Goal: Task Accomplishment & Management: Manage account settings

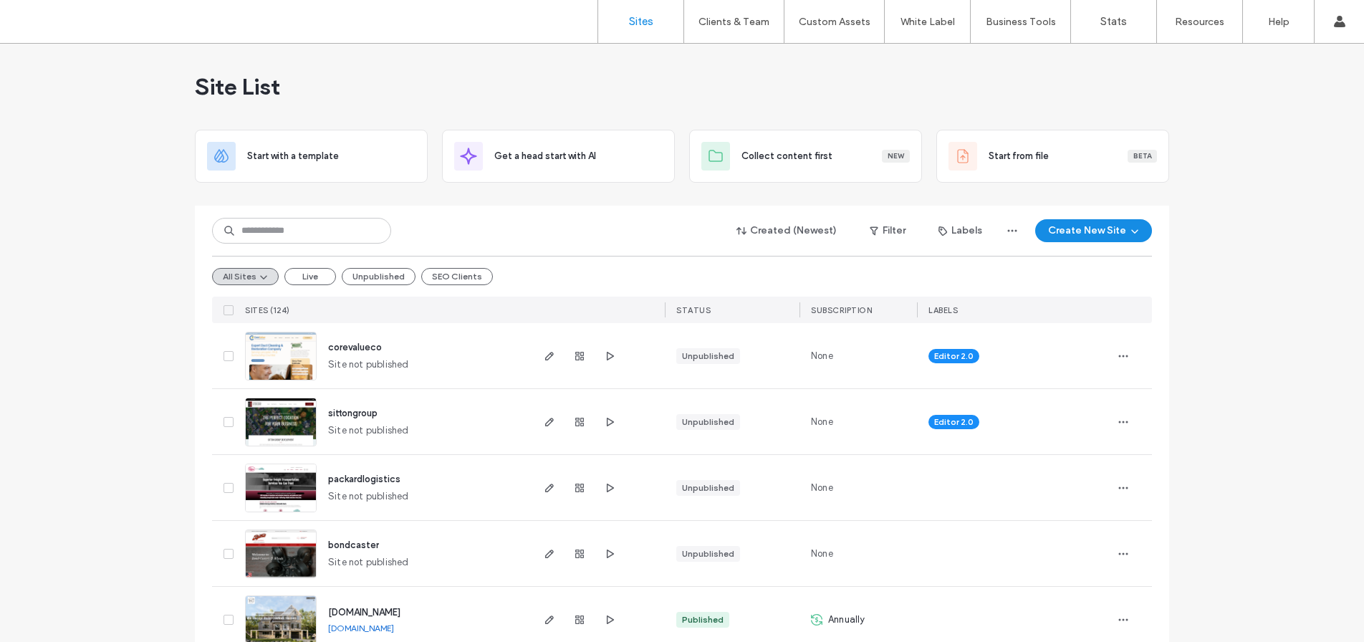
click at [474, 286] on div "All Sites Live Unpublished SEO Clients" at bounding box center [682, 276] width 940 height 41
click at [468, 279] on button "SEO Clients" at bounding box center [457, 276] width 72 height 17
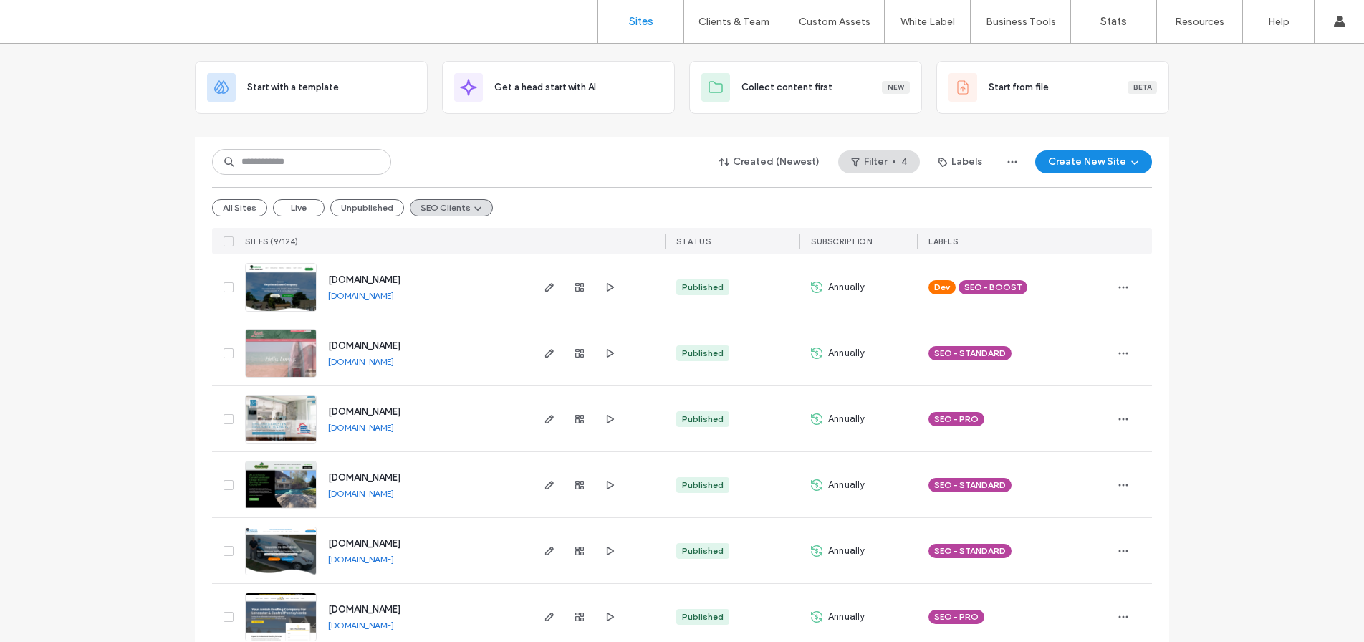
scroll to position [82, 0]
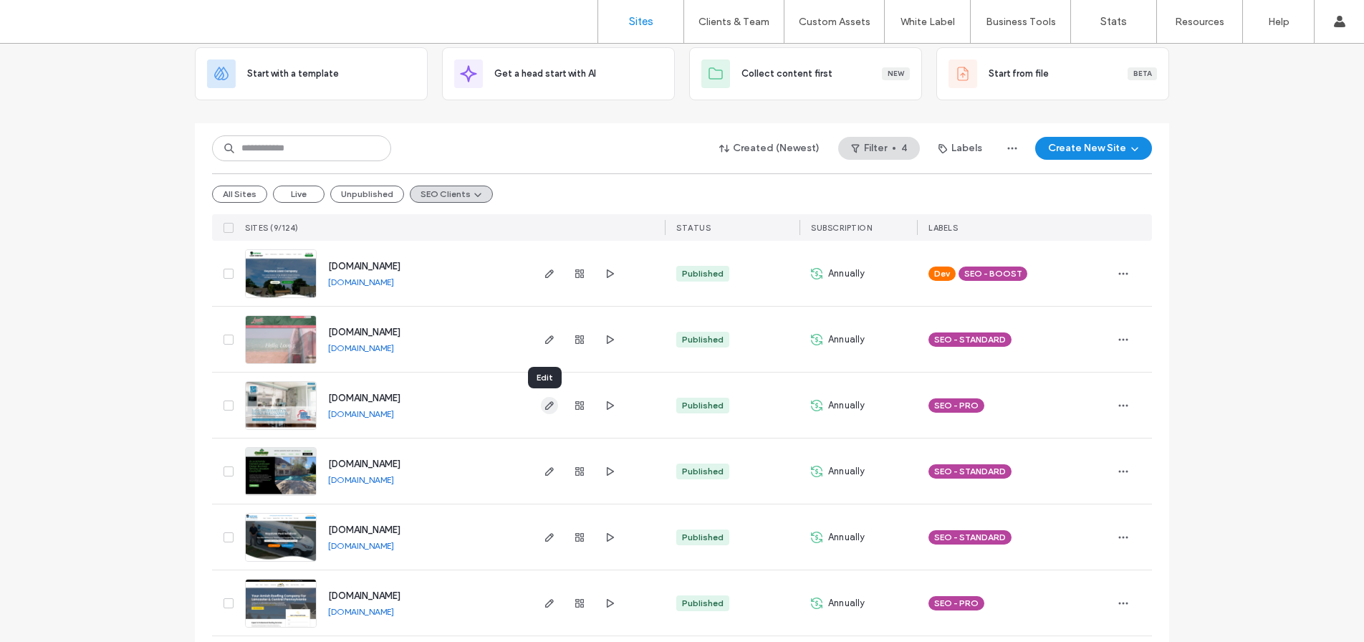
click at [547, 407] on icon "button" at bounding box center [549, 405] width 11 height 11
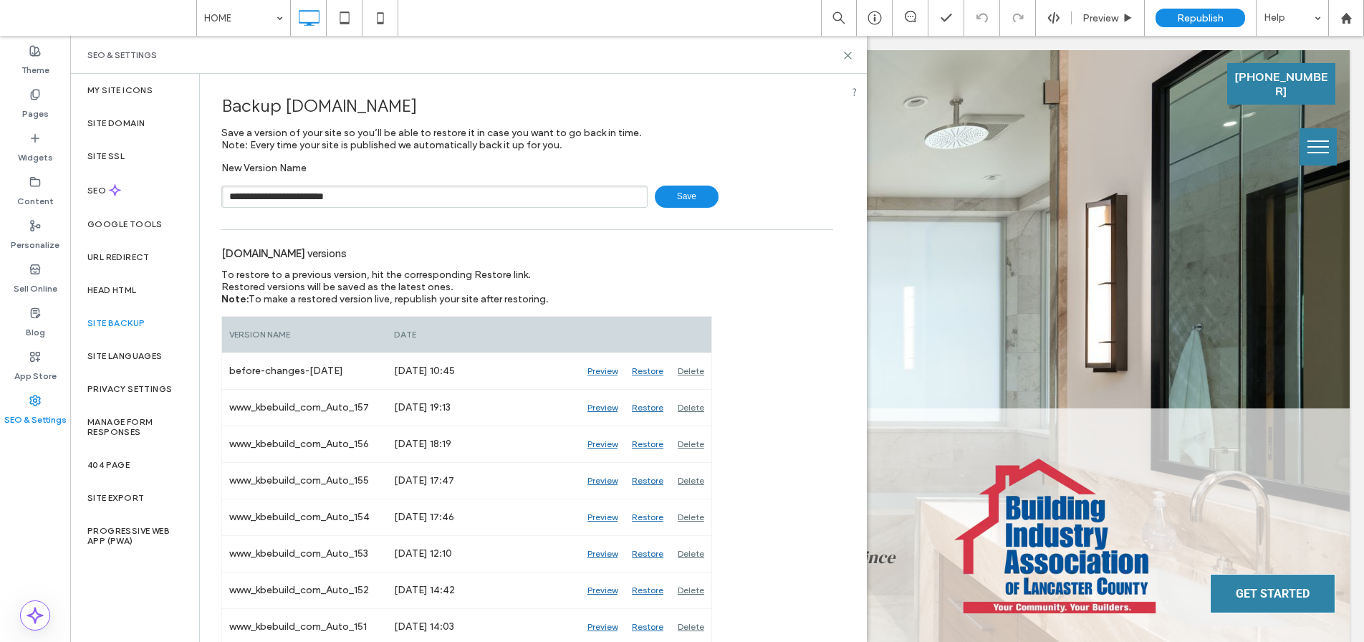
type input "**********"
click at [669, 193] on span "Save" at bounding box center [687, 197] width 64 height 22
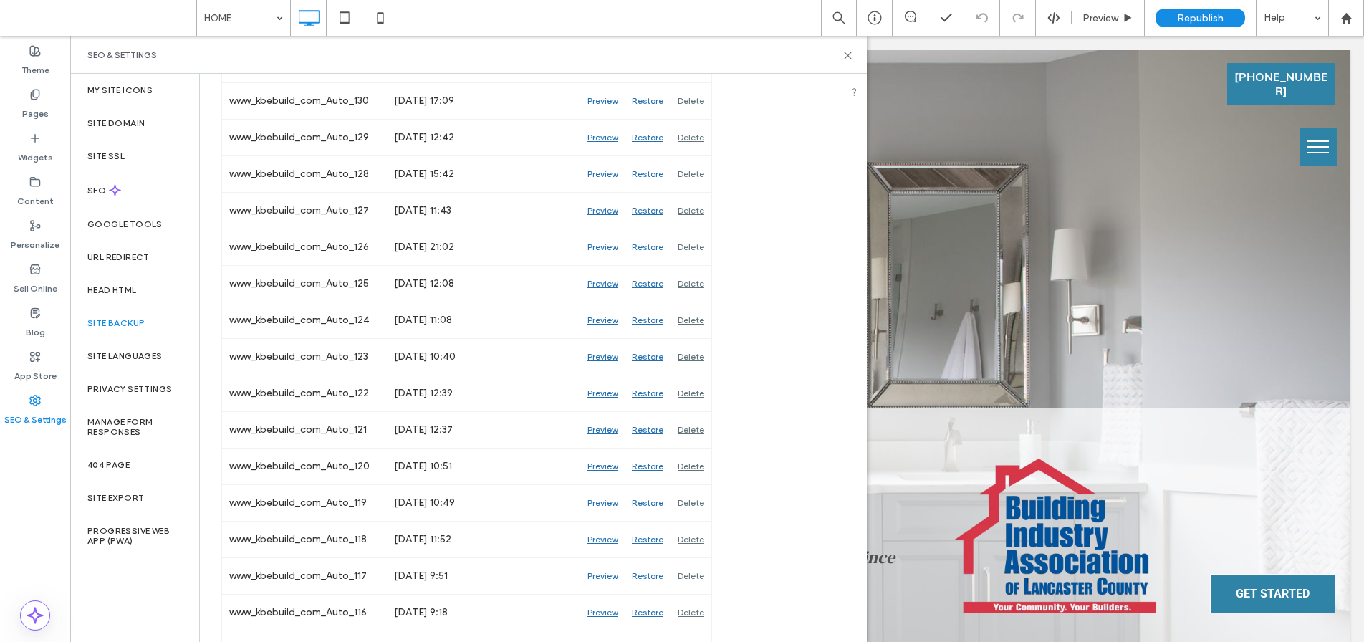
scroll to position [2196, 0]
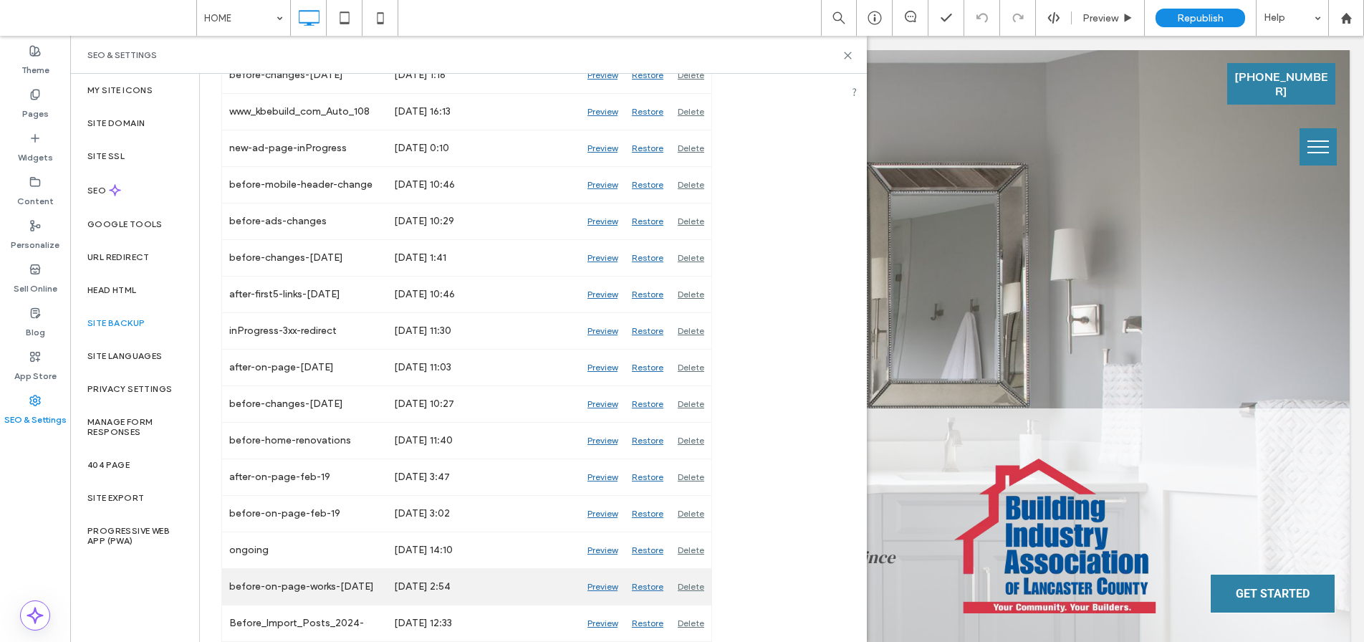
click at [601, 586] on div "Preview" at bounding box center [602, 587] width 44 height 36
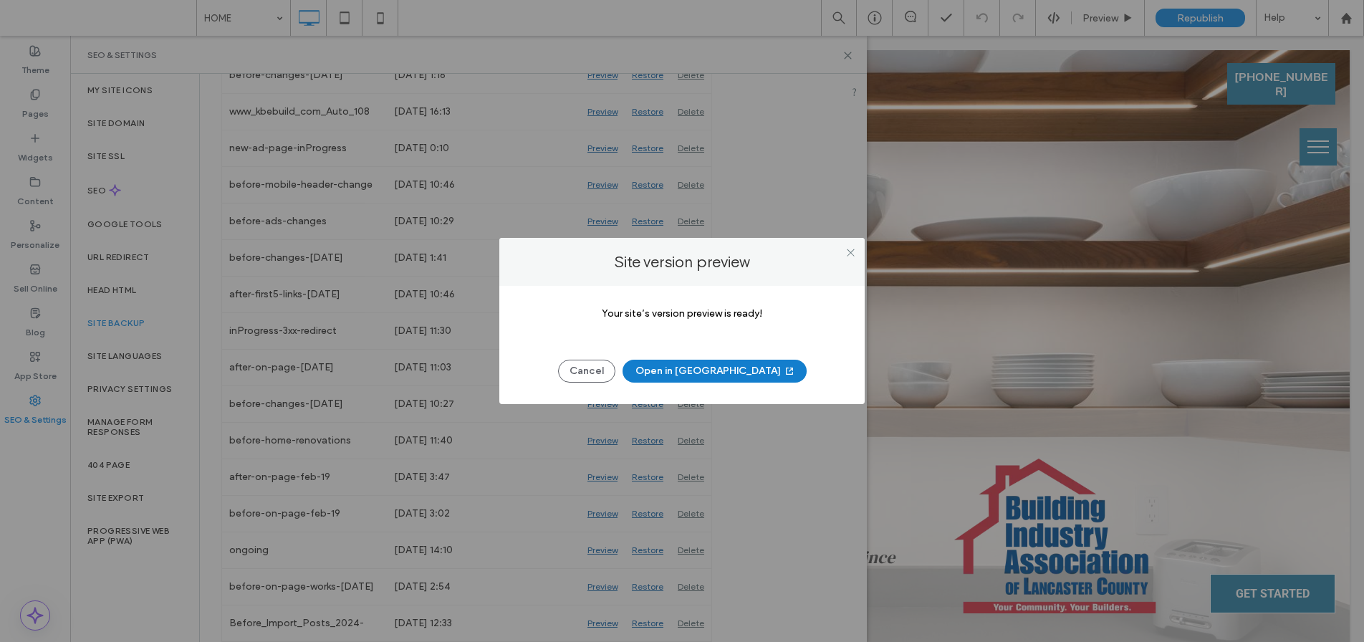
click at [723, 367] on button "Open in New Tab" at bounding box center [715, 371] width 184 height 23
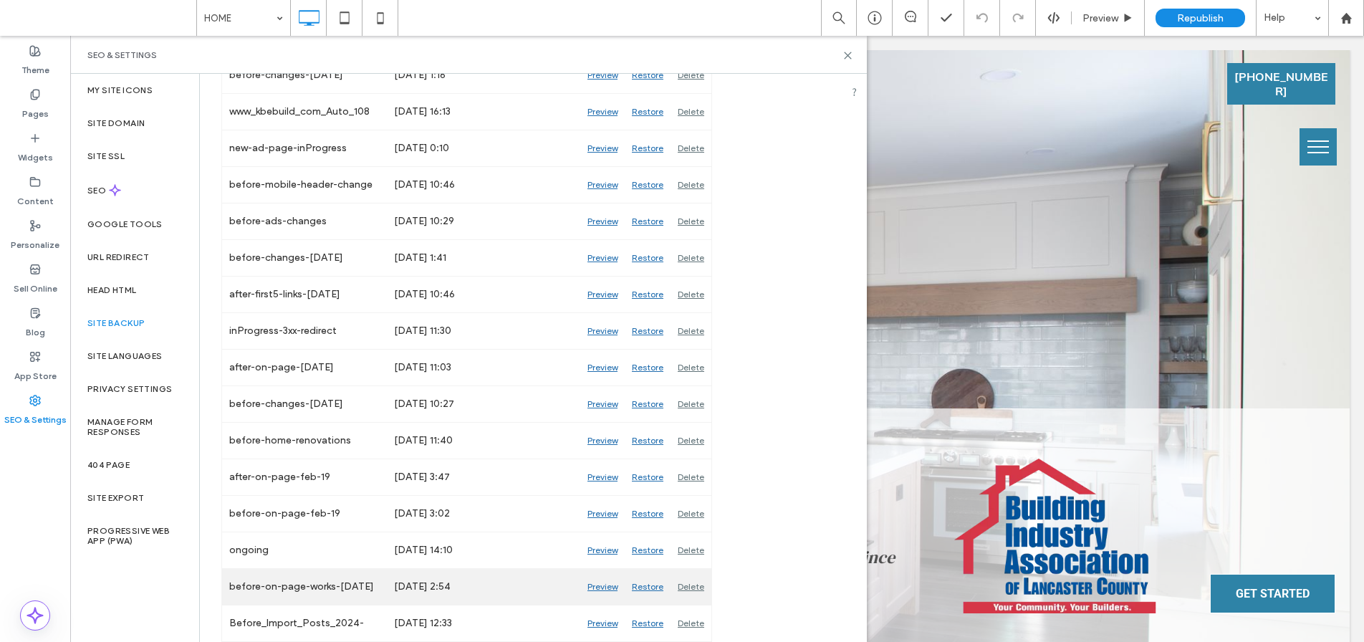
click at [645, 587] on div "Restore" at bounding box center [648, 587] width 46 height 36
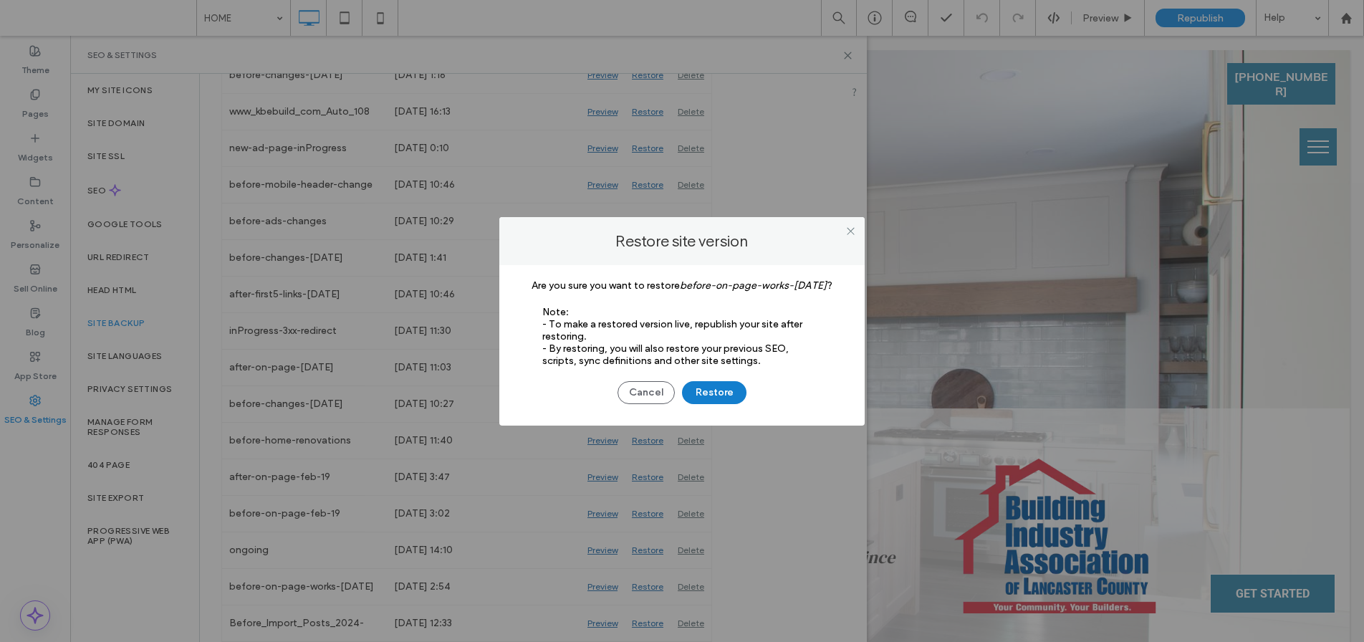
click at [715, 388] on button "Restore" at bounding box center [714, 392] width 64 height 23
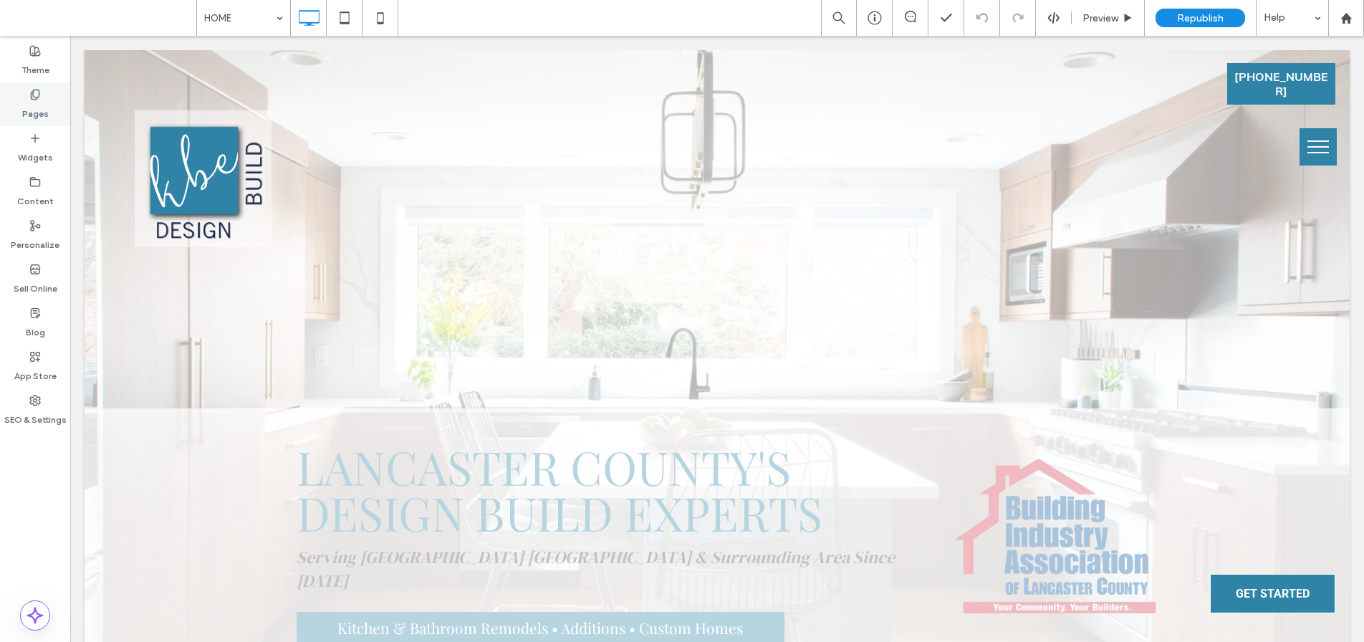
click at [43, 105] on label "Pages" at bounding box center [35, 110] width 27 height 20
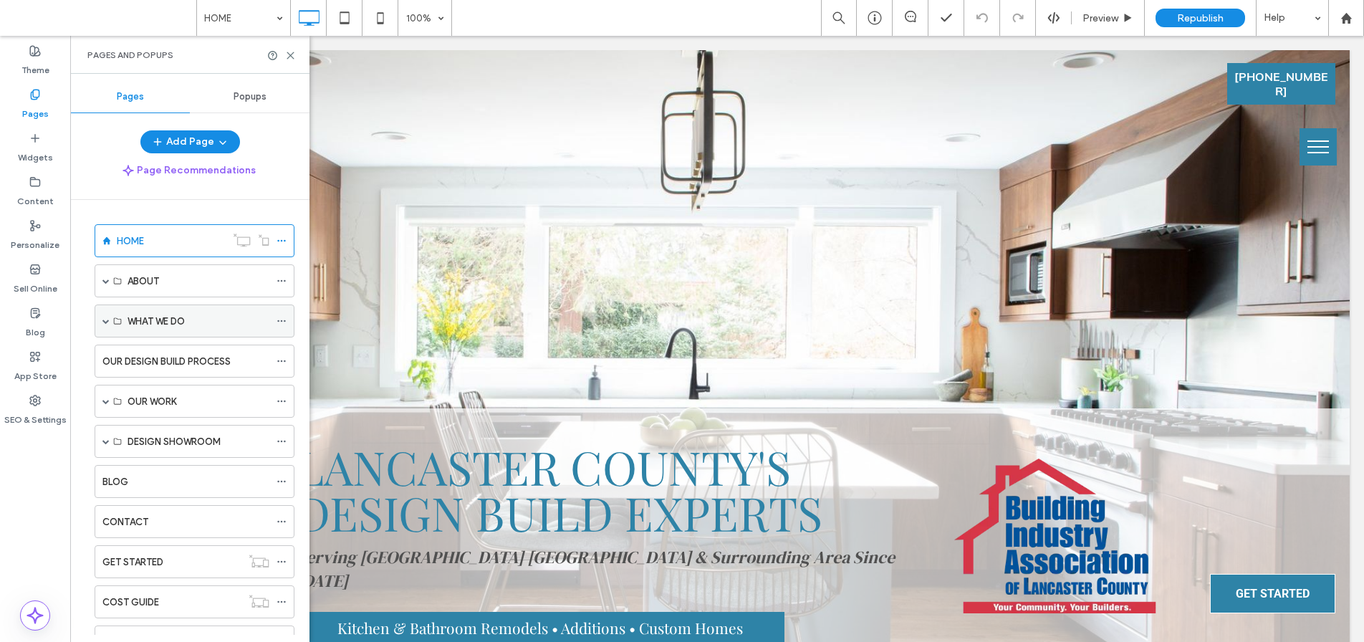
click at [107, 317] on span at bounding box center [105, 320] width 7 height 7
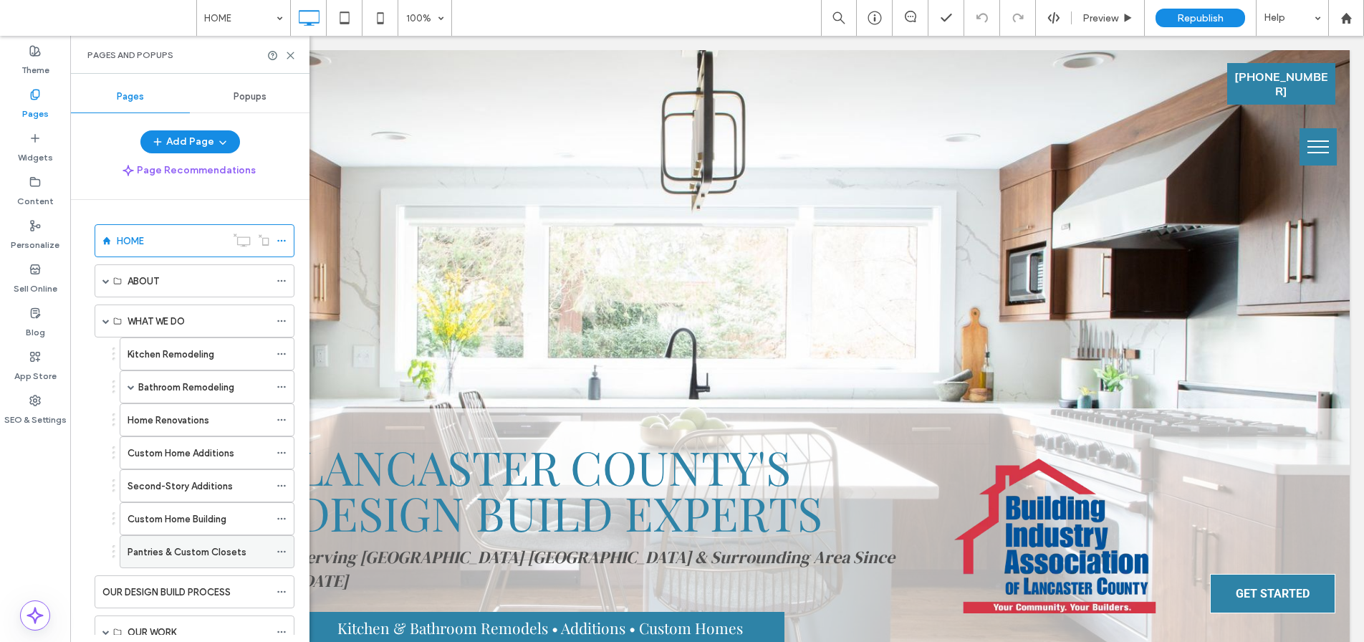
click at [280, 551] on icon at bounding box center [282, 552] width 10 height 10
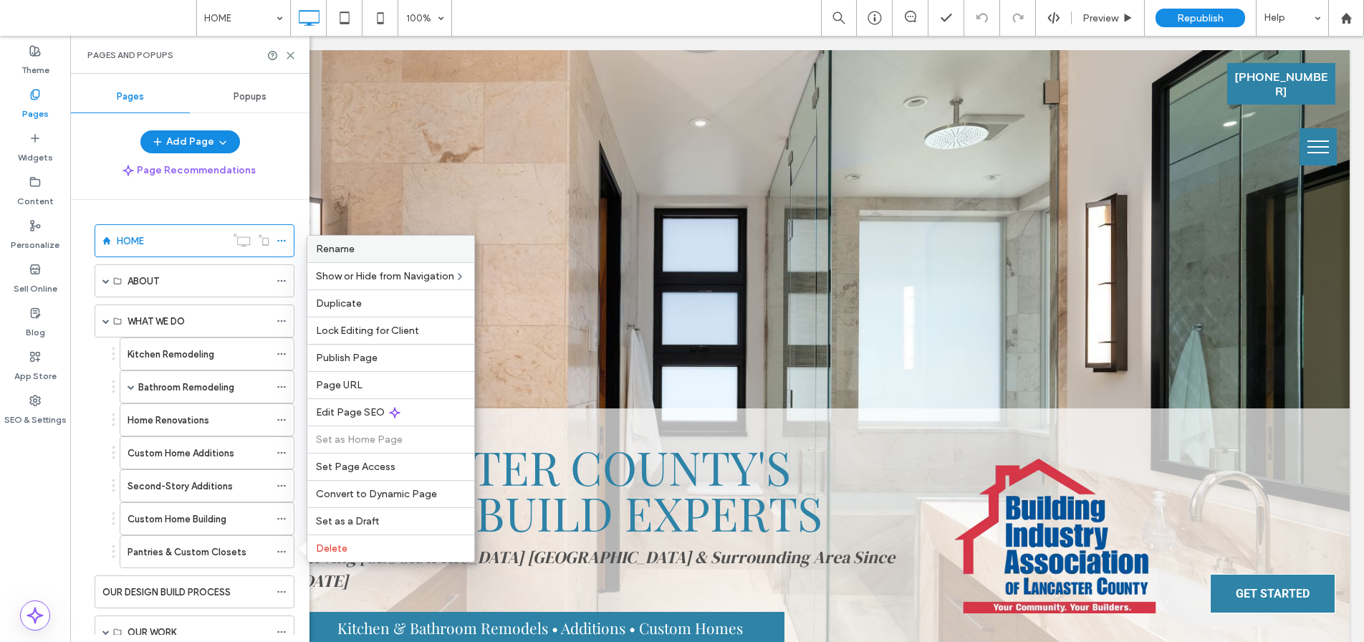
click at [347, 247] on span "Rename" at bounding box center [335, 249] width 39 height 12
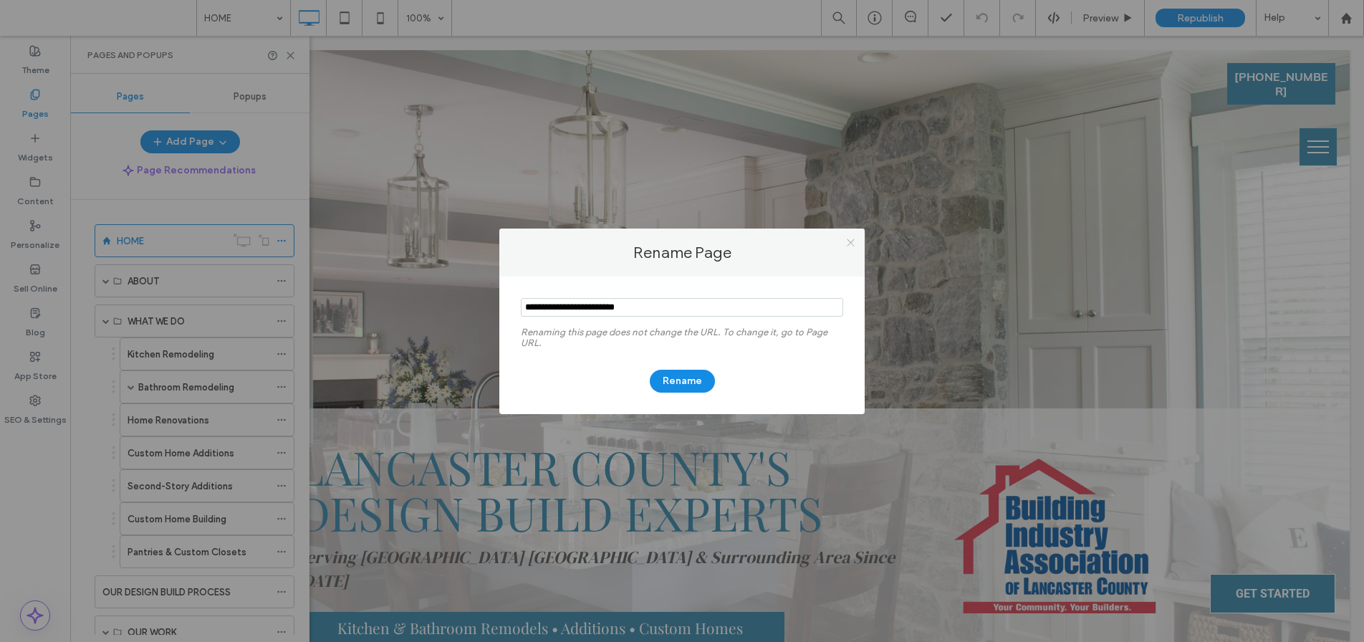
click at [852, 237] on icon at bounding box center [850, 242] width 11 height 11
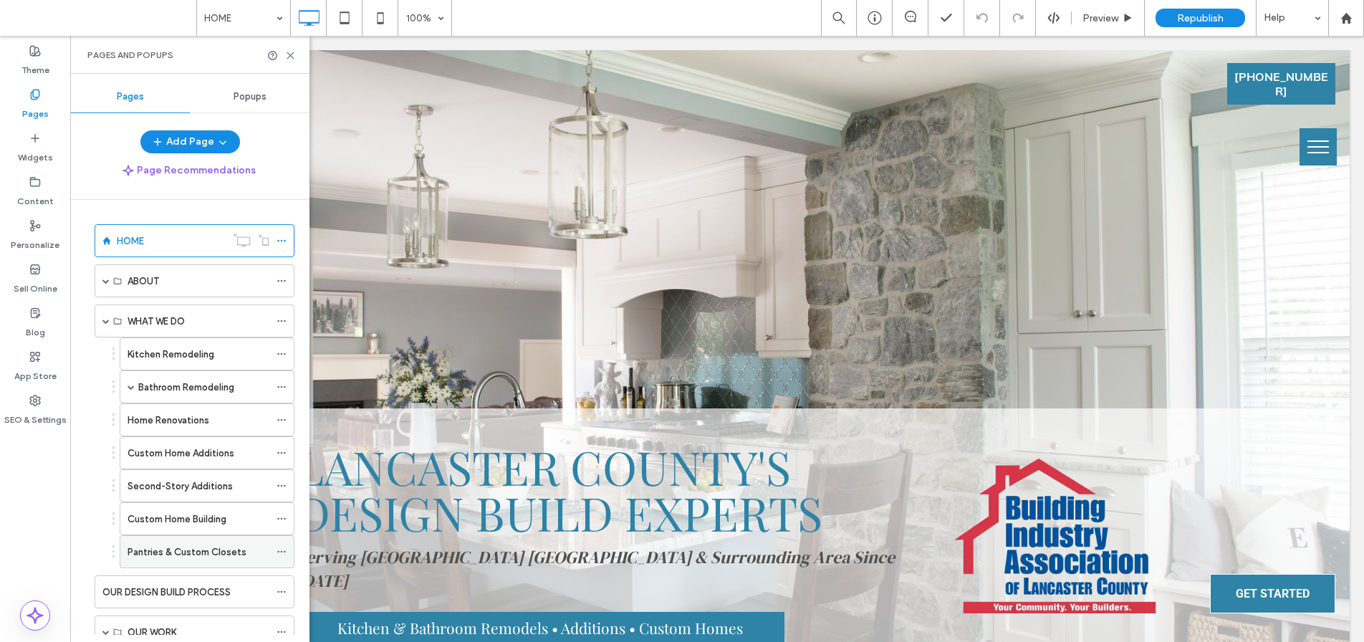
click at [220, 546] on label "Pantries & Custom Closets" at bounding box center [187, 551] width 119 height 25
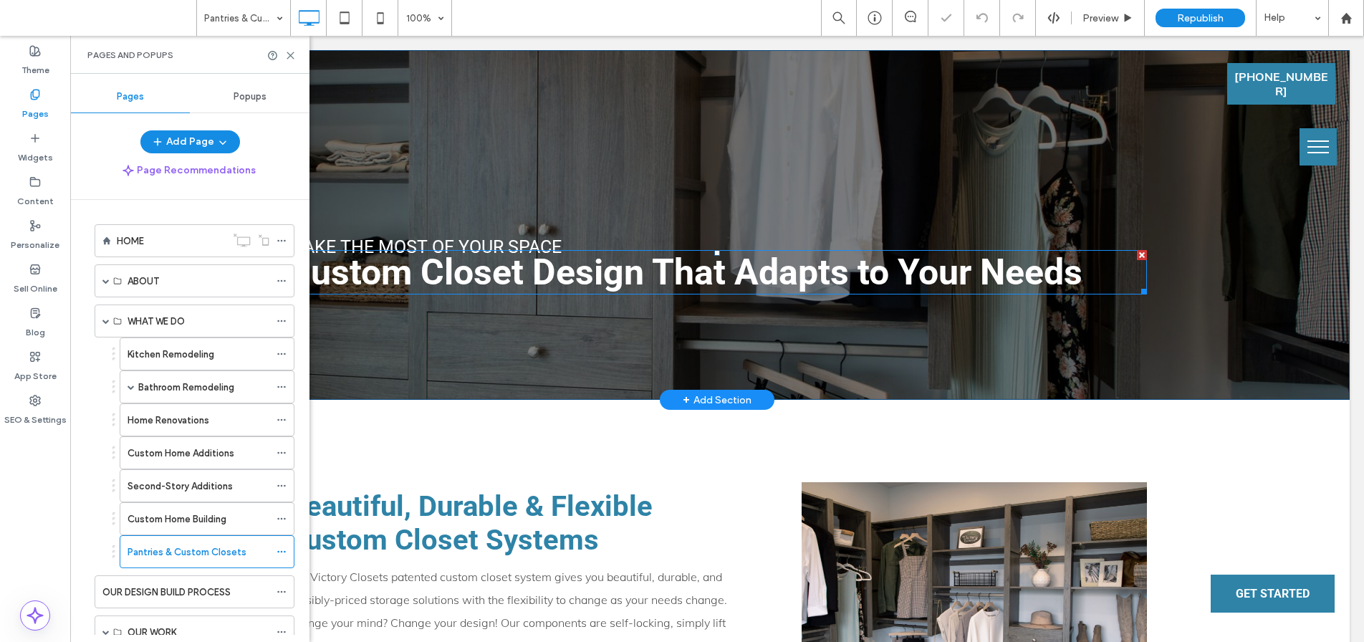
click at [443, 274] on span "Custom Closet Design That Adapts to Your Needs" at bounding box center [684, 272] width 795 height 42
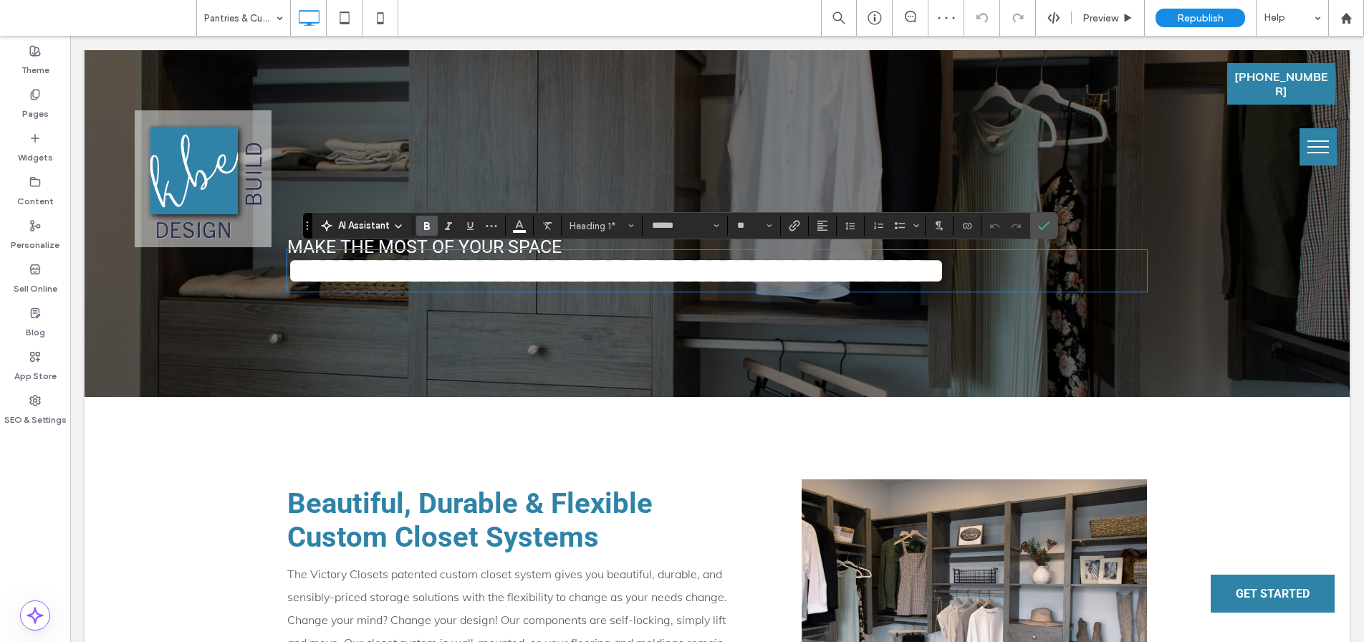
click at [432, 281] on span "**********" at bounding box center [616, 270] width 658 height 35
click at [405, 282] on span "**********" at bounding box center [616, 270] width 658 height 35
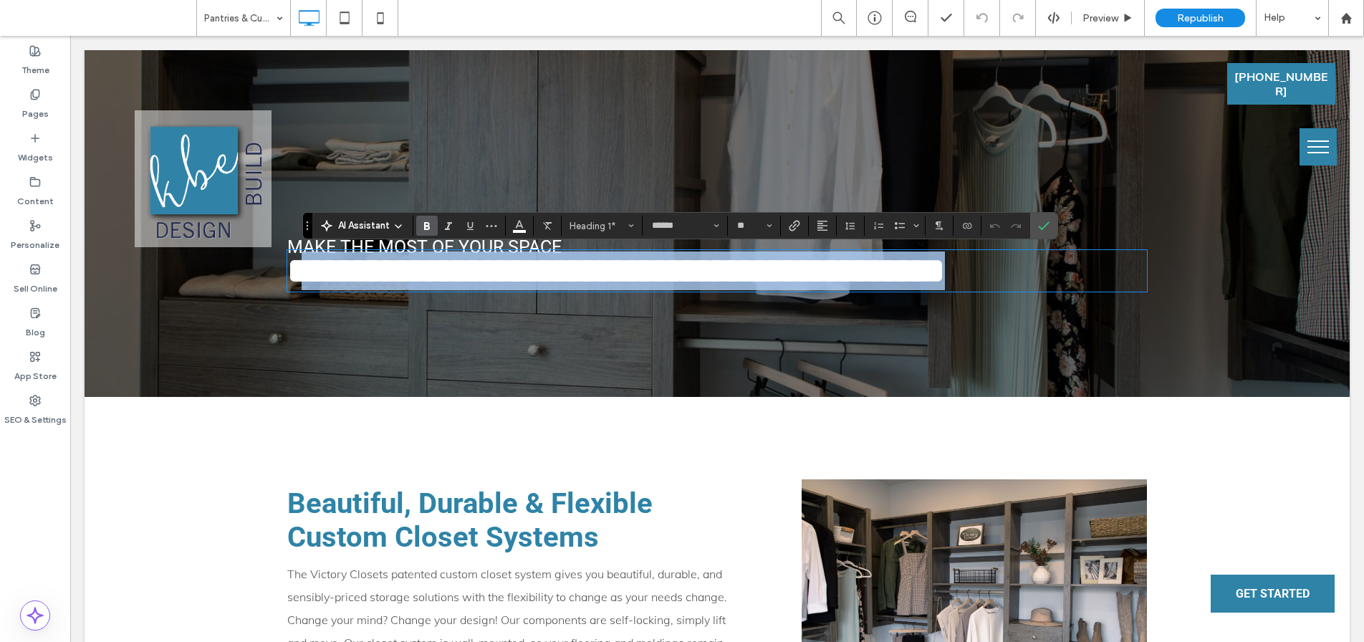
drag, startPoint x: 305, startPoint y: 277, endPoint x: 1062, endPoint y: 296, distance: 757.4
click at [1062, 296] on div "**********" at bounding box center [717, 252] width 860 height 90
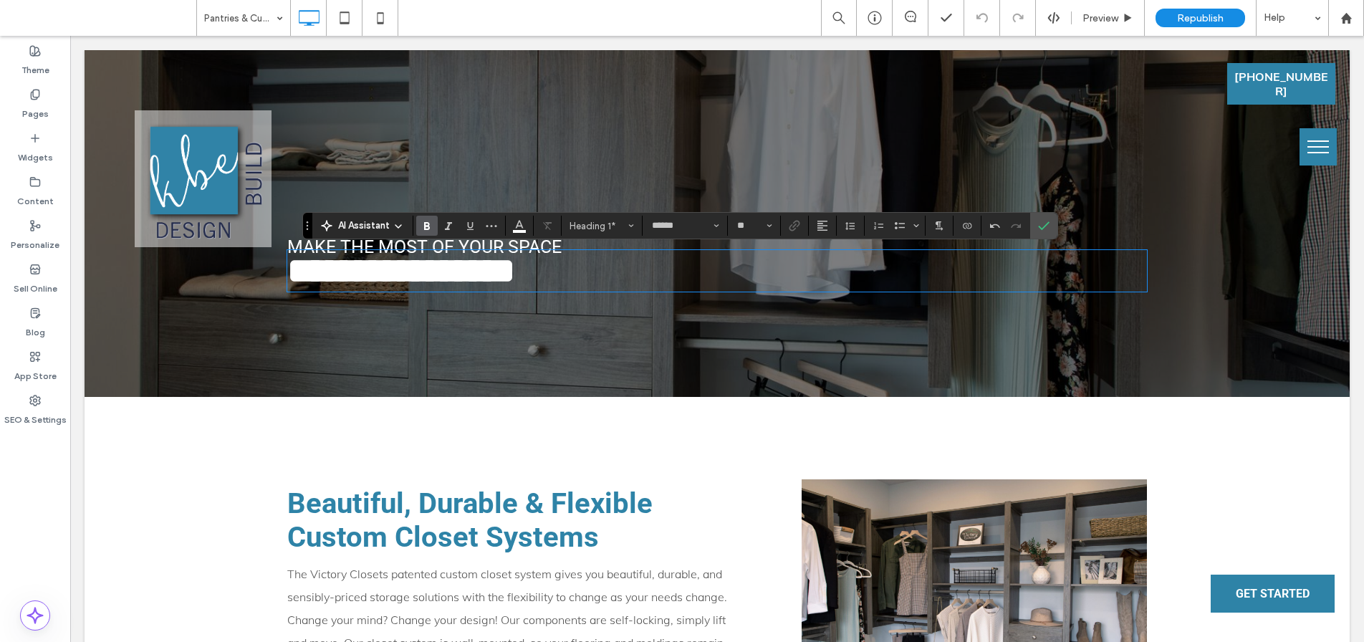
click at [301, 279] on span "**********" at bounding box center [401, 270] width 228 height 35
drag, startPoint x: 1042, startPoint y: 226, endPoint x: 600, endPoint y: 243, distance: 442.3
click at [1042, 226] on icon "Confirm" at bounding box center [1043, 225] width 11 height 11
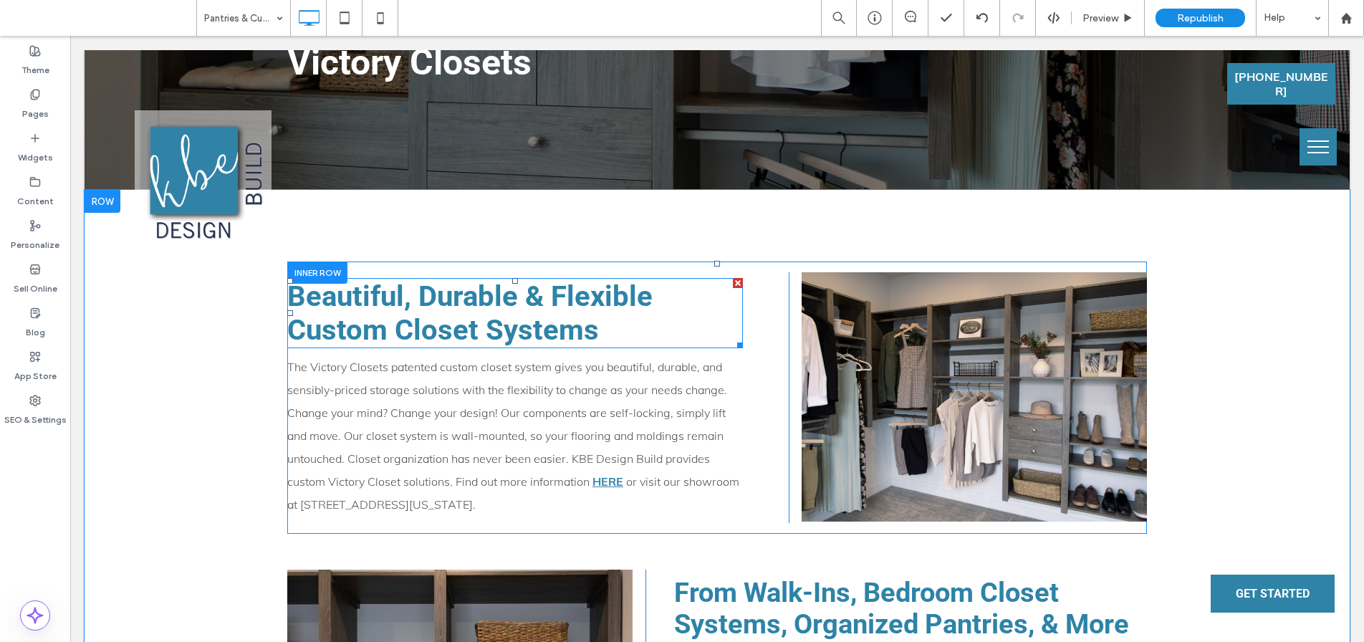
scroll to position [213, 0]
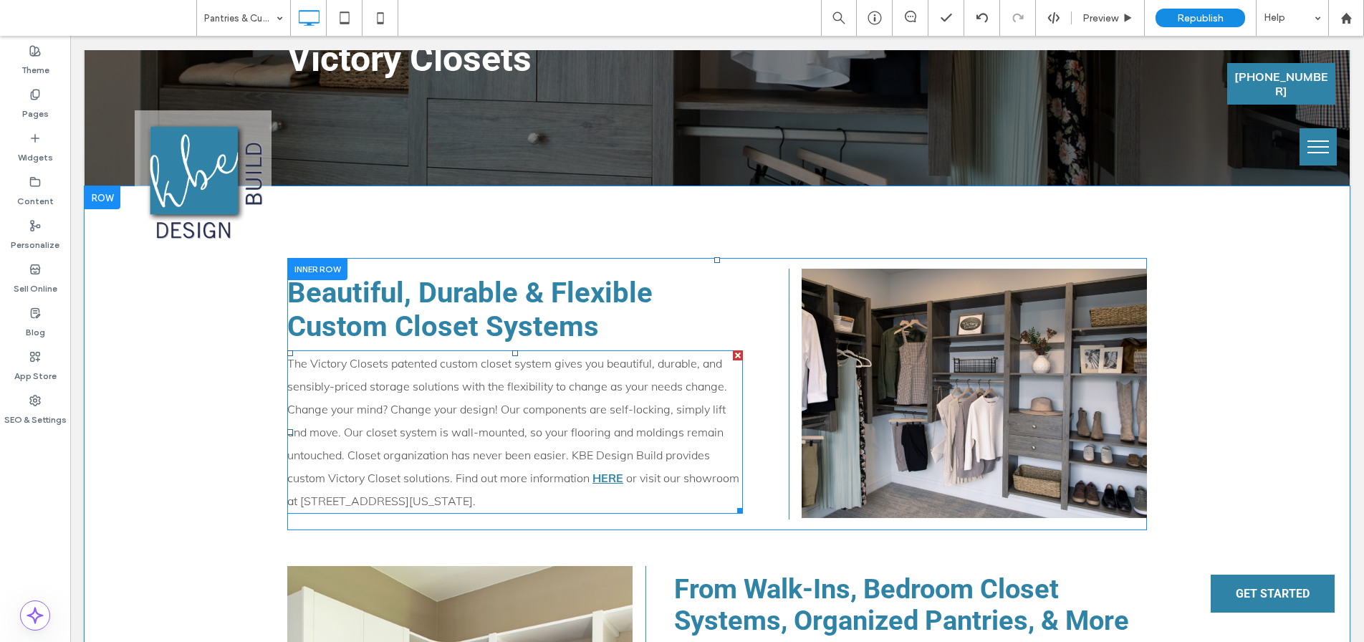
click at [344, 394] on p "The Victory Closets patented custom closet system gives you beautiful, durable,…" at bounding box center [515, 432] width 456 height 160
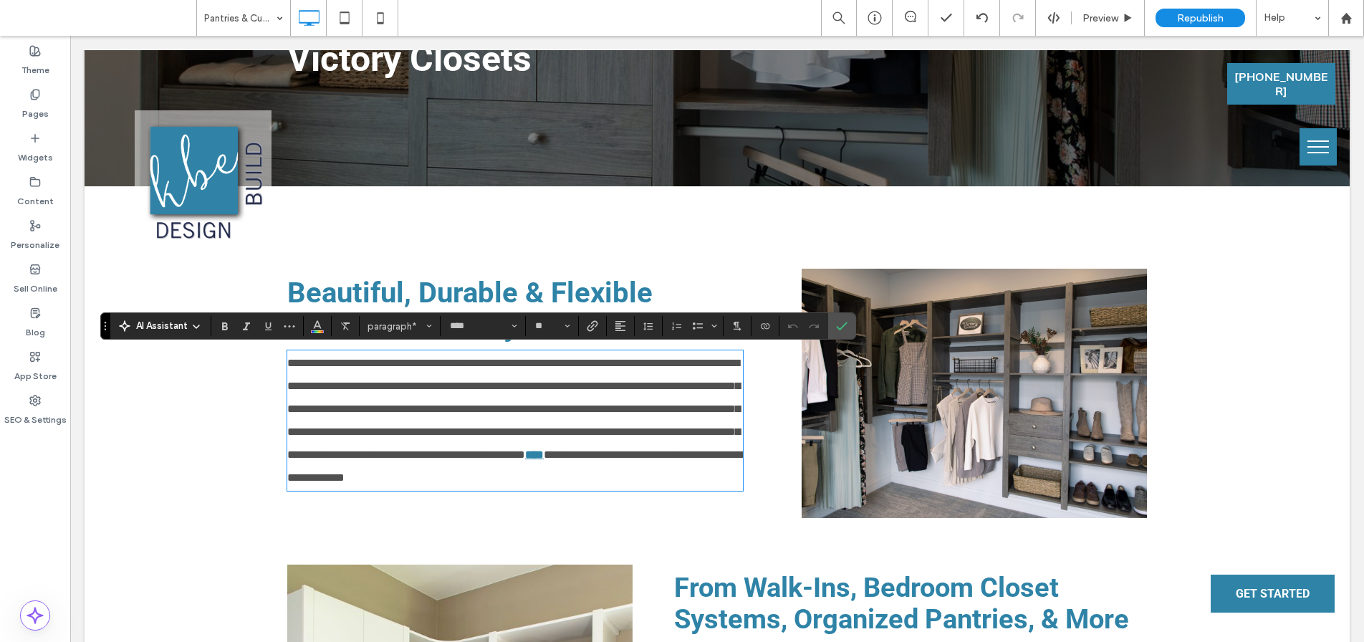
click at [319, 390] on span "**********" at bounding box center [513, 408] width 453 height 102
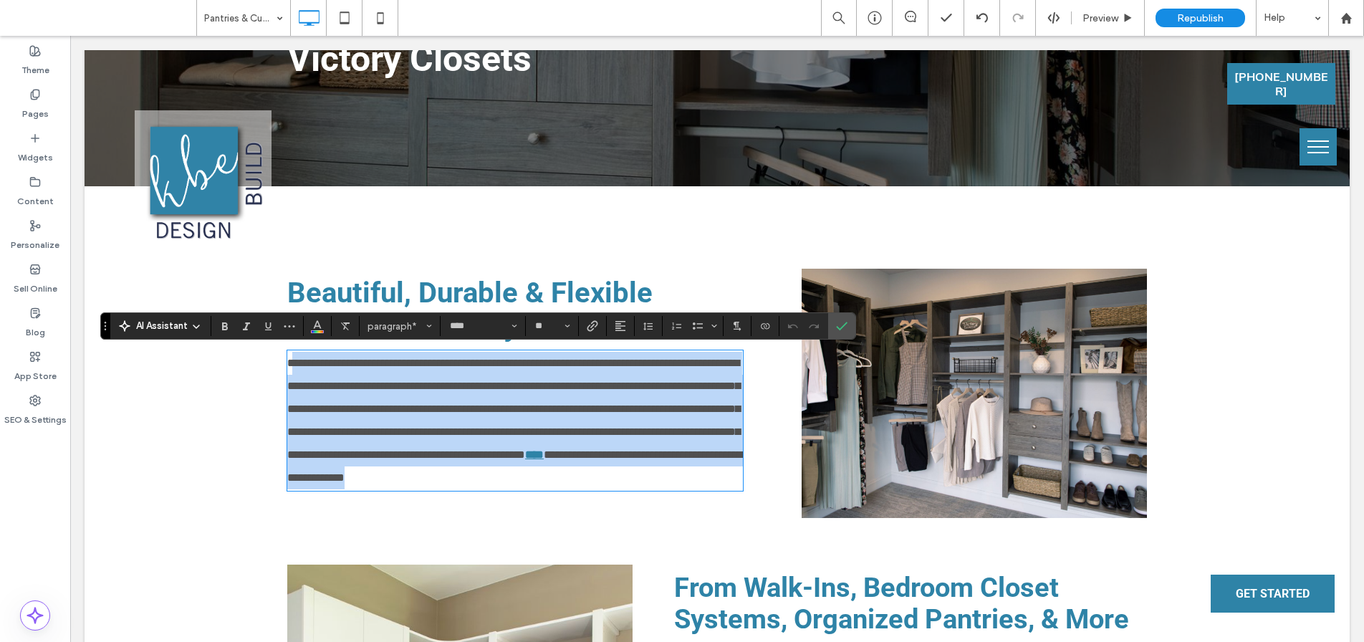
drag, startPoint x: 288, startPoint y: 366, endPoint x: 508, endPoint y: 499, distance: 256.8
click at [508, 489] on p "**********" at bounding box center [515, 421] width 456 height 138
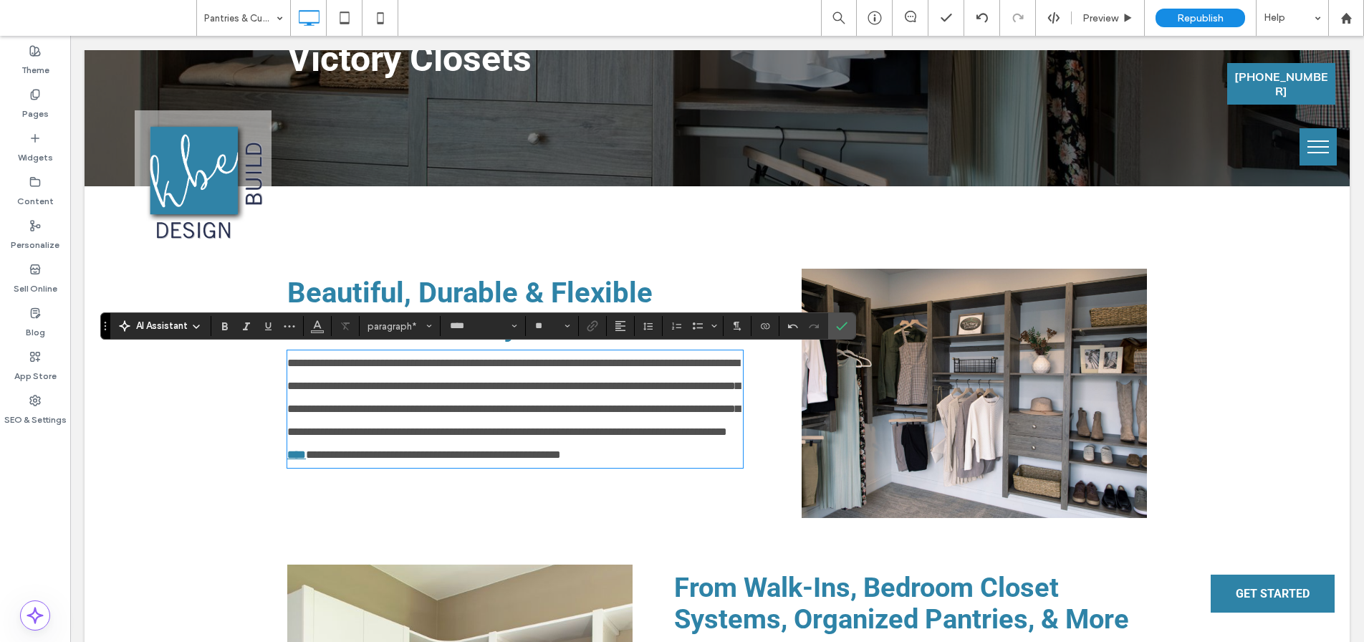
click at [288, 366] on span "**********" at bounding box center [513, 397] width 453 height 80
click at [469, 409] on span "**********" at bounding box center [513, 397] width 453 height 80
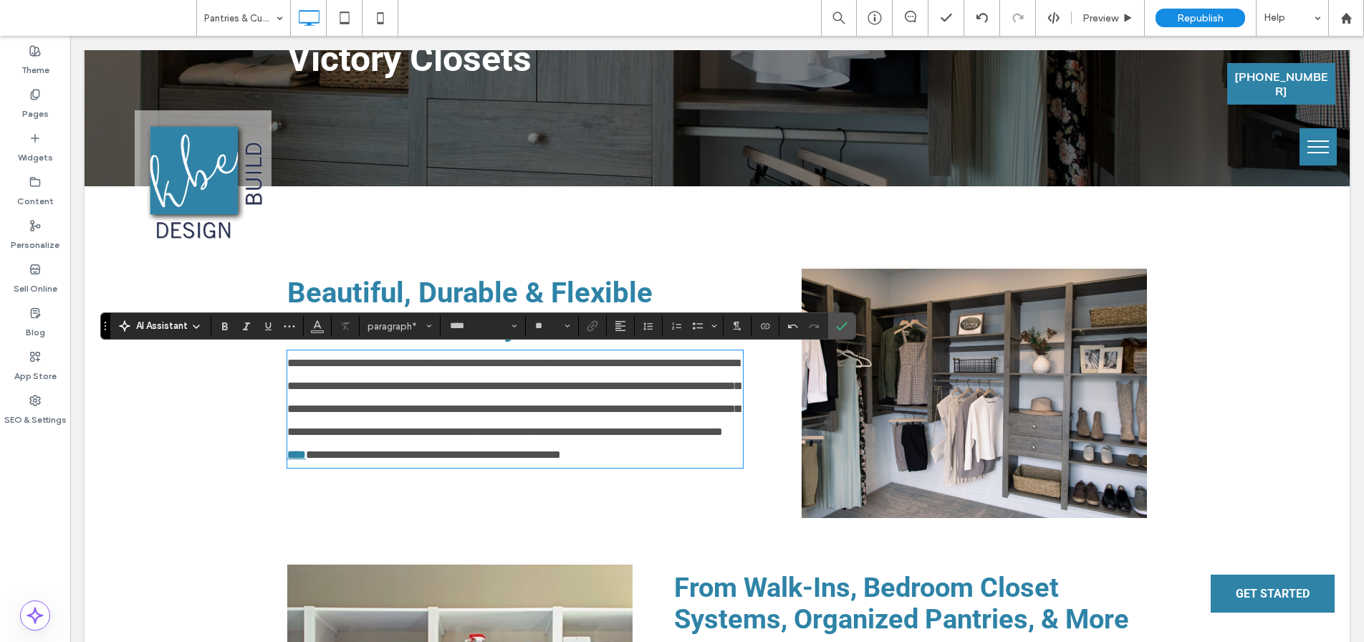
click at [534, 408] on span "**********" at bounding box center [513, 397] width 453 height 80
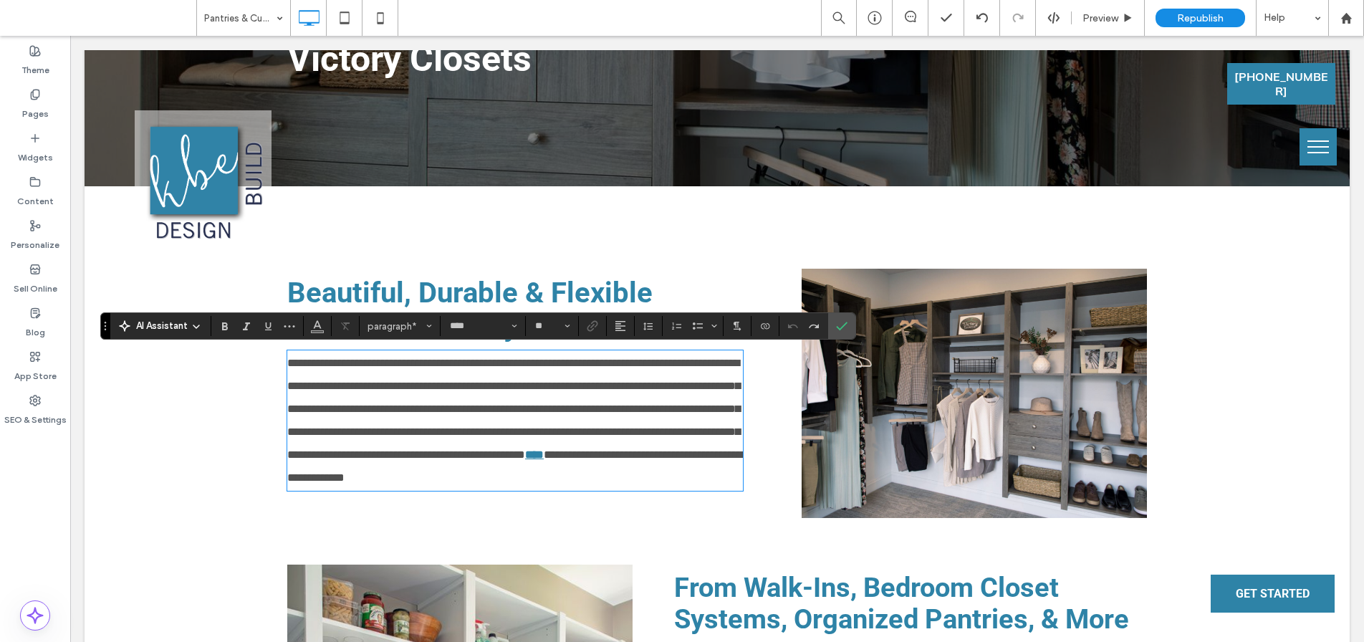
click at [529, 414] on span "**********" at bounding box center [513, 408] width 453 height 102
click at [317, 361] on span "**********" at bounding box center [513, 408] width 453 height 102
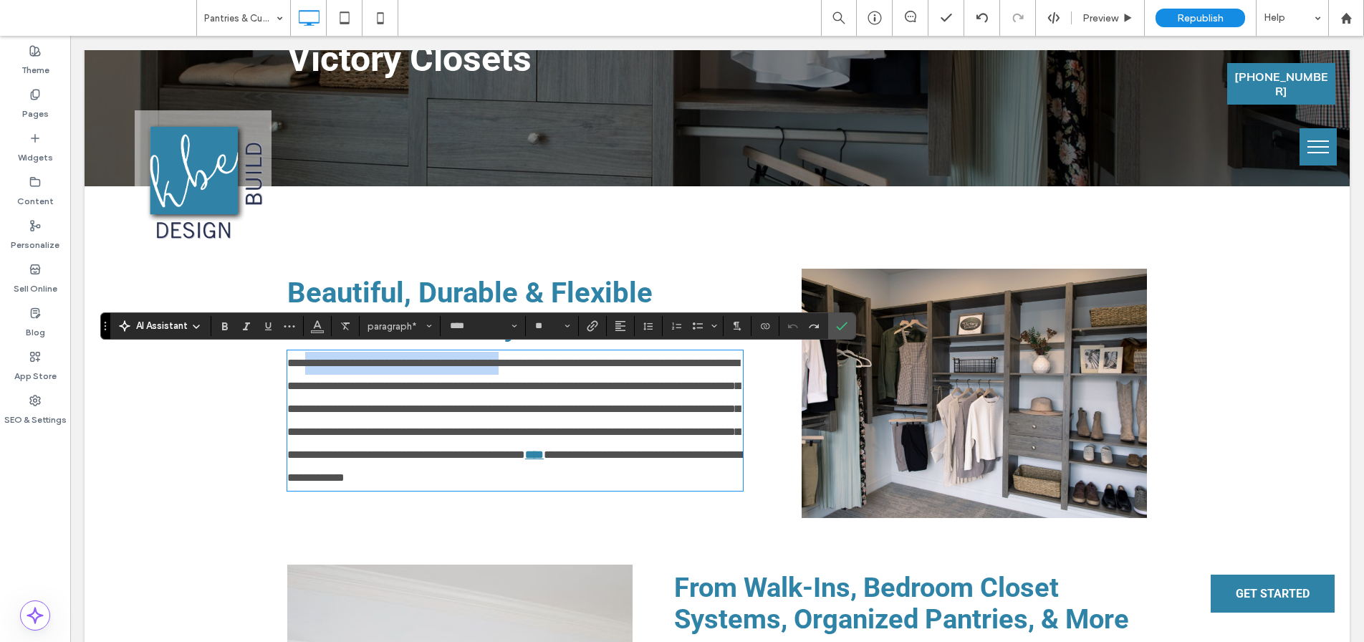
drag, startPoint x: 307, startPoint y: 365, endPoint x: 543, endPoint y: 367, distance: 236.4
click at [543, 367] on span "**********" at bounding box center [513, 408] width 453 height 102
click at [557, 394] on p "**********" at bounding box center [515, 421] width 456 height 138
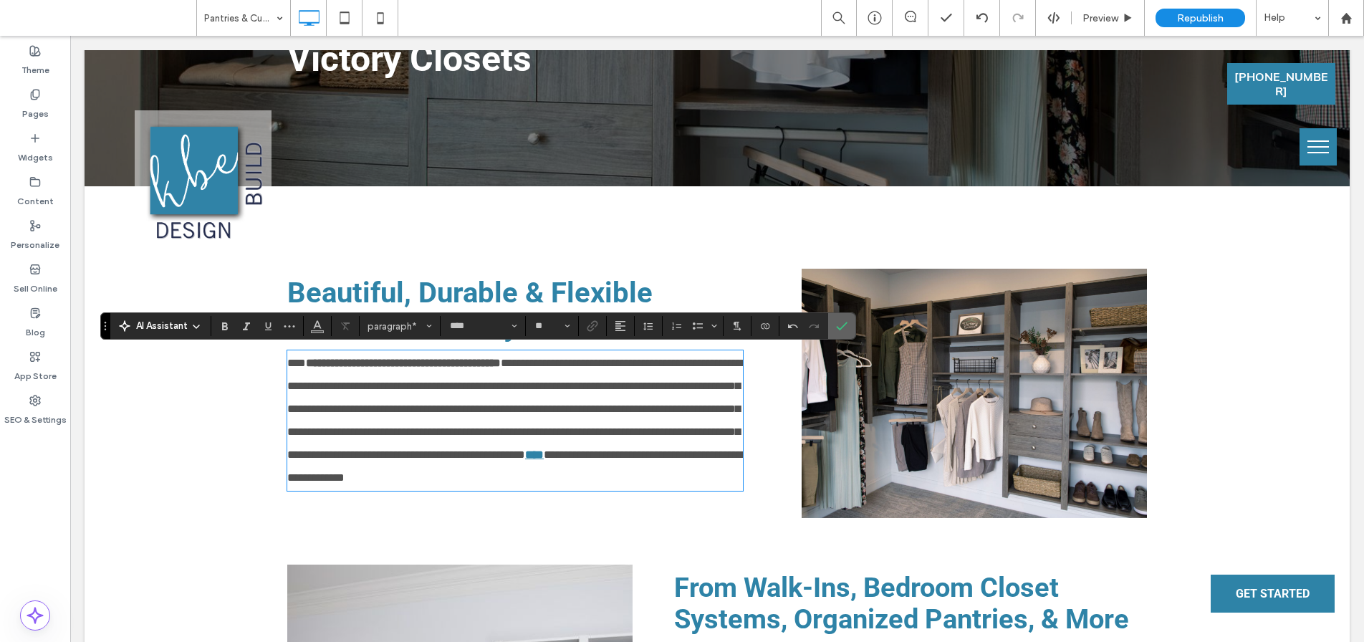
click at [850, 321] on label "Confirm" at bounding box center [841, 326] width 21 height 26
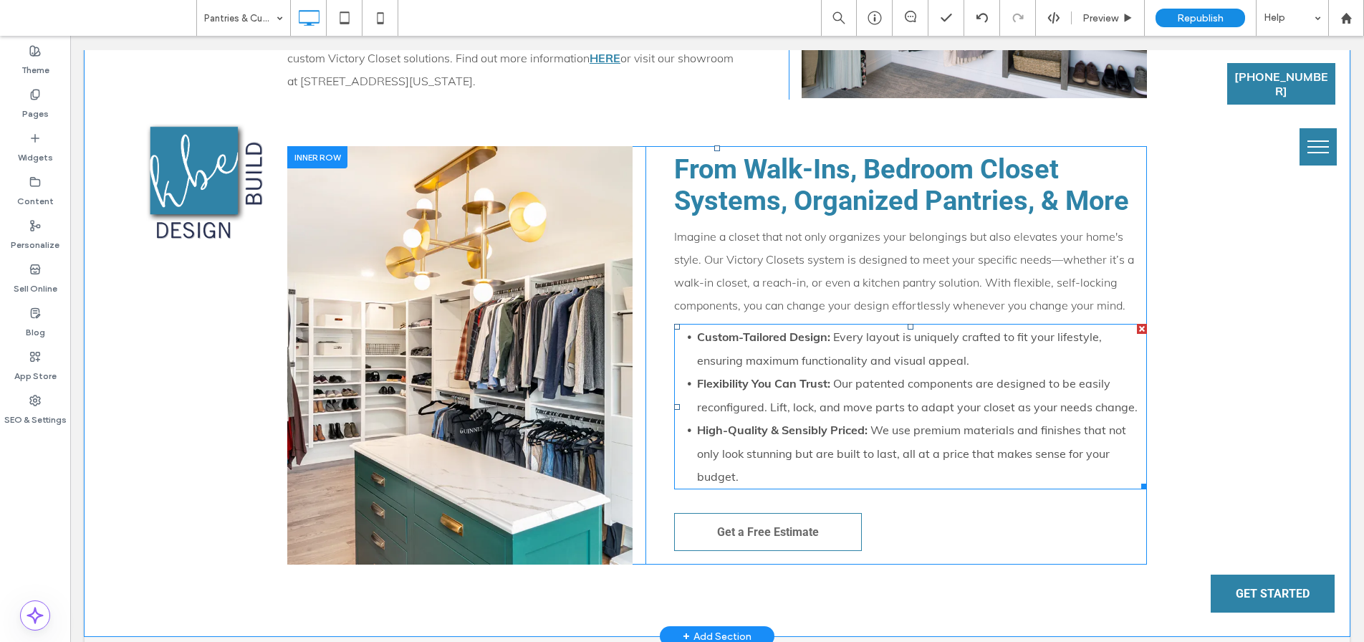
scroll to position [657, 0]
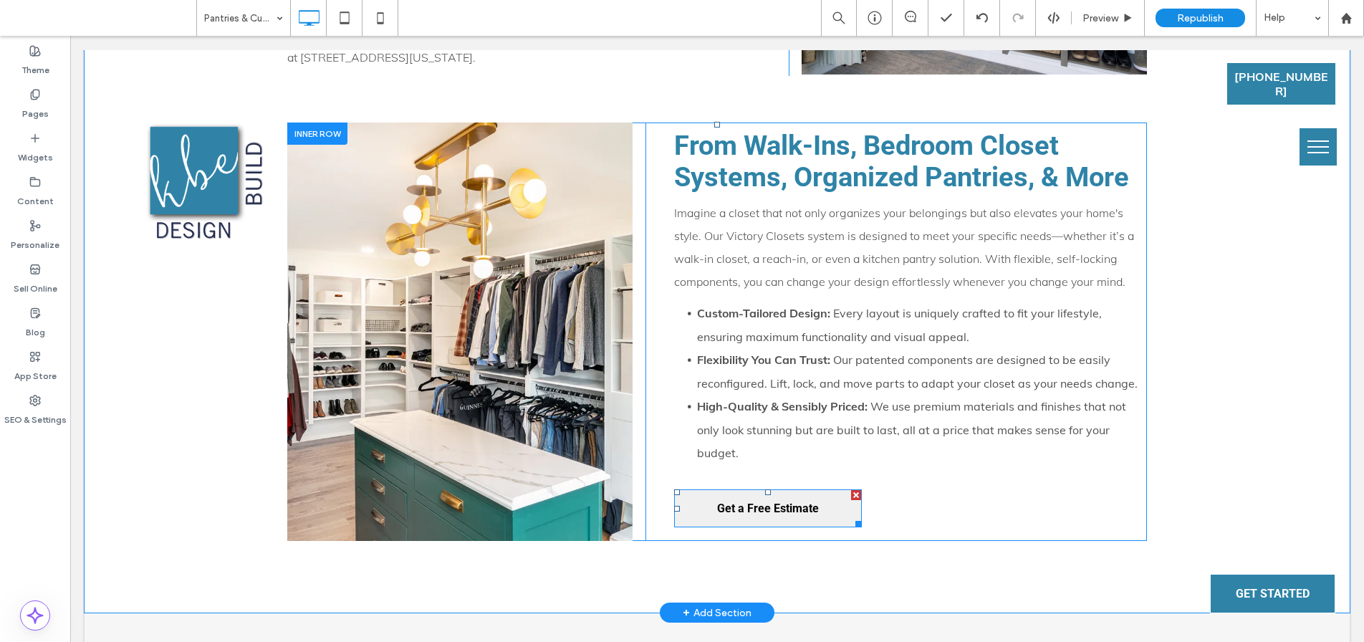
click at [756, 499] on span "Get a Free Estimate" at bounding box center [768, 508] width 102 height 37
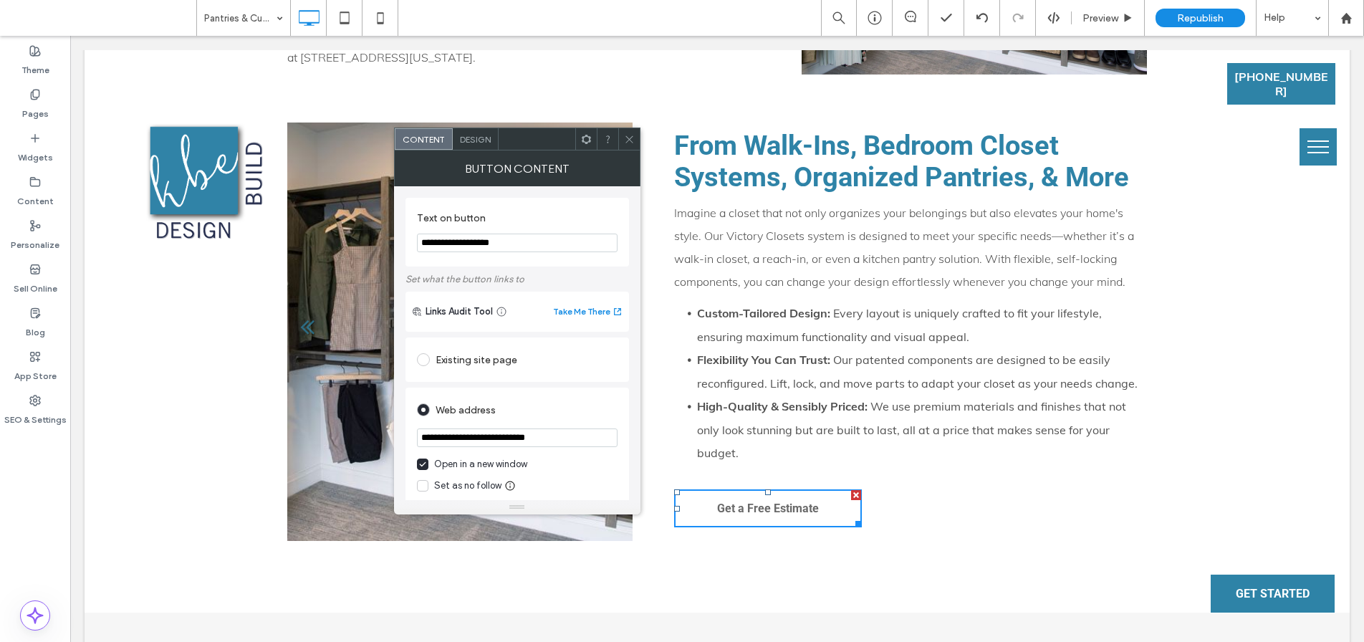
drag, startPoint x: 631, startPoint y: 475, endPoint x: 384, endPoint y: 431, distance: 251.0
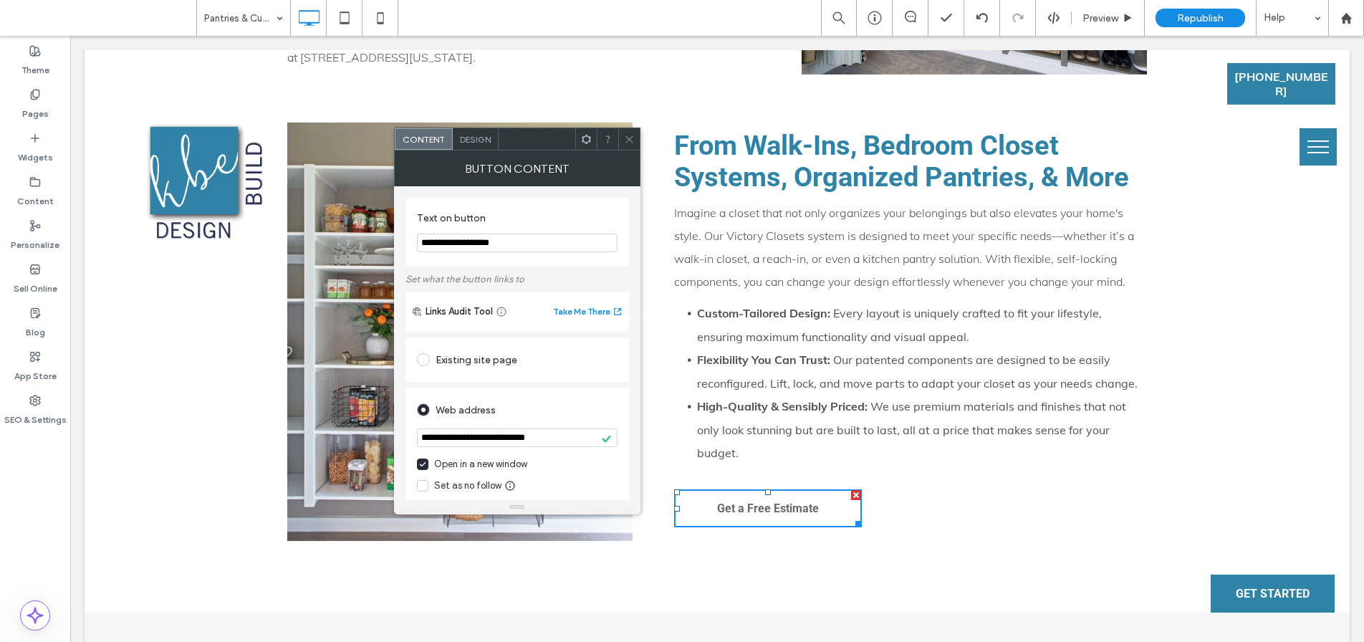
click at [630, 145] on span at bounding box center [629, 138] width 11 height 21
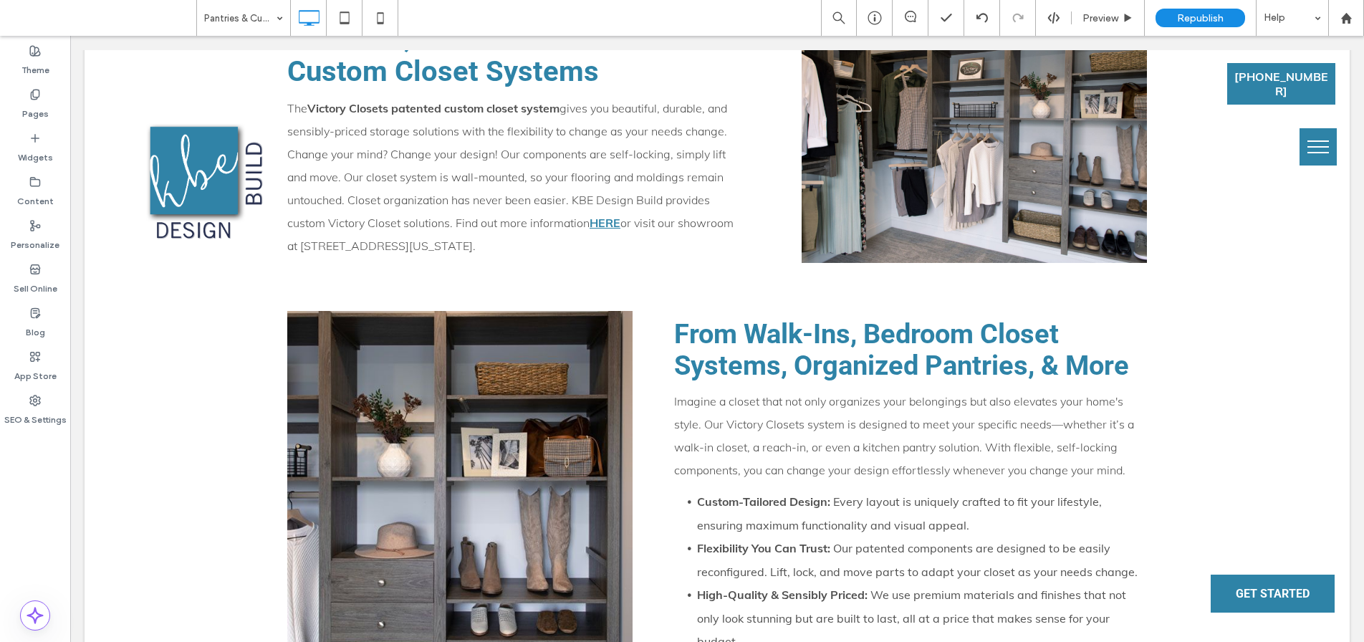
scroll to position [0, 0]
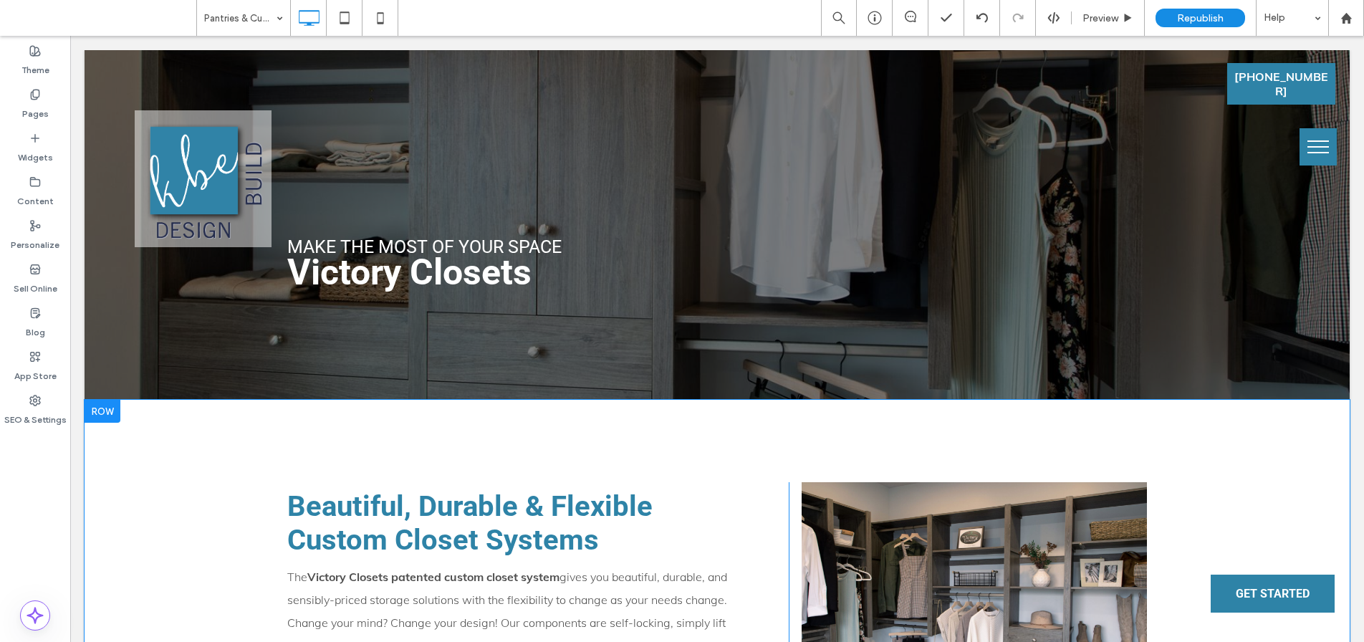
click at [100, 407] on div at bounding box center [103, 411] width 36 height 23
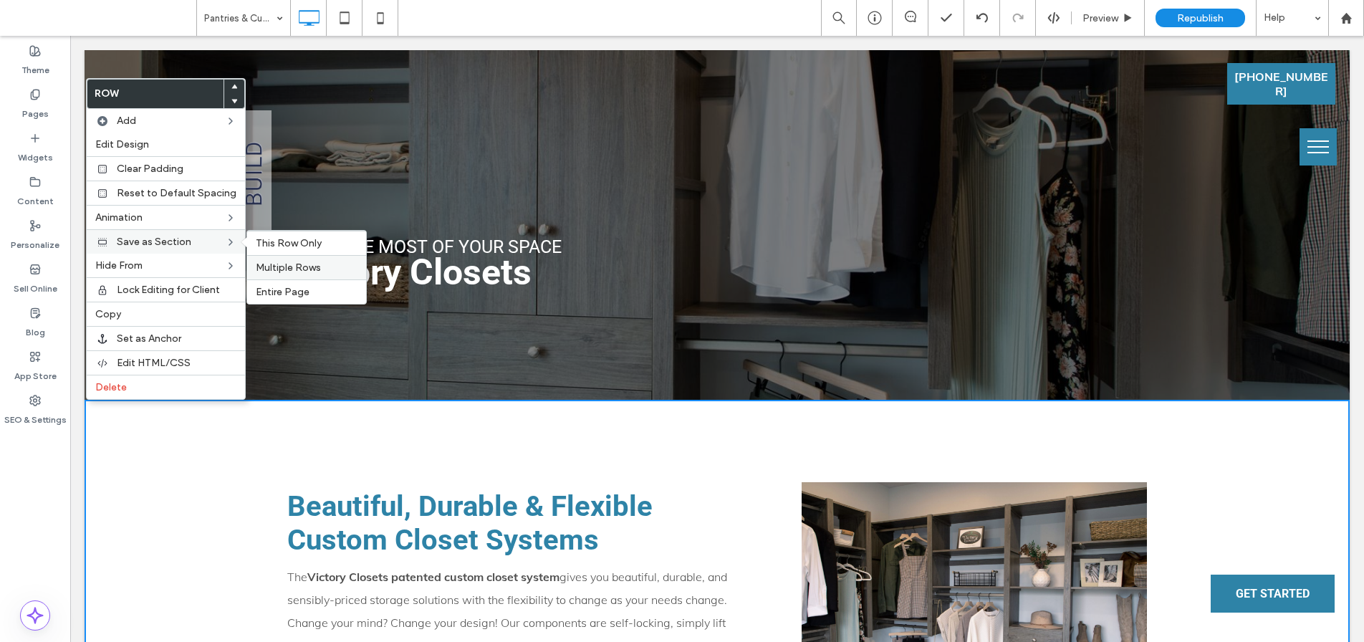
click at [288, 271] on span "Multiple Rows" at bounding box center [288, 267] width 65 height 12
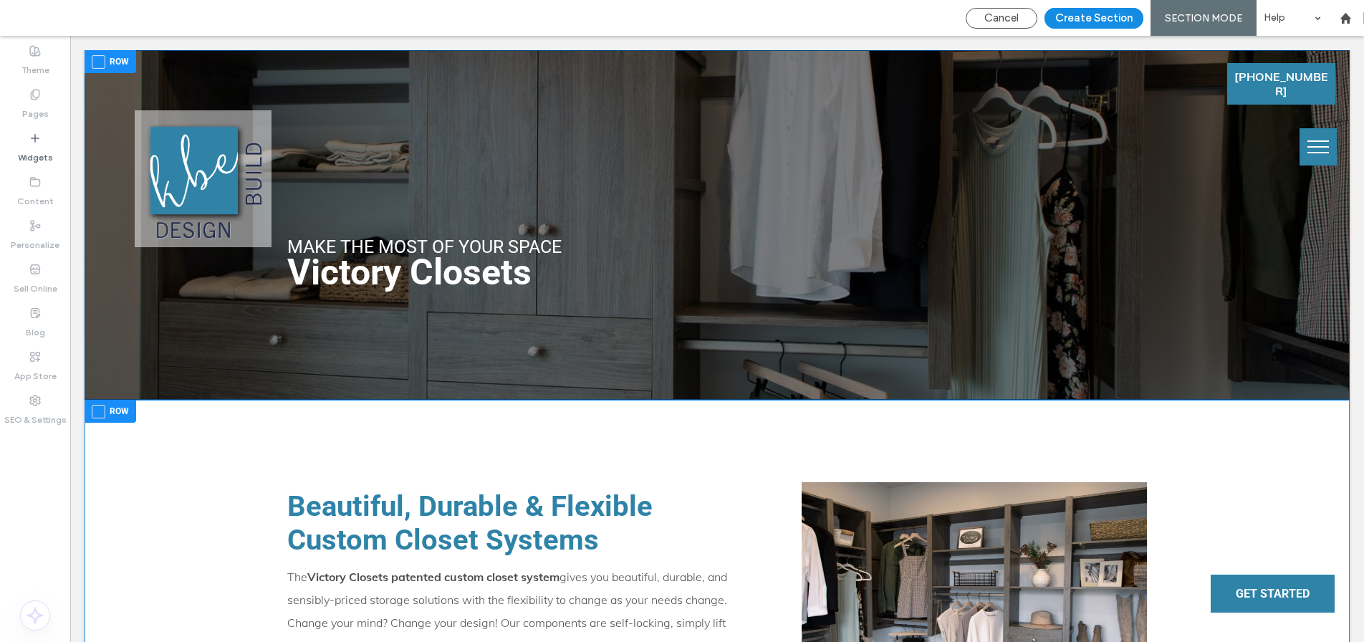
click at [102, 410] on span at bounding box center [99, 412] width 14 height 14
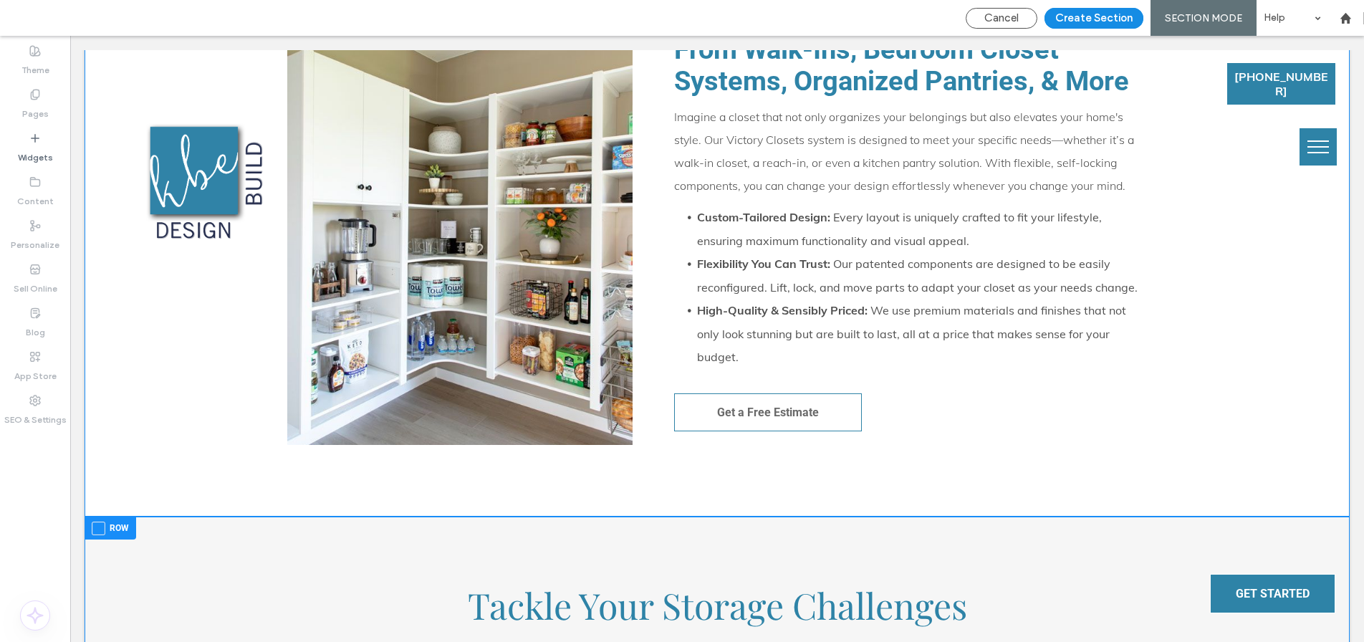
scroll to position [848, 0]
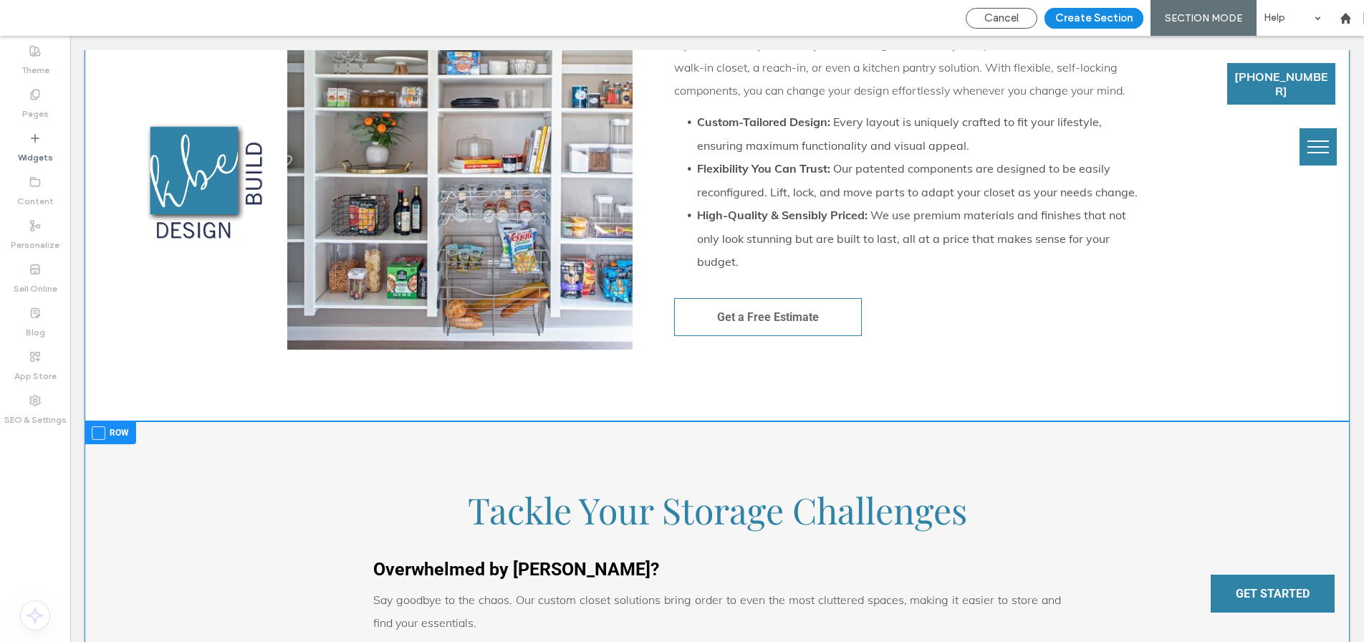
click at [102, 431] on span at bounding box center [99, 433] width 14 height 14
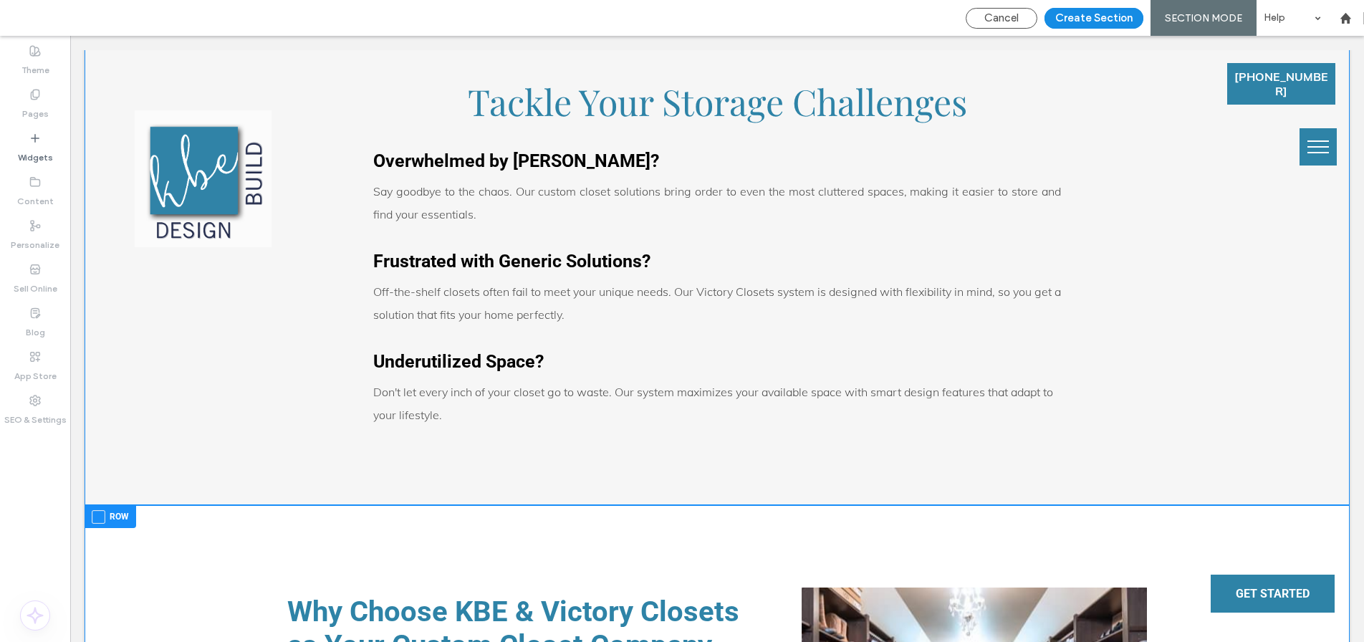
scroll to position [1357, 0]
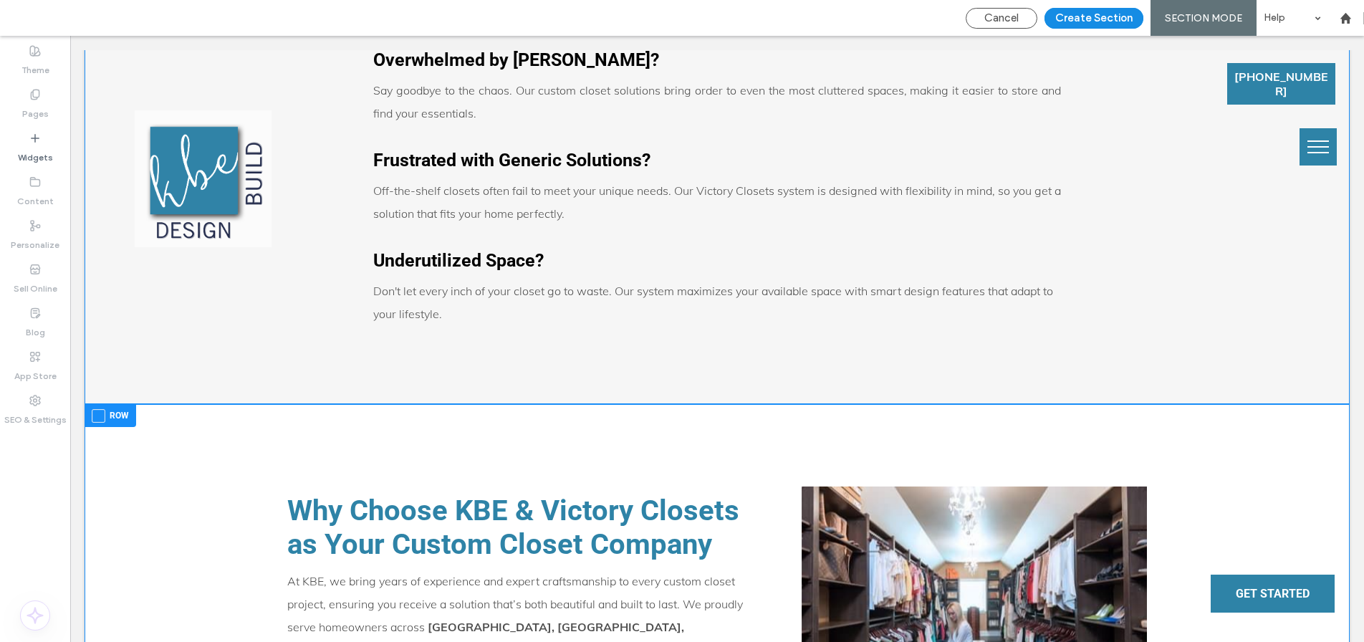
click at [101, 417] on span at bounding box center [99, 416] width 14 height 14
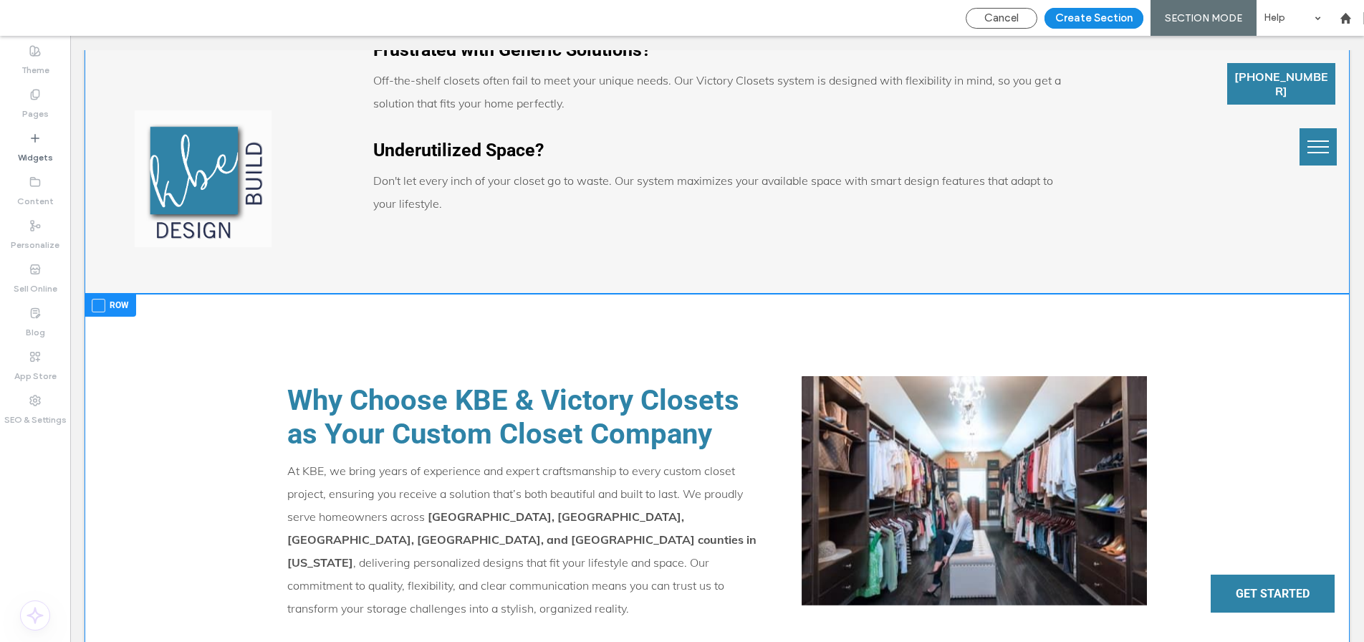
scroll to position [1801, 0]
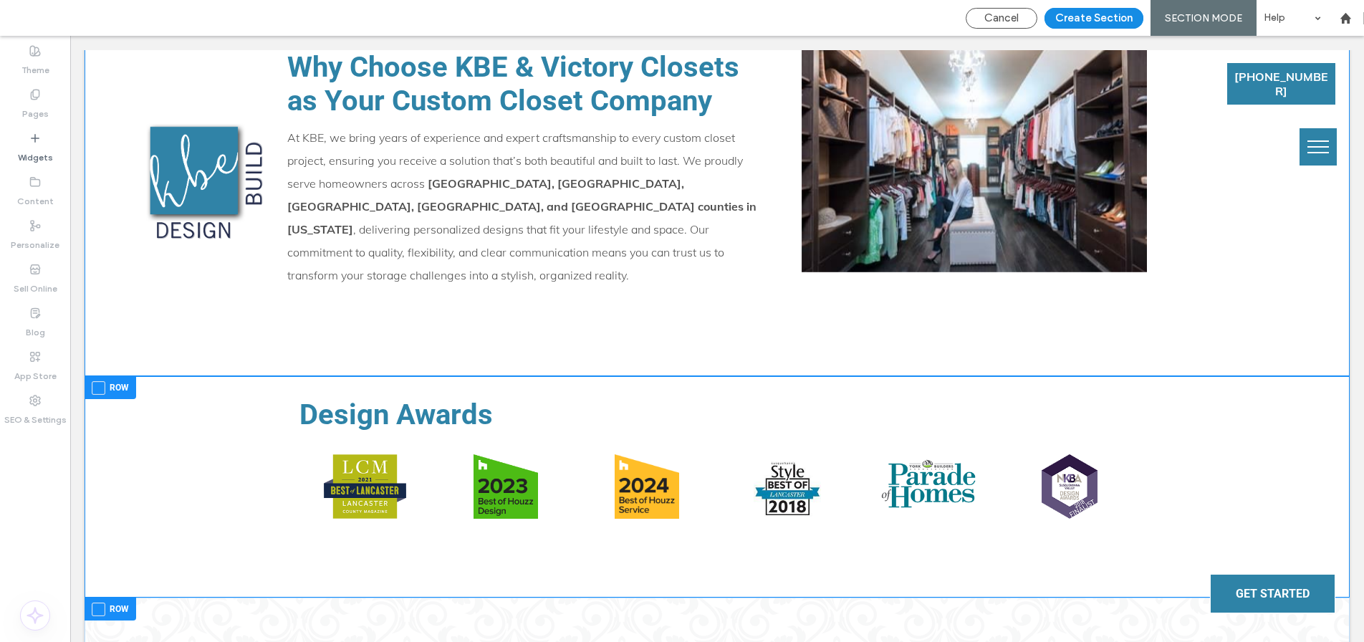
click at [100, 381] on span at bounding box center [99, 388] width 14 height 14
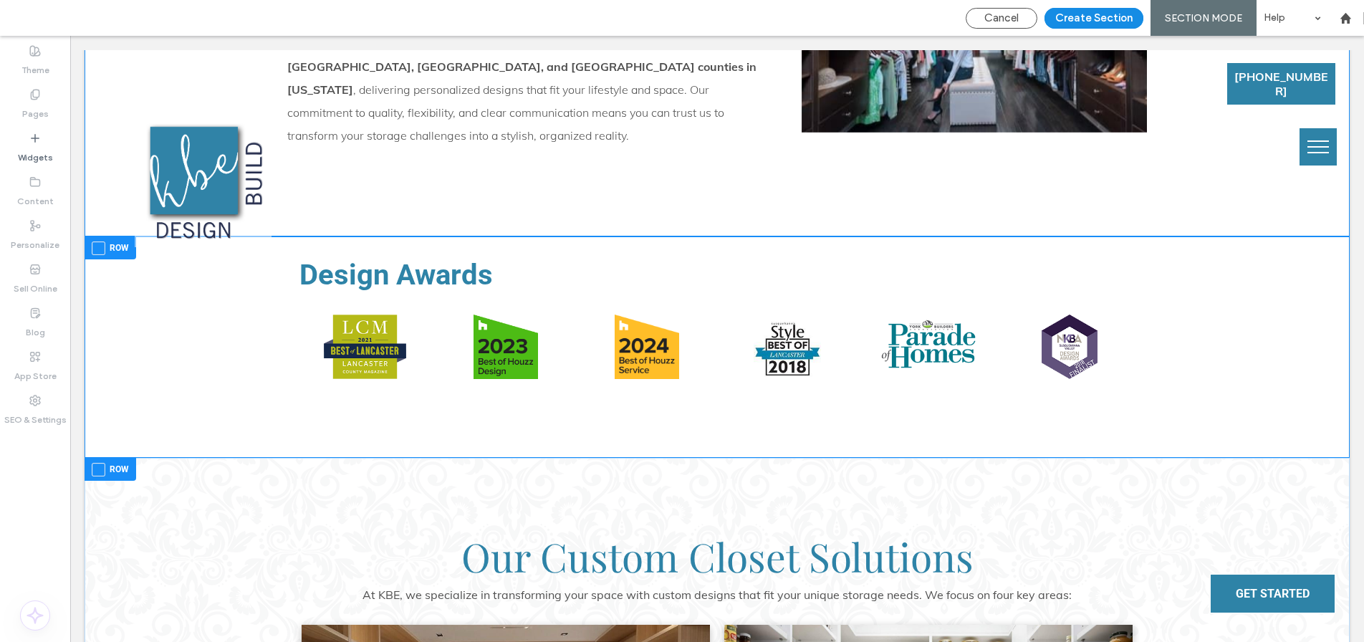
scroll to position [2007, 0]
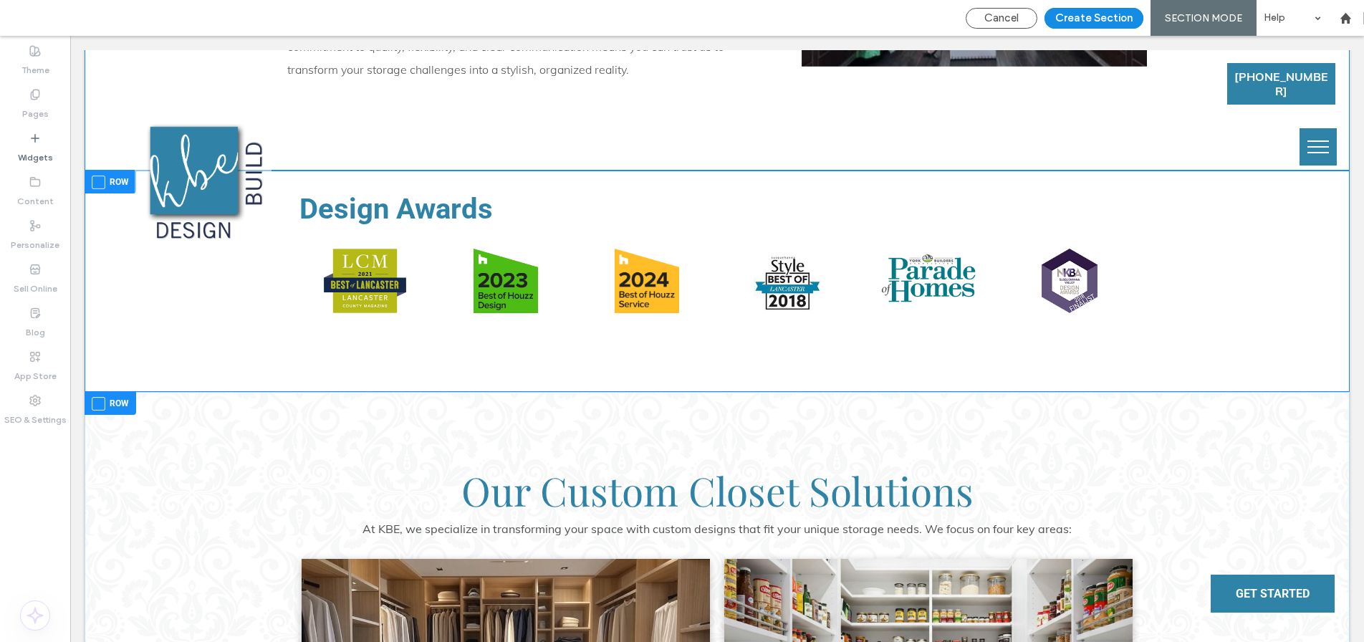
click at [99, 397] on span at bounding box center [99, 404] width 14 height 14
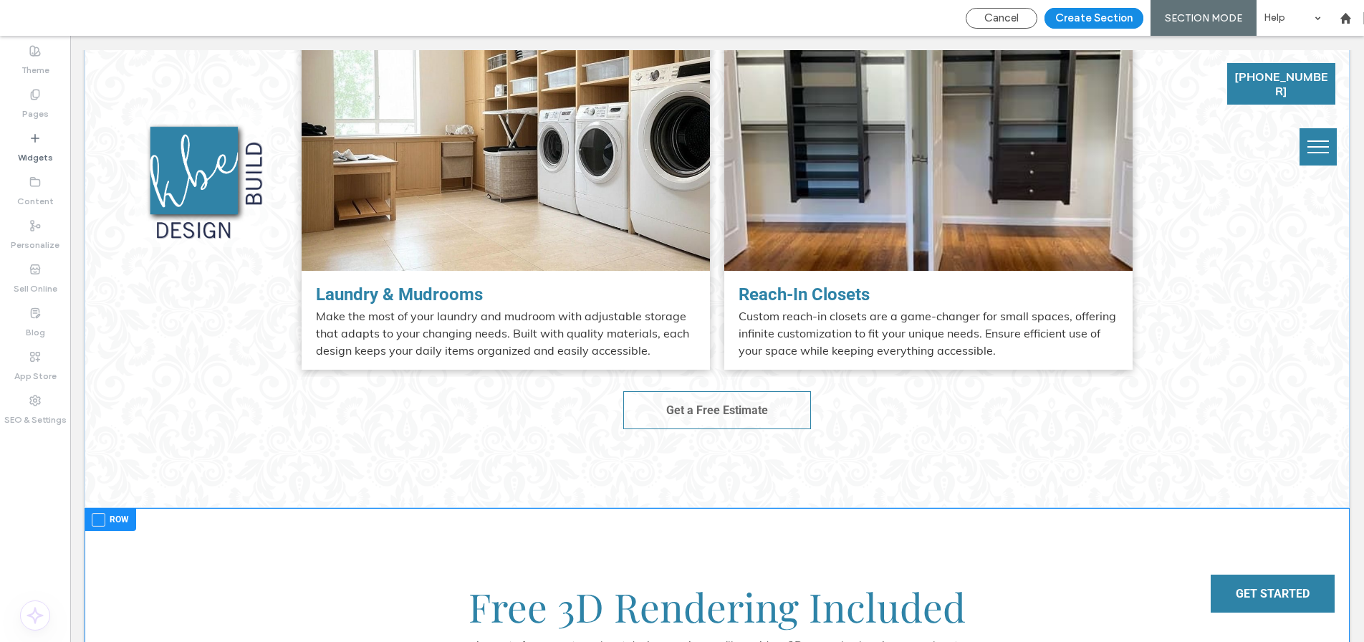
scroll to position [2987, 0]
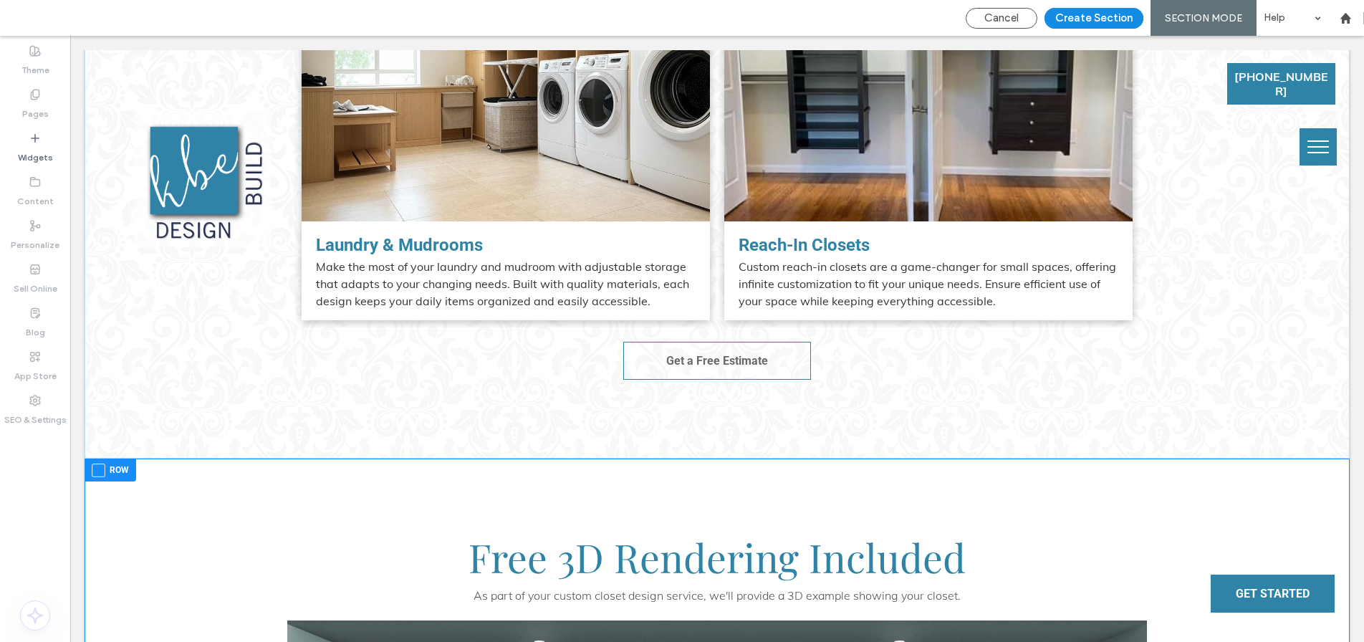
click at [101, 463] on span at bounding box center [99, 470] width 14 height 14
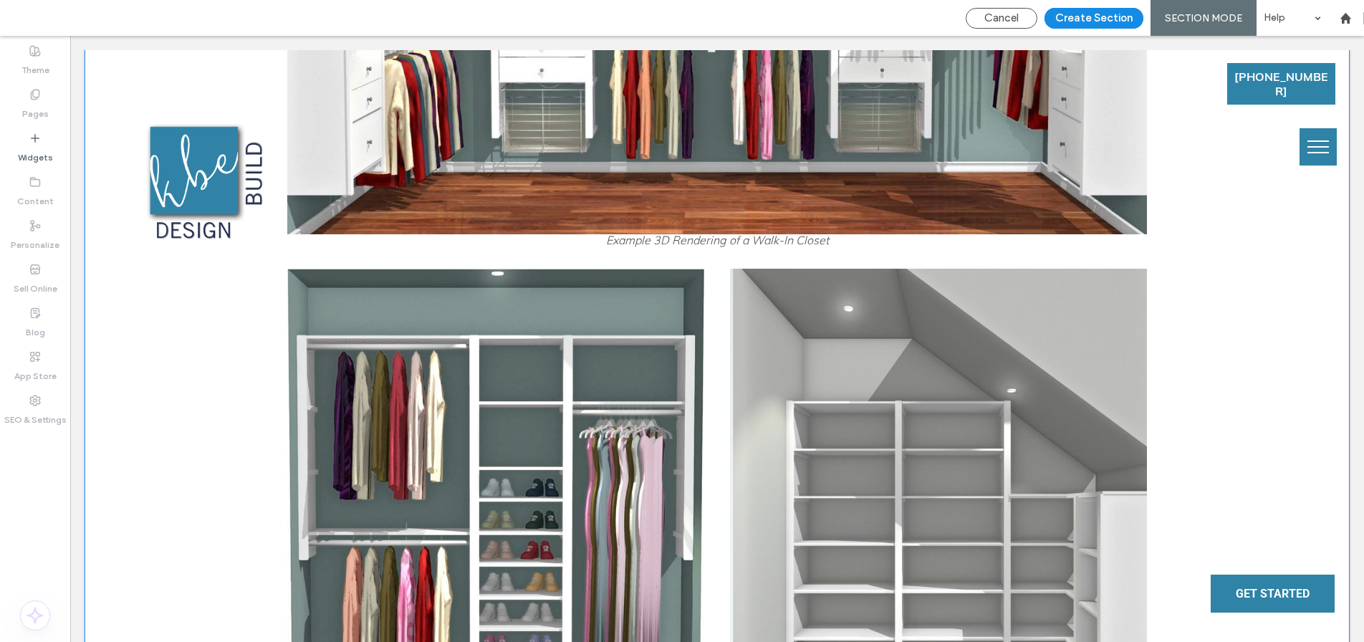
scroll to position [4180, 0]
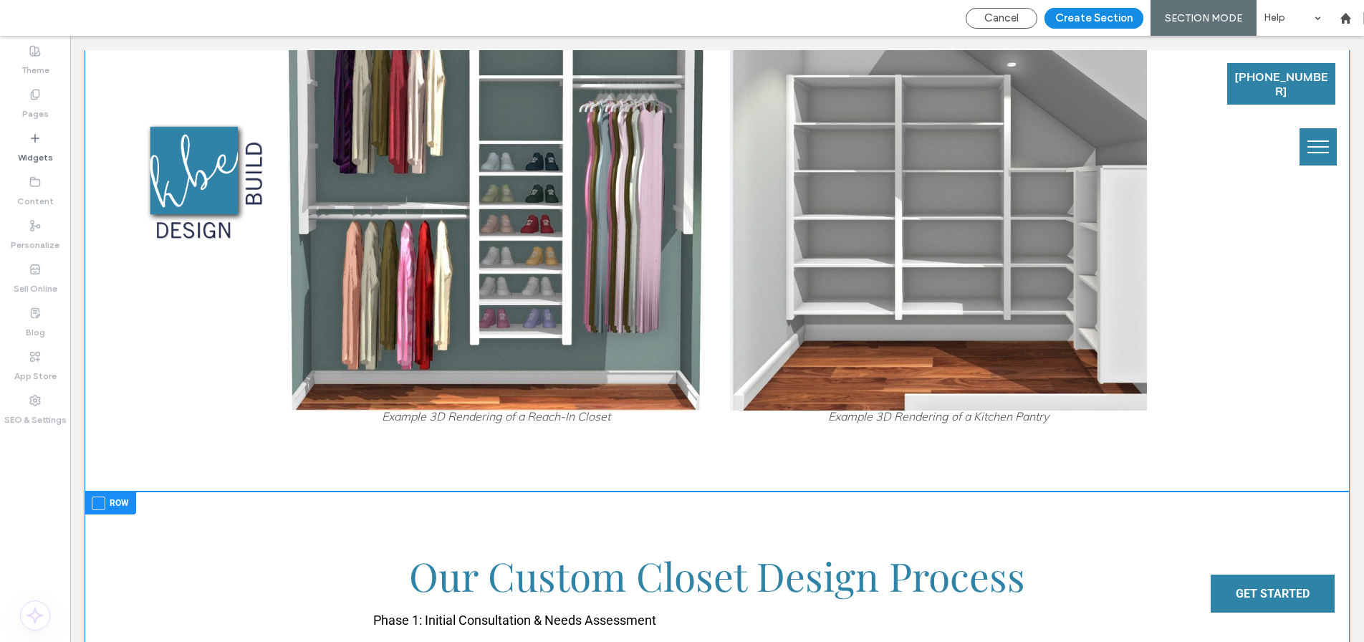
click at [95, 496] on span at bounding box center [99, 503] width 14 height 14
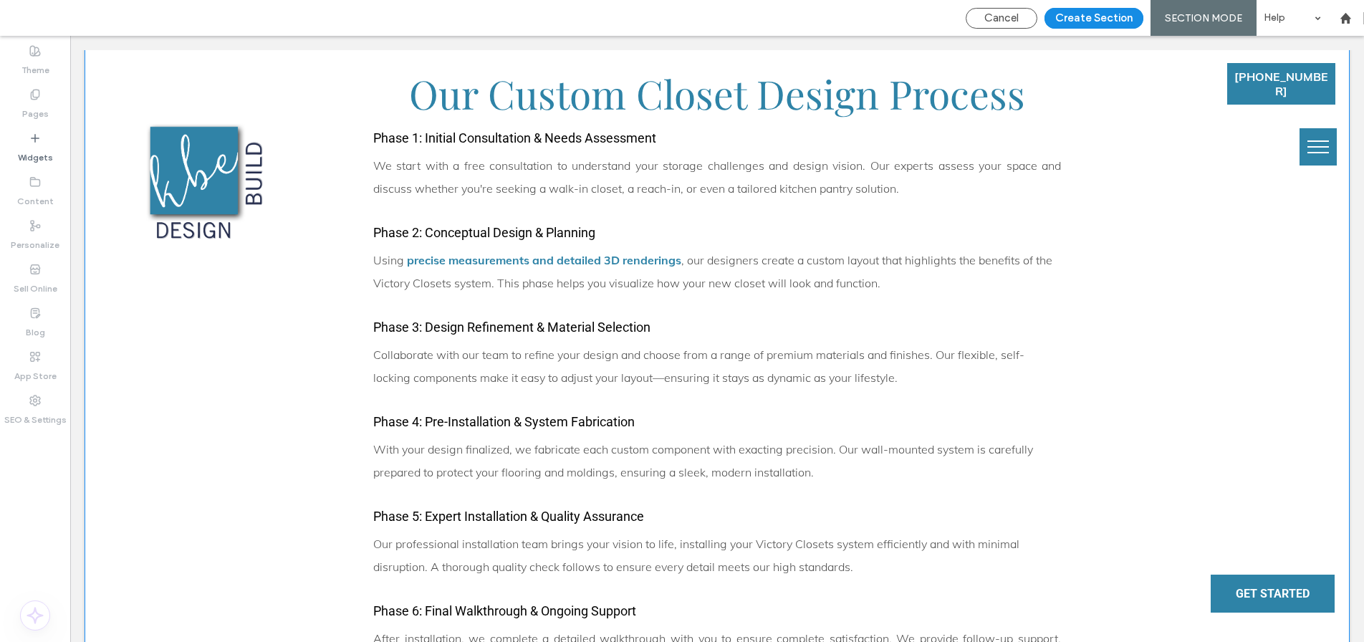
scroll to position [5081, 0]
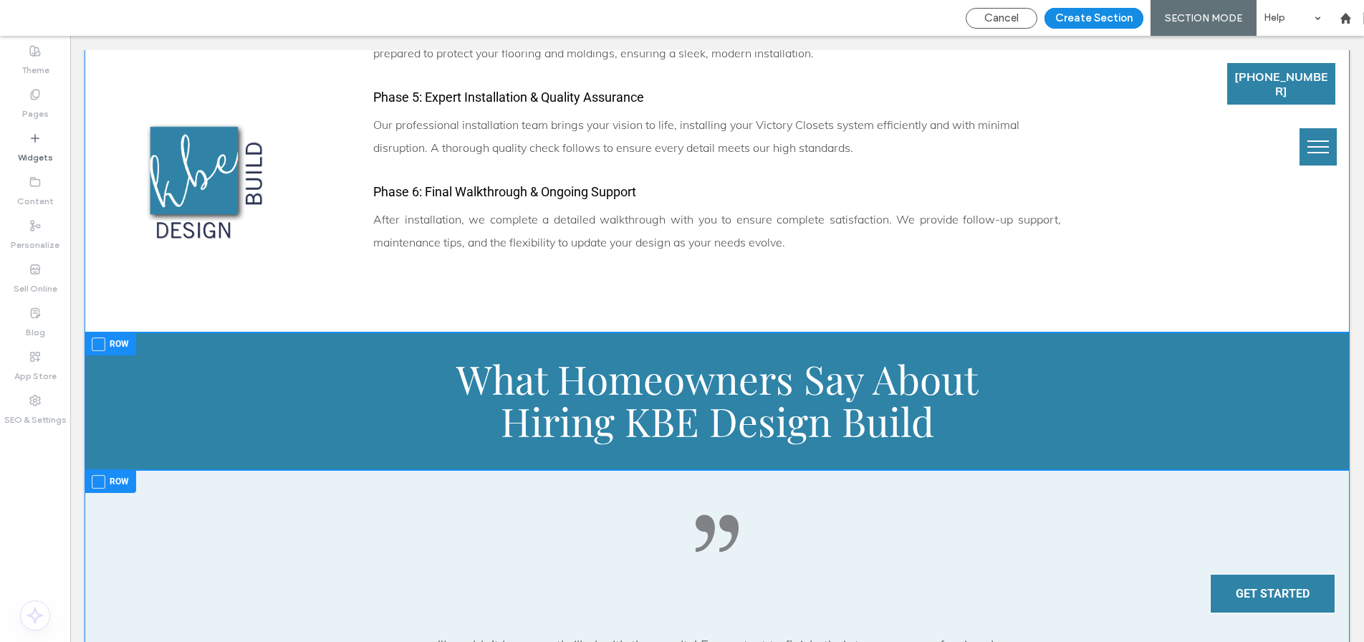
click at [100, 337] on span at bounding box center [99, 344] width 14 height 14
click at [98, 475] on span at bounding box center [99, 482] width 14 height 14
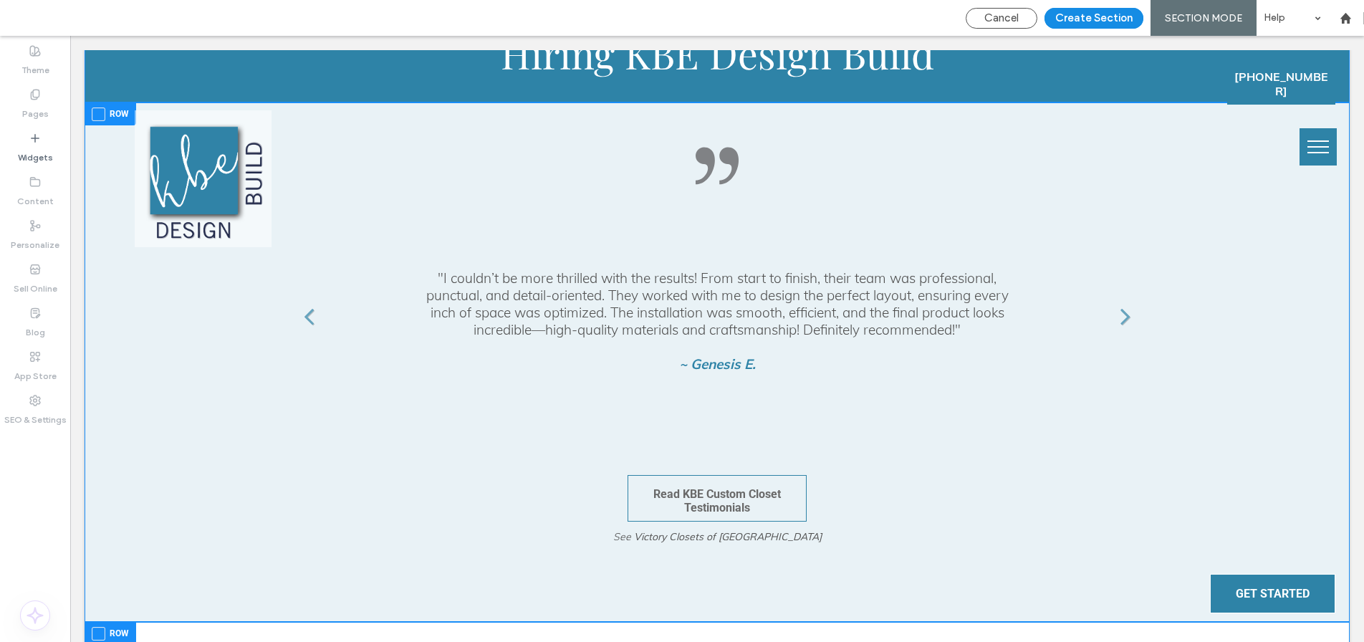
scroll to position [5620, 0]
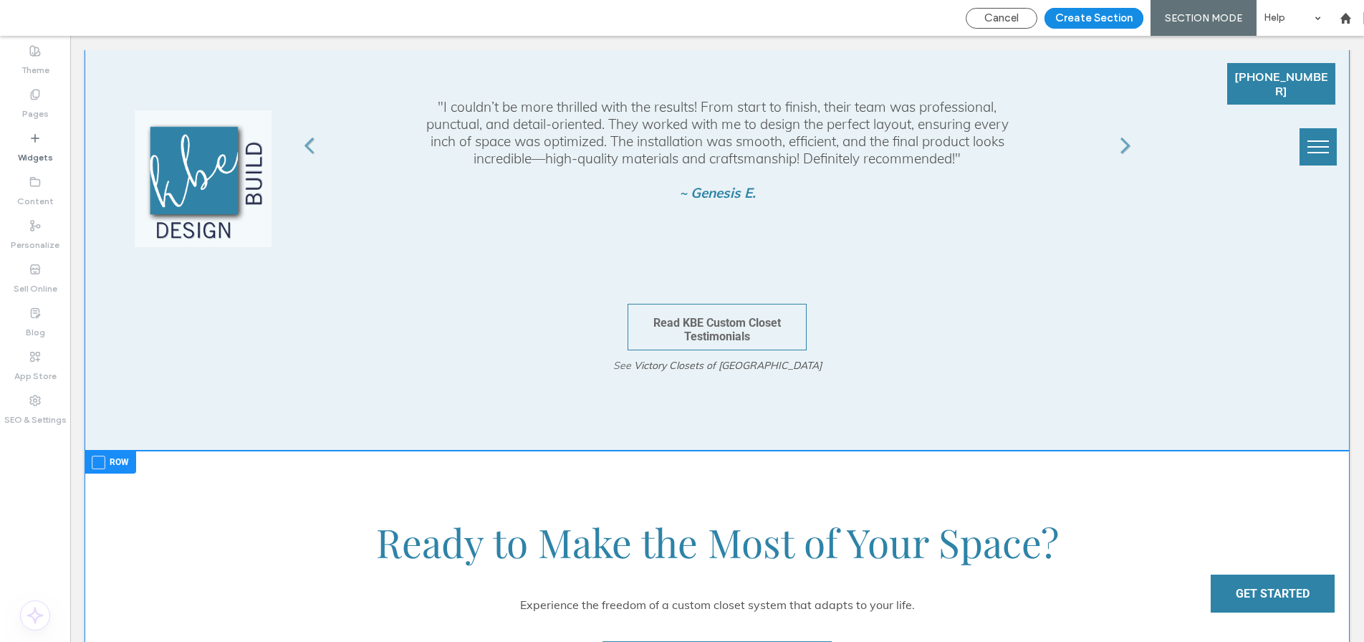
click at [100, 456] on span at bounding box center [99, 463] width 14 height 14
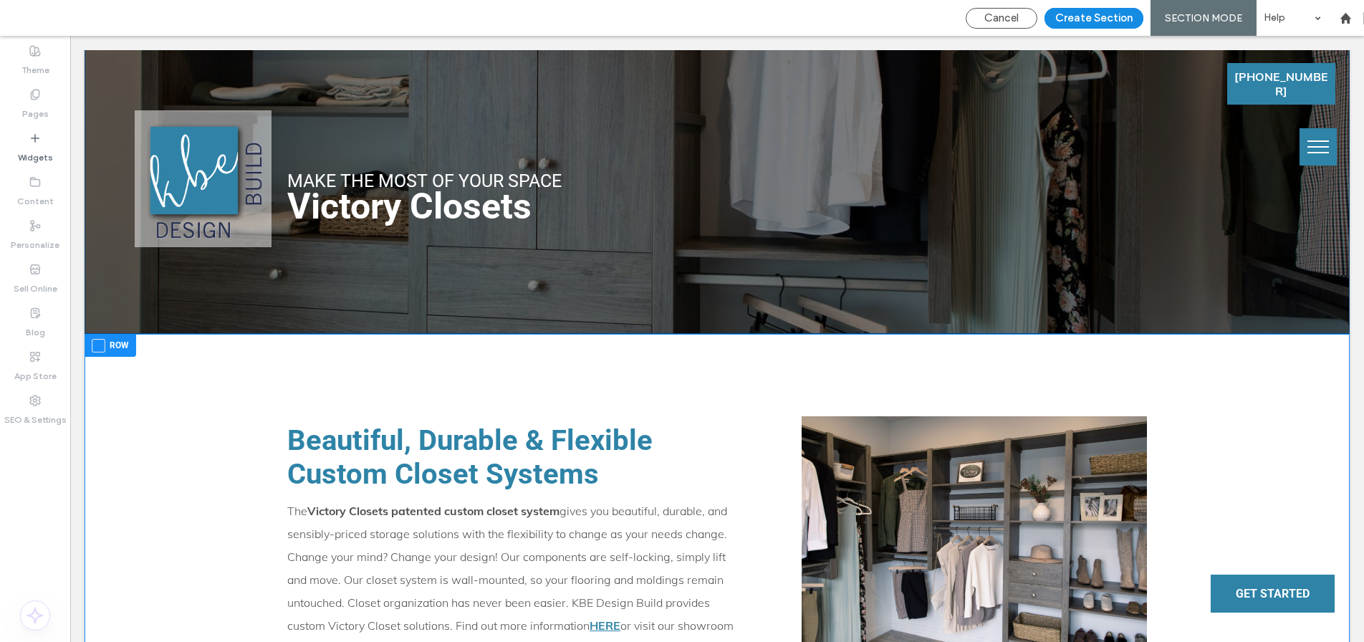
scroll to position [0, 0]
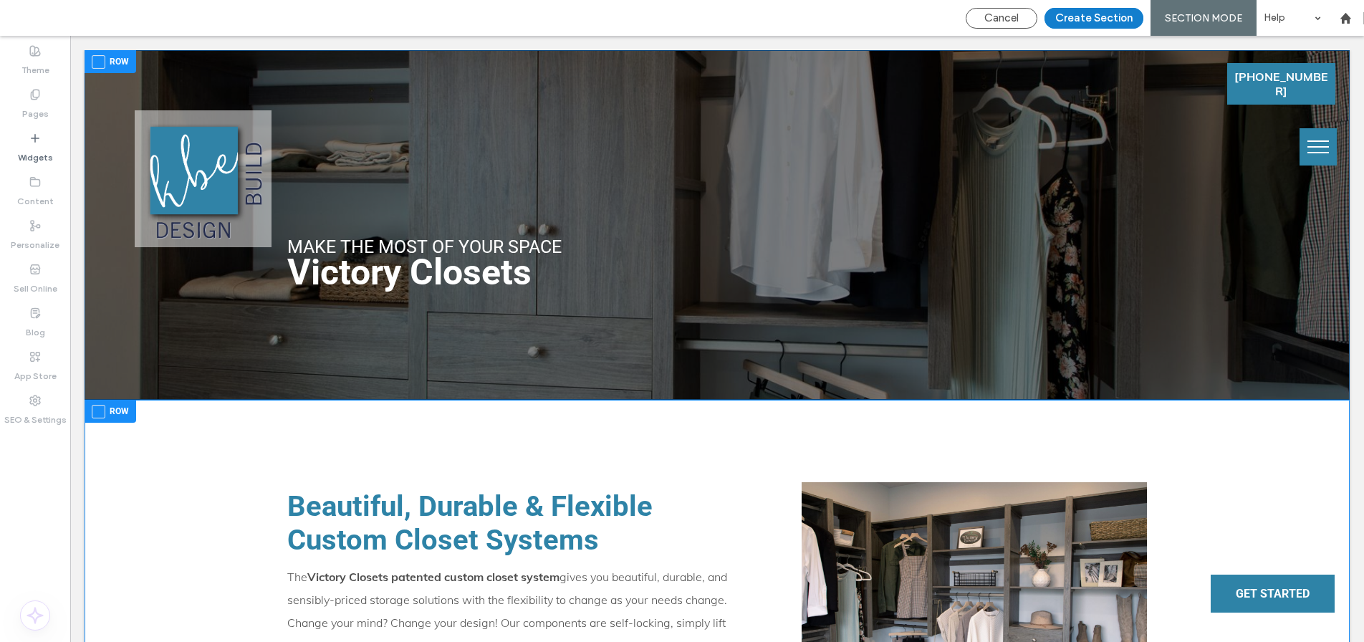
click at [1104, 18] on button "Create Section" at bounding box center [1093, 18] width 99 height 21
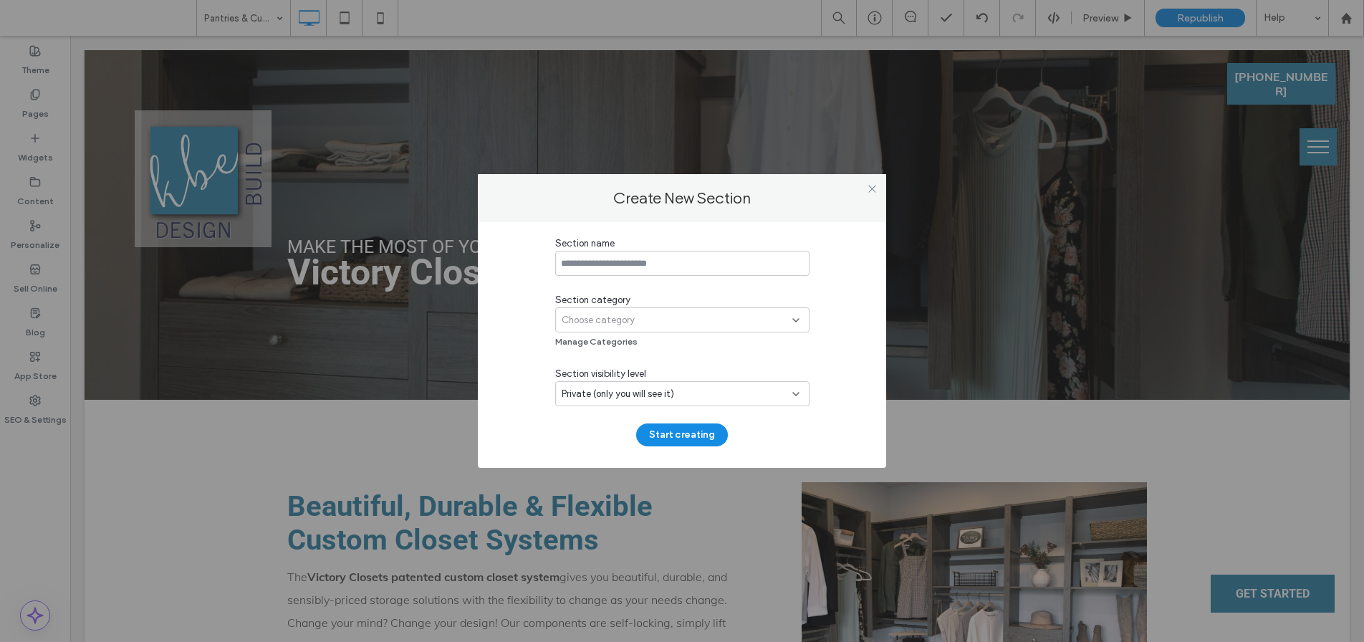
click at [603, 267] on input at bounding box center [682, 263] width 254 height 25
click at [615, 264] on input "**********" at bounding box center [682, 263] width 254 height 25
type input "**********"
click at [596, 319] on span "Choose category" at bounding box center [598, 320] width 73 height 14
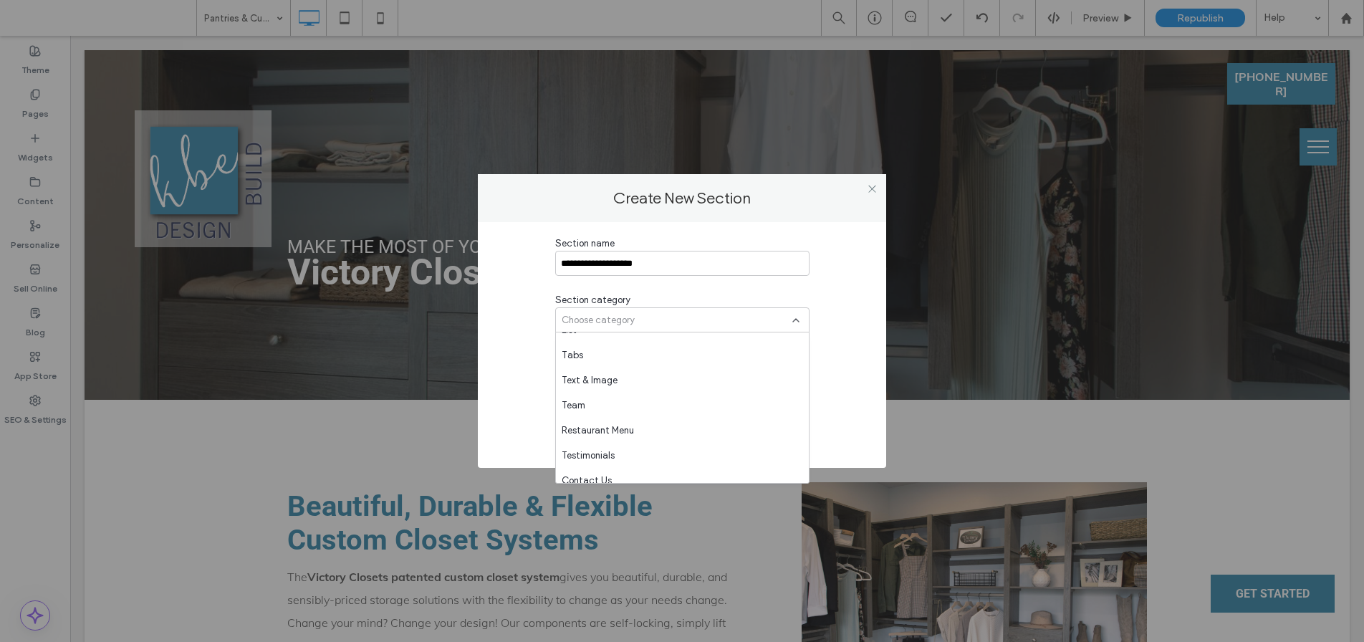
scroll to position [727, 0]
click at [604, 402] on div "Full Page" at bounding box center [682, 395] width 253 height 25
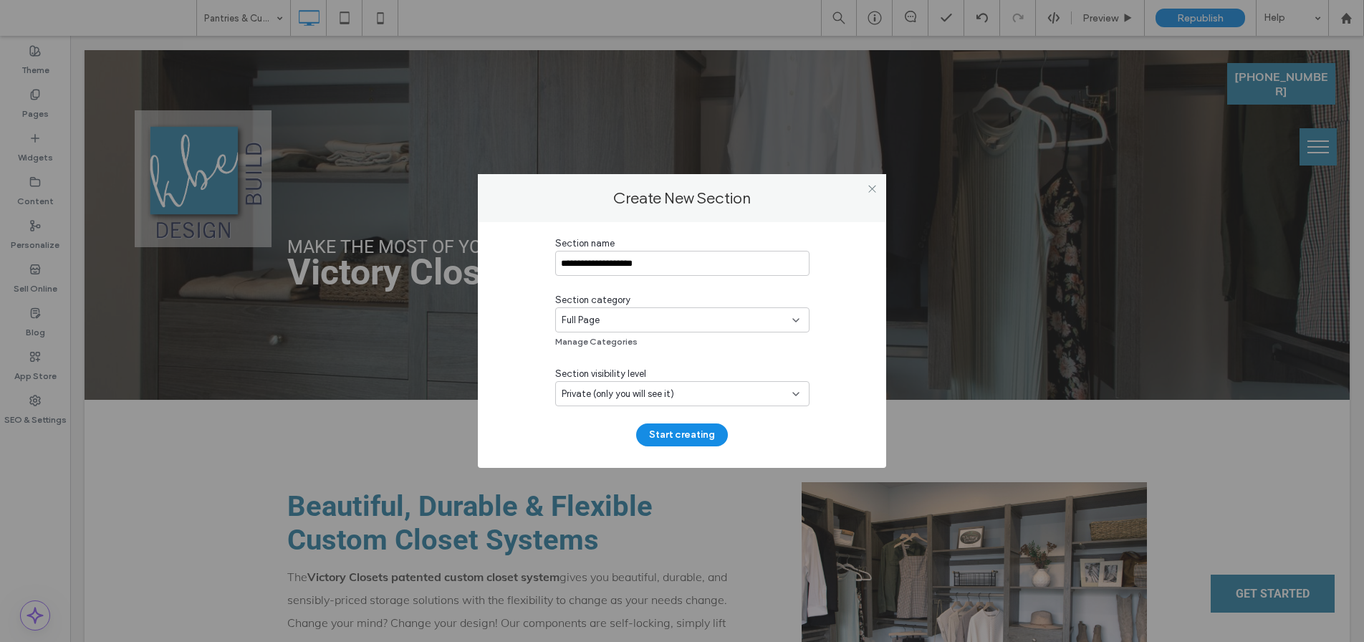
click at [607, 395] on span "Private (only you will see it)" at bounding box center [618, 394] width 112 height 14
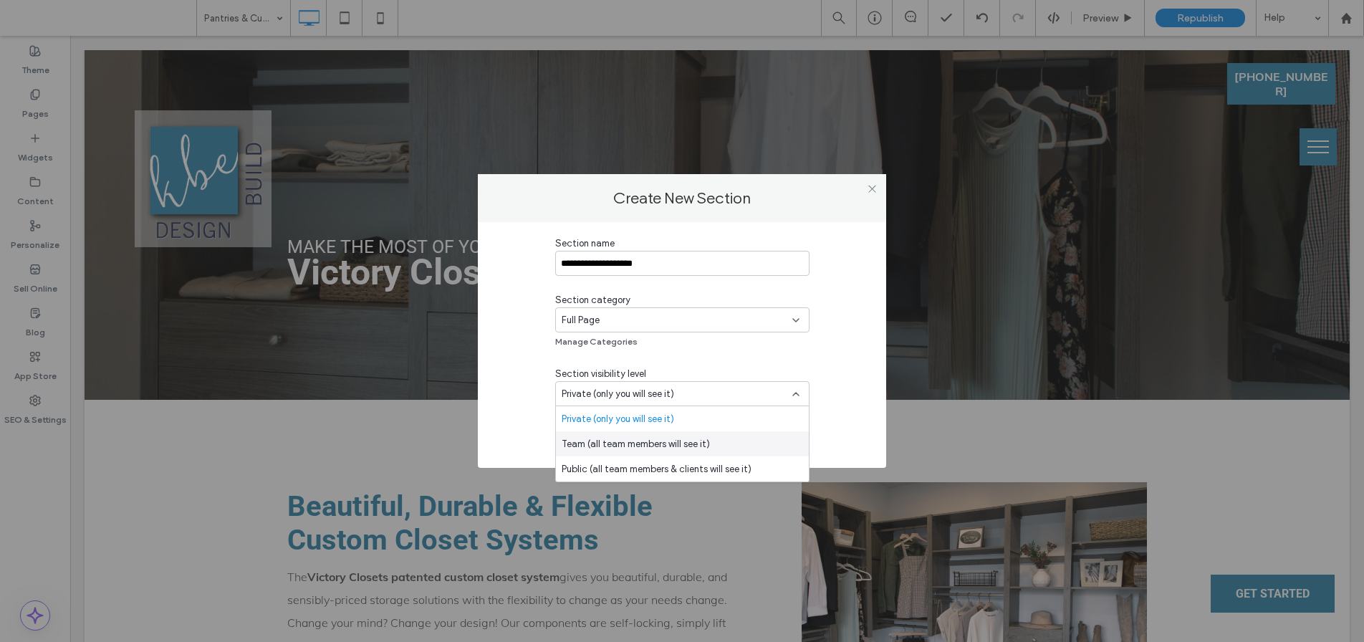
click at [605, 440] on span "Team (all team members will see it)" at bounding box center [636, 444] width 148 height 14
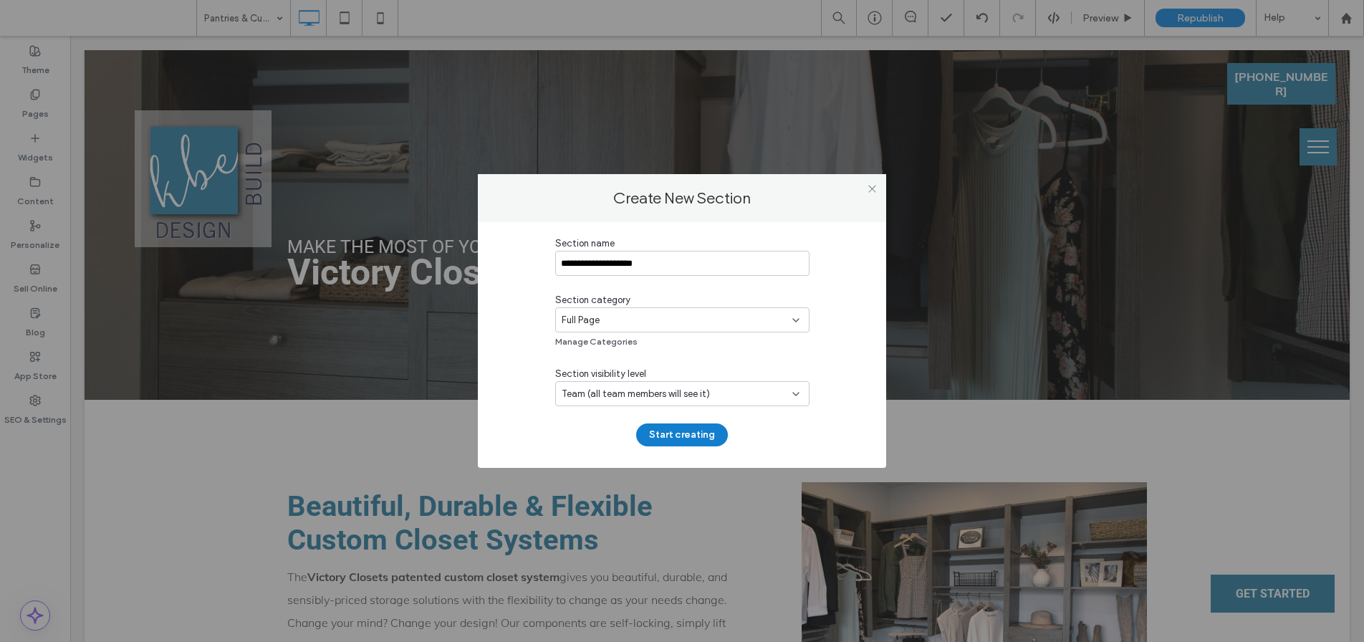
click at [686, 438] on button "Start creating" at bounding box center [682, 434] width 92 height 23
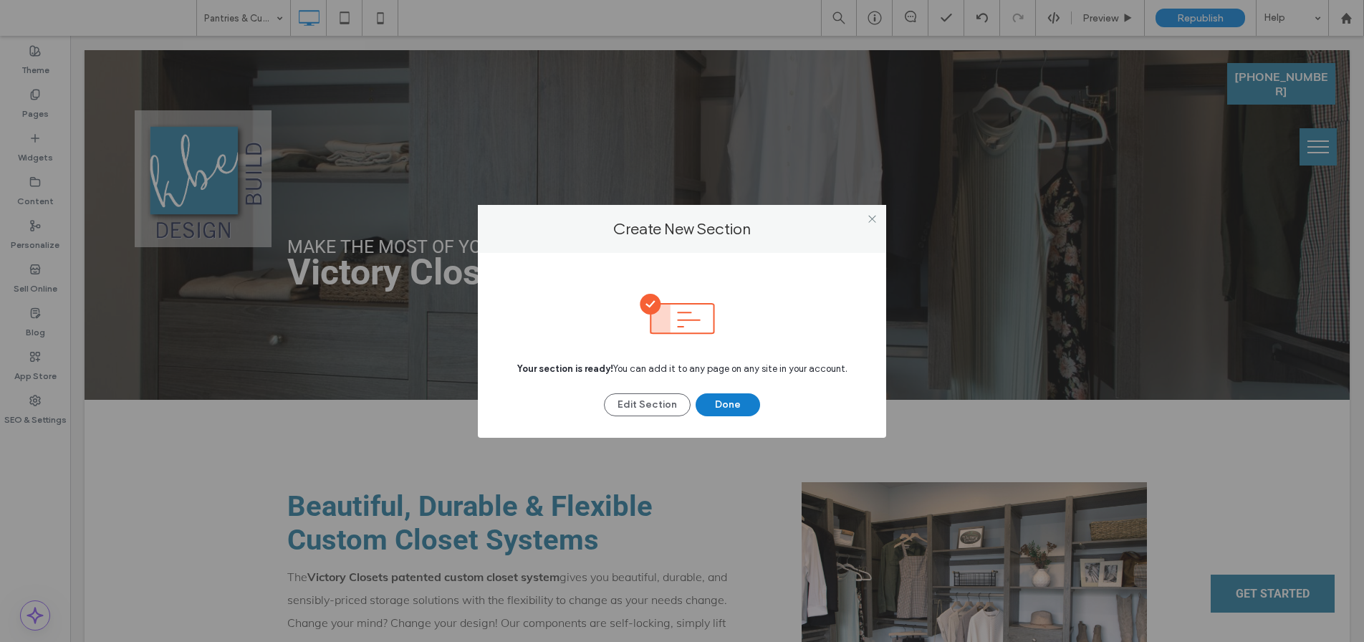
click at [749, 405] on button "Done" at bounding box center [728, 404] width 64 height 23
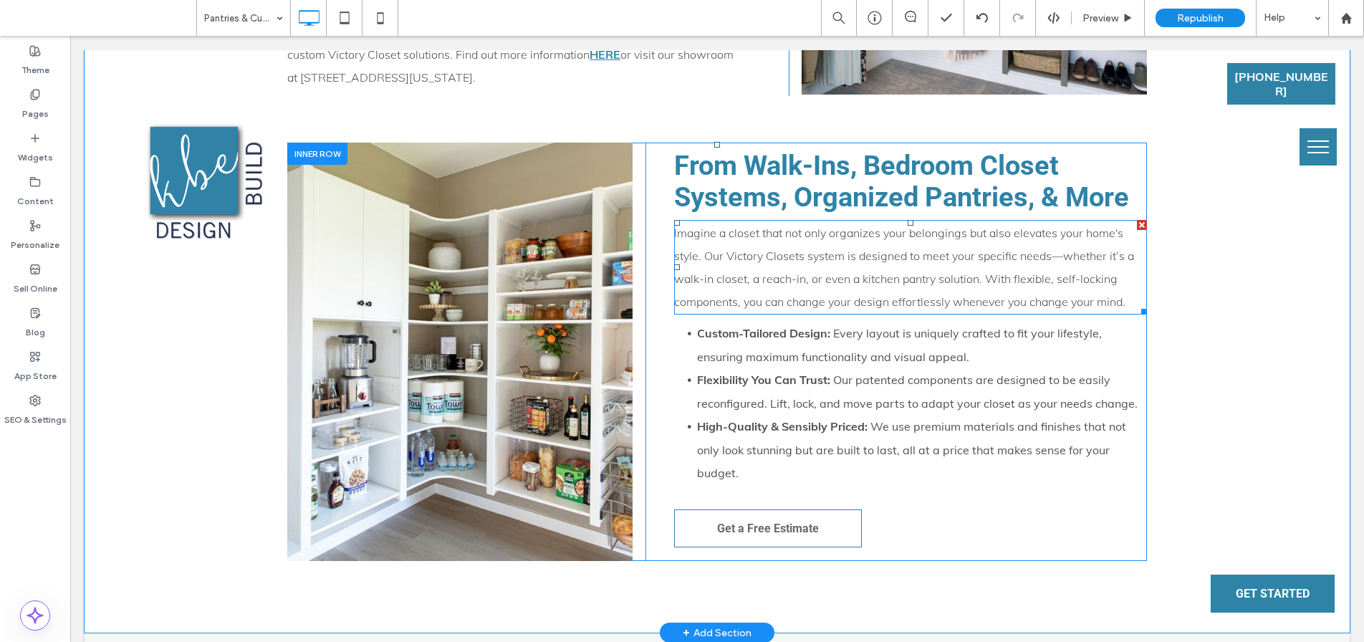
scroll to position [698, 0]
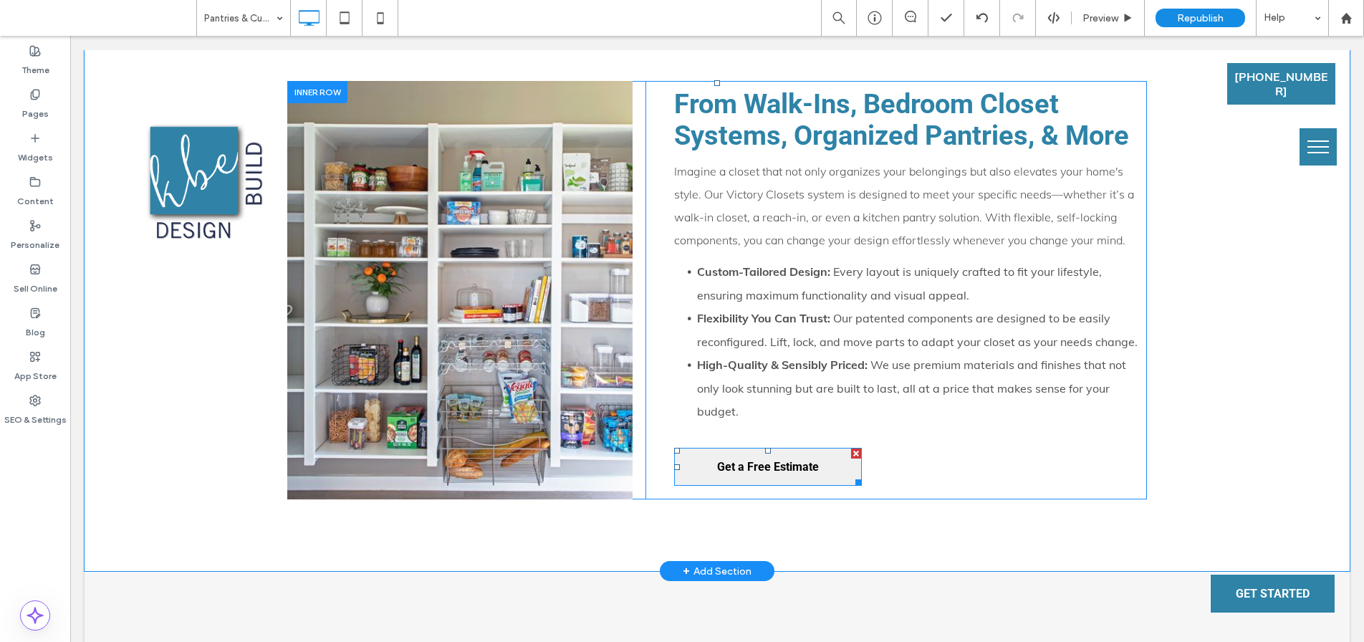
click at [751, 458] on span "Get a Free Estimate" at bounding box center [768, 466] width 102 height 37
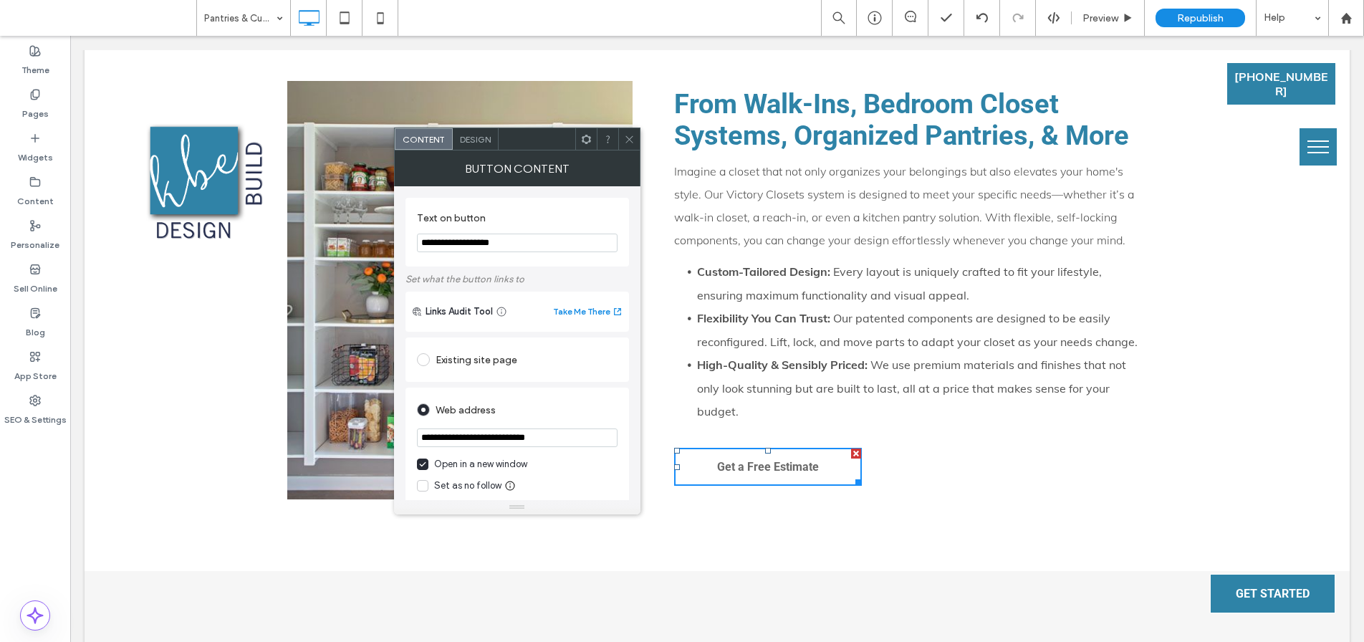
click at [628, 141] on icon at bounding box center [629, 139] width 11 height 11
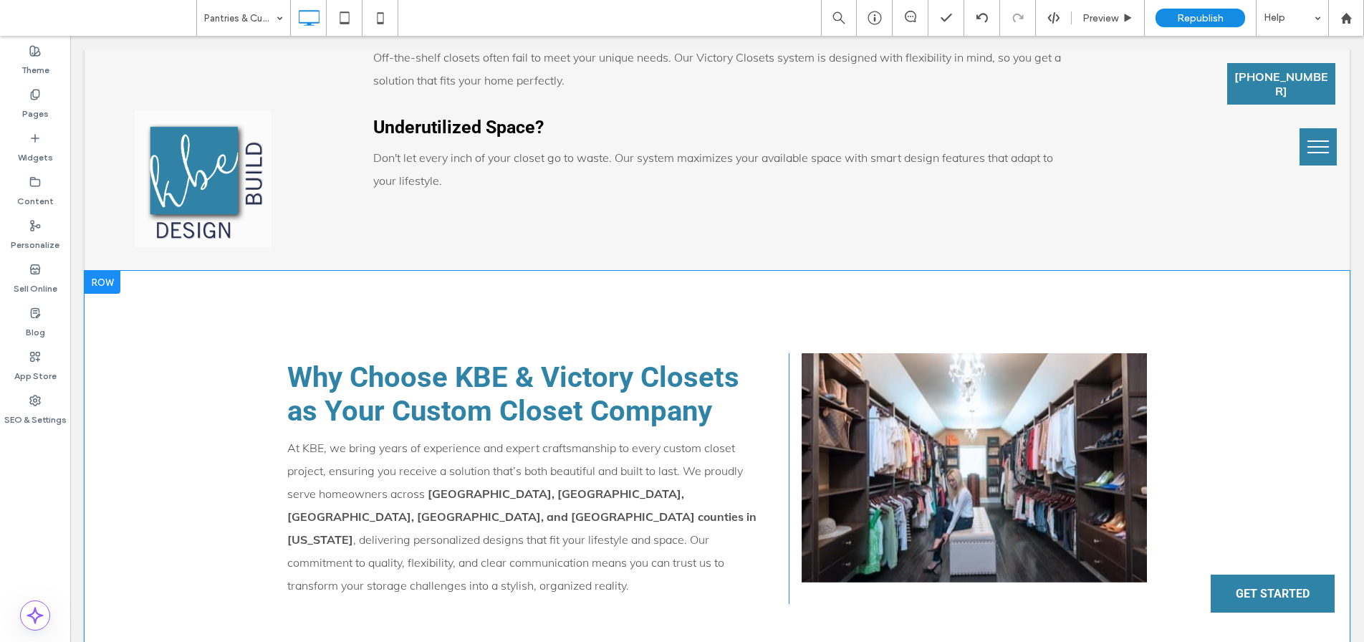
scroll to position [1592, 0]
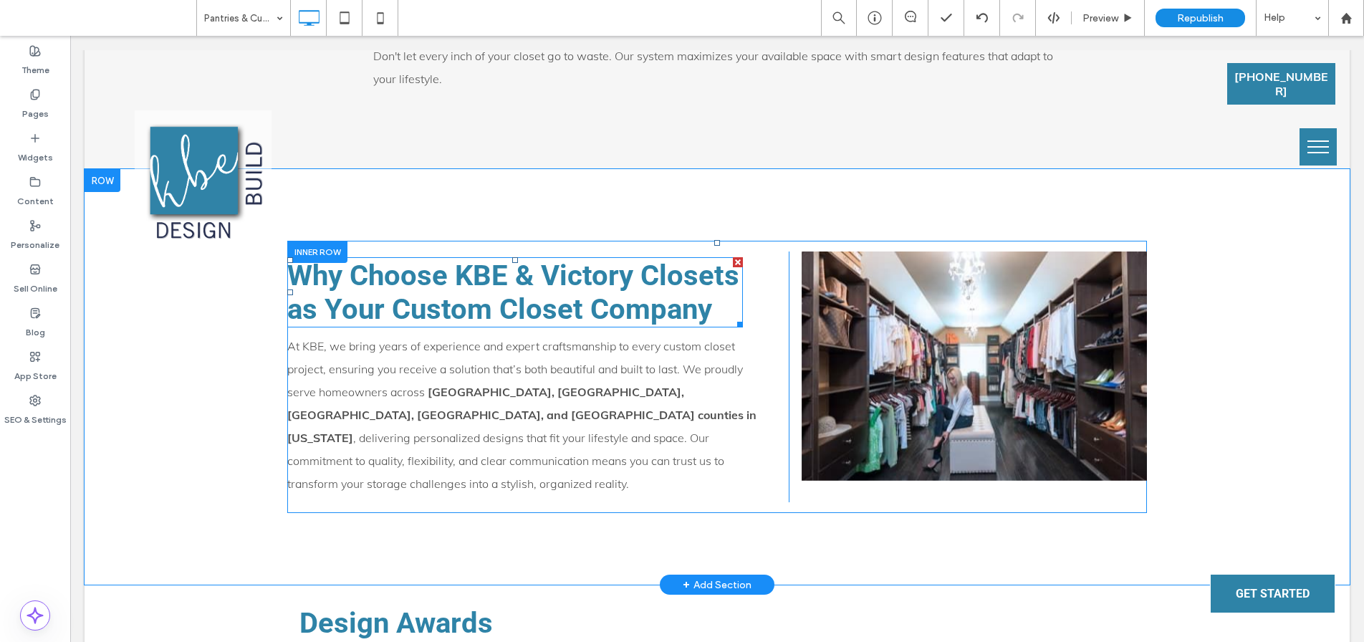
click at [538, 290] on span "Why Choose KBE & Victory Closets as Your Custom Closet Company" at bounding box center [513, 292] width 452 height 67
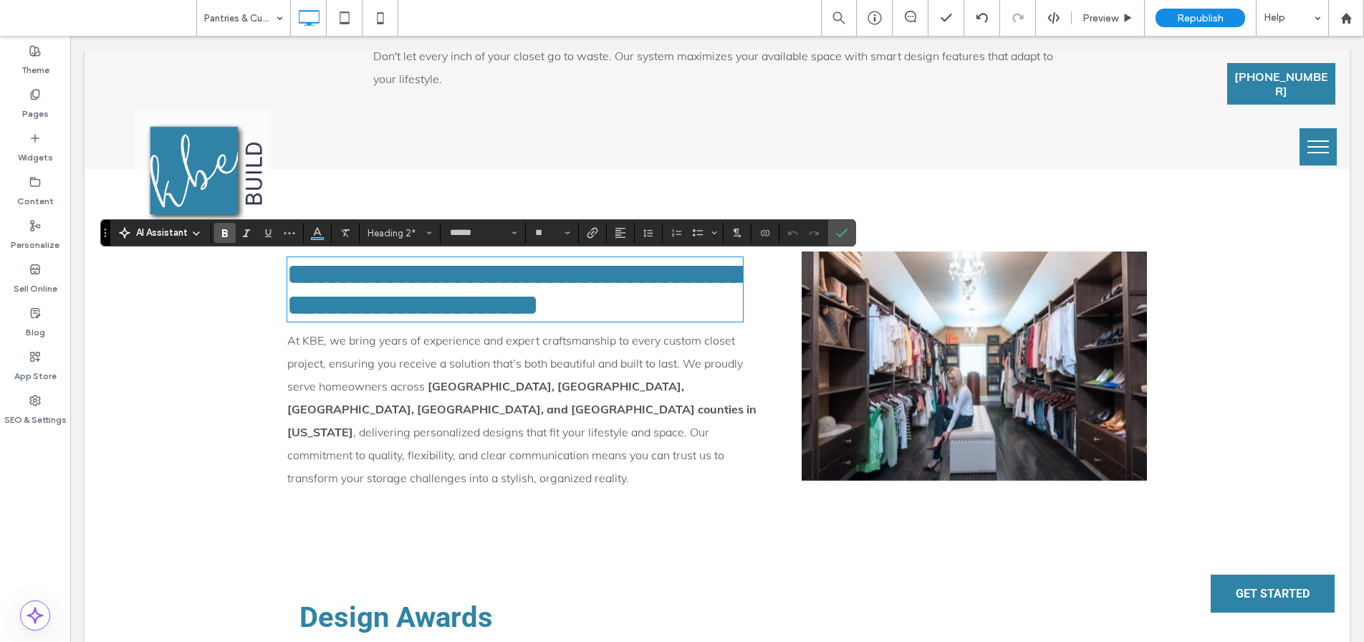
click at [520, 280] on span "**********" at bounding box center [516, 289] width 458 height 59
drag, startPoint x: 524, startPoint y: 277, endPoint x: 451, endPoint y: 279, distance: 73.1
click at [451, 279] on span "**********" at bounding box center [516, 289] width 458 height 59
drag, startPoint x: 547, startPoint y: 302, endPoint x: 663, endPoint y: 312, distance: 116.5
click at [663, 312] on span "**********" at bounding box center [516, 289] width 458 height 59
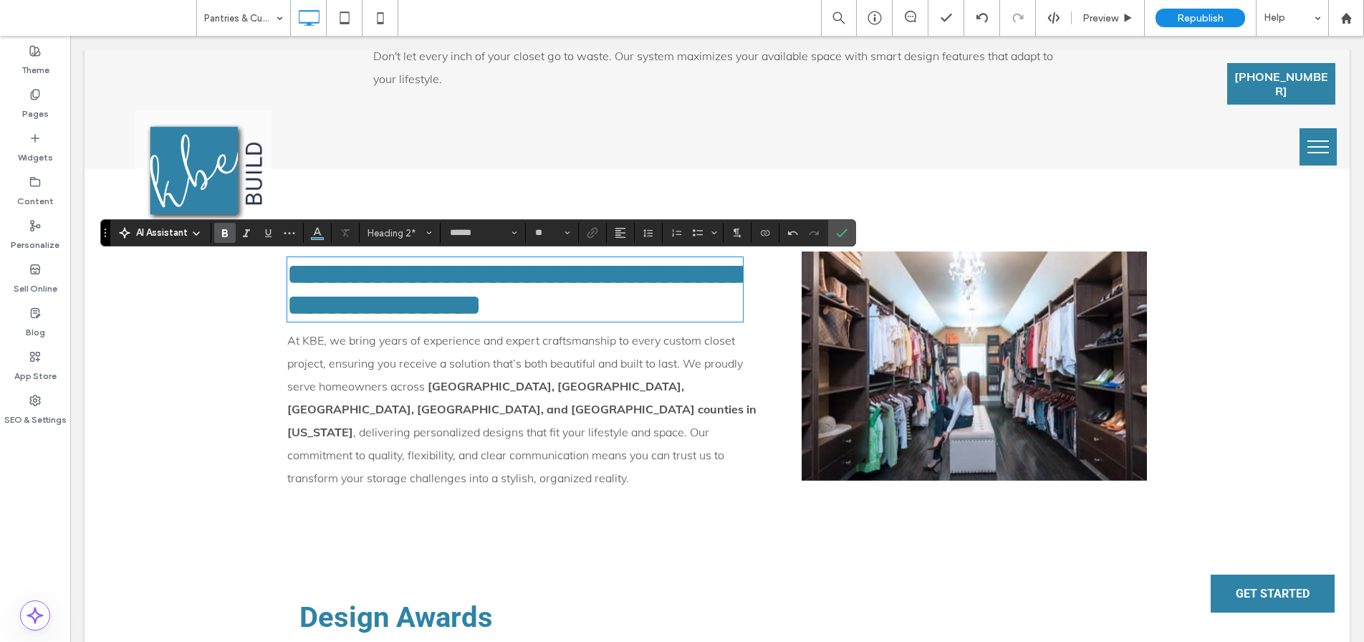
click at [653, 350] on span "At KBE, we bring years of experience and expert craftsmanship to every custom c…" at bounding box center [515, 363] width 456 height 60
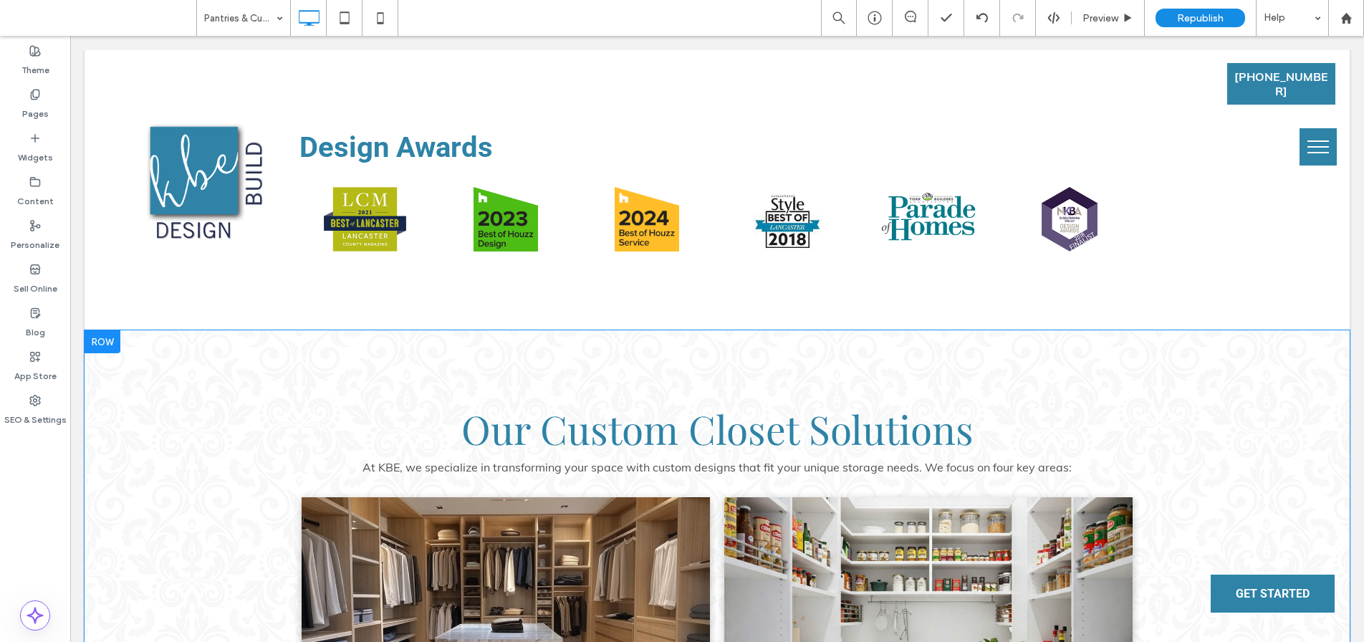
scroll to position [2059, 0]
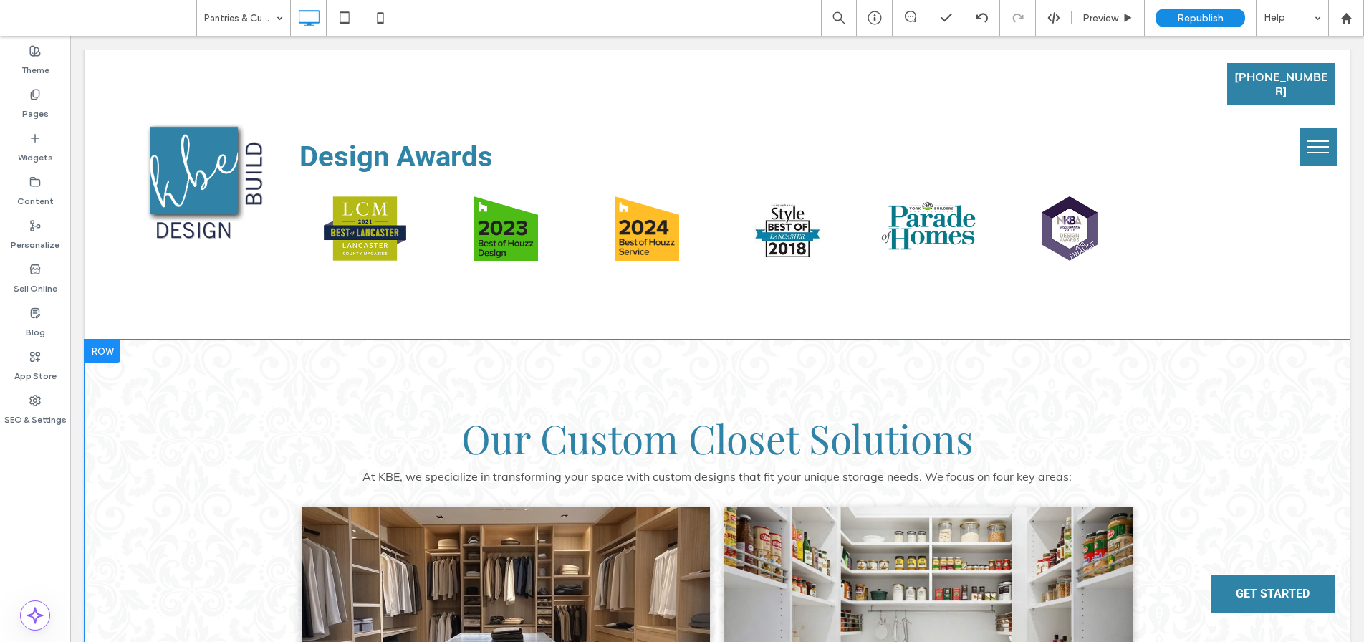
click at [111, 340] on div at bounding box center [103, 351] width 36 height 23
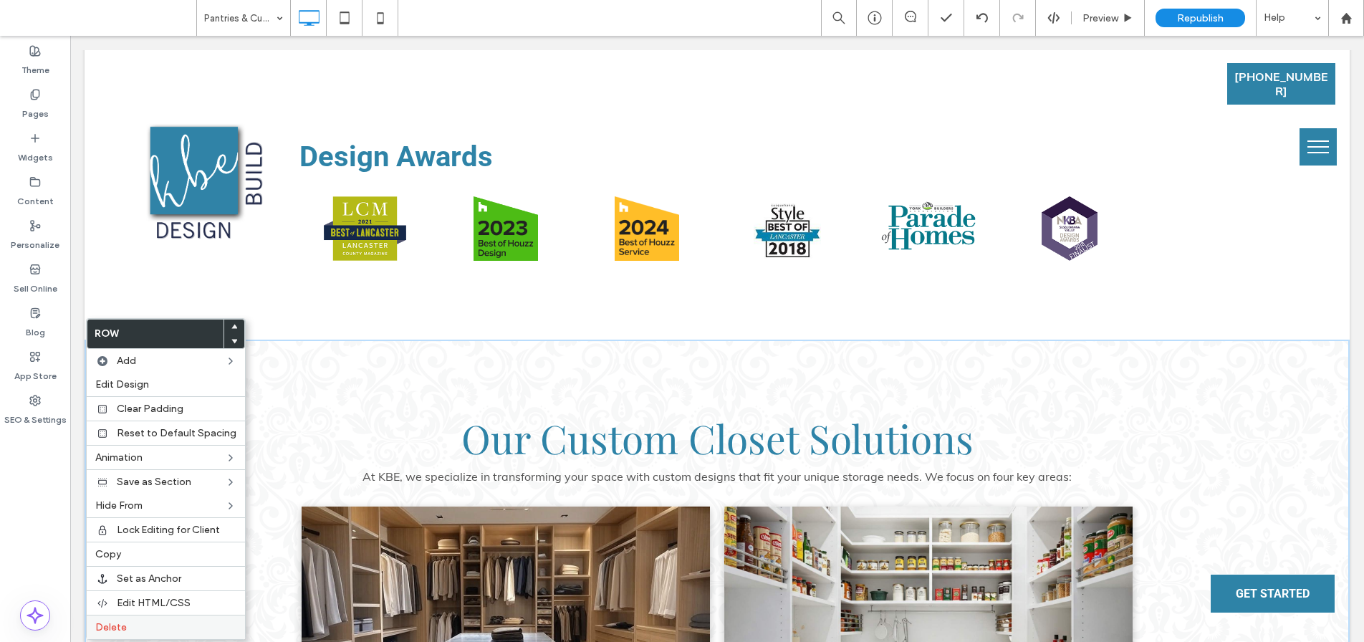
click at [134, 623] on label "Delete" at bounding box center [165, 627] width 141 height 12
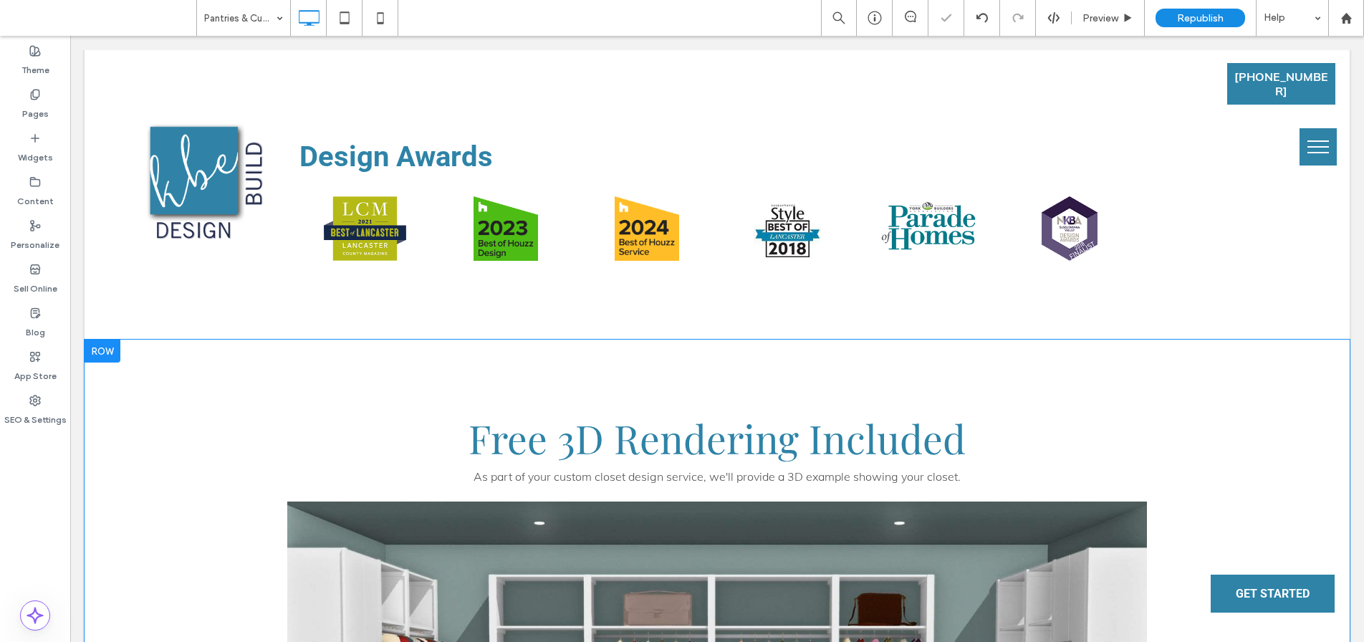
scroll to position [2062, 0]
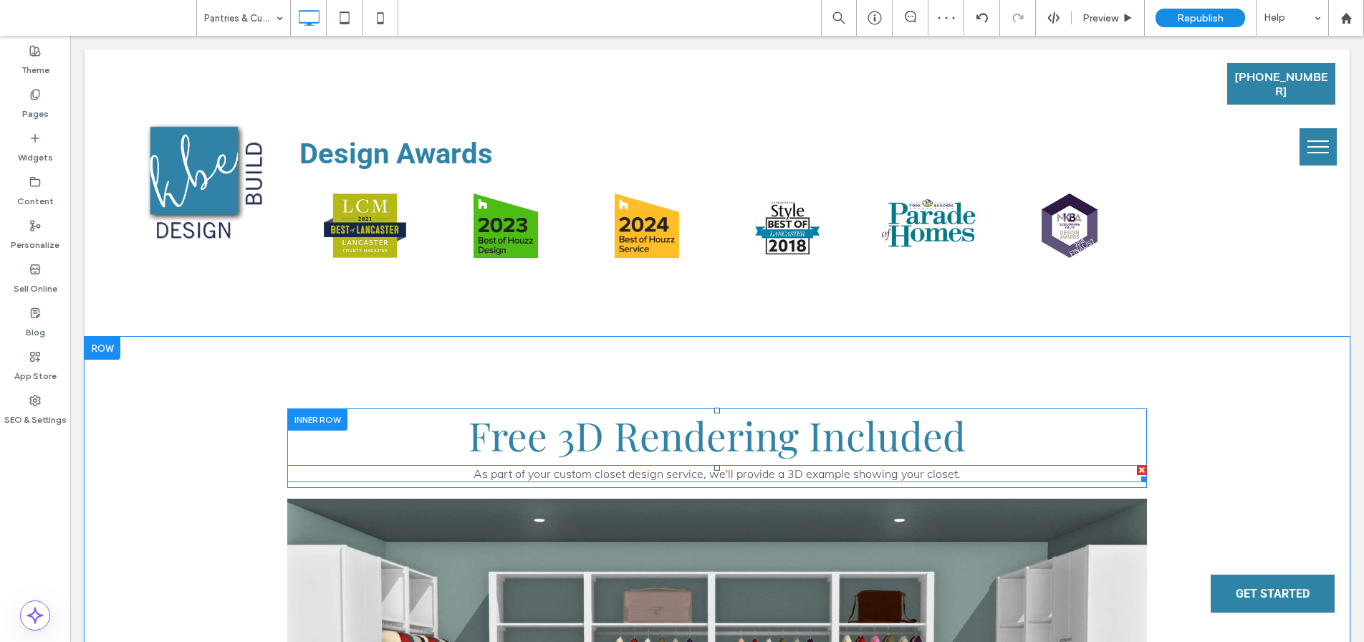
click at [528, 466] on span "As part of your custom closet design service, we'll provide a 3D example showin…" at bounding box center [717, 473] width 487 height 14
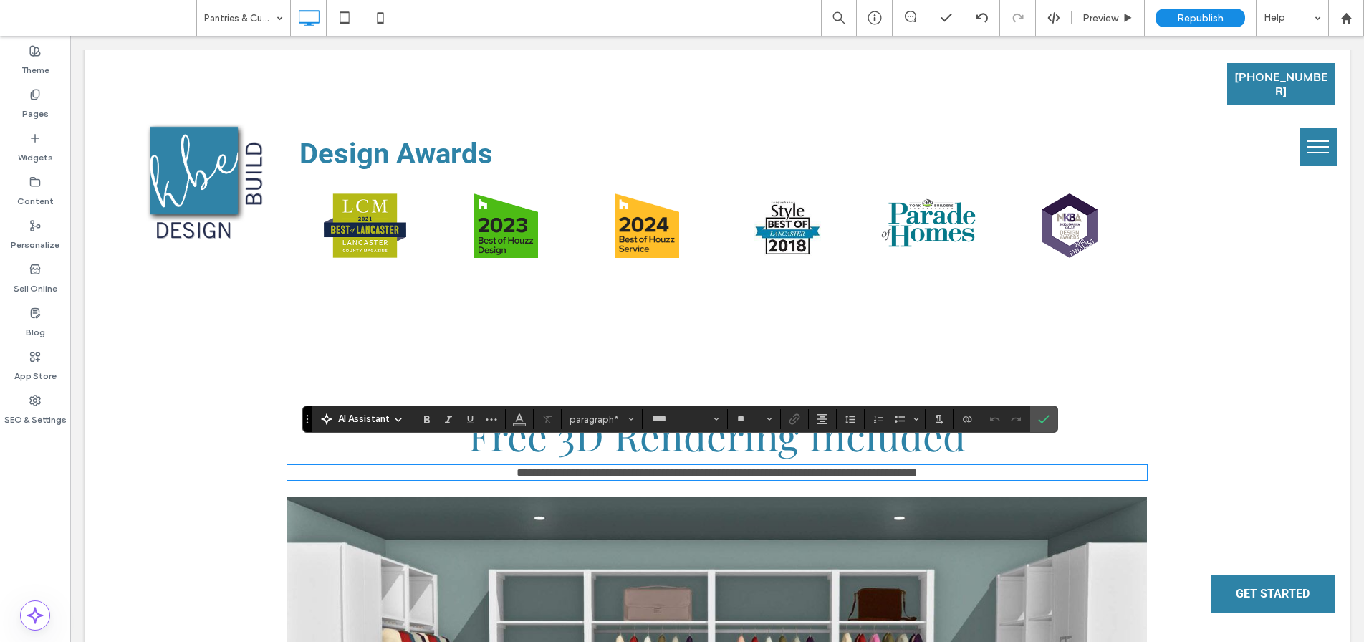
click at [551, 467] on span "**********" at bounding box center [716, 472] width 401 height 11
click at [1042, 421] on use "Confirm" at bounding box center [1043, 419] width 11 height 9
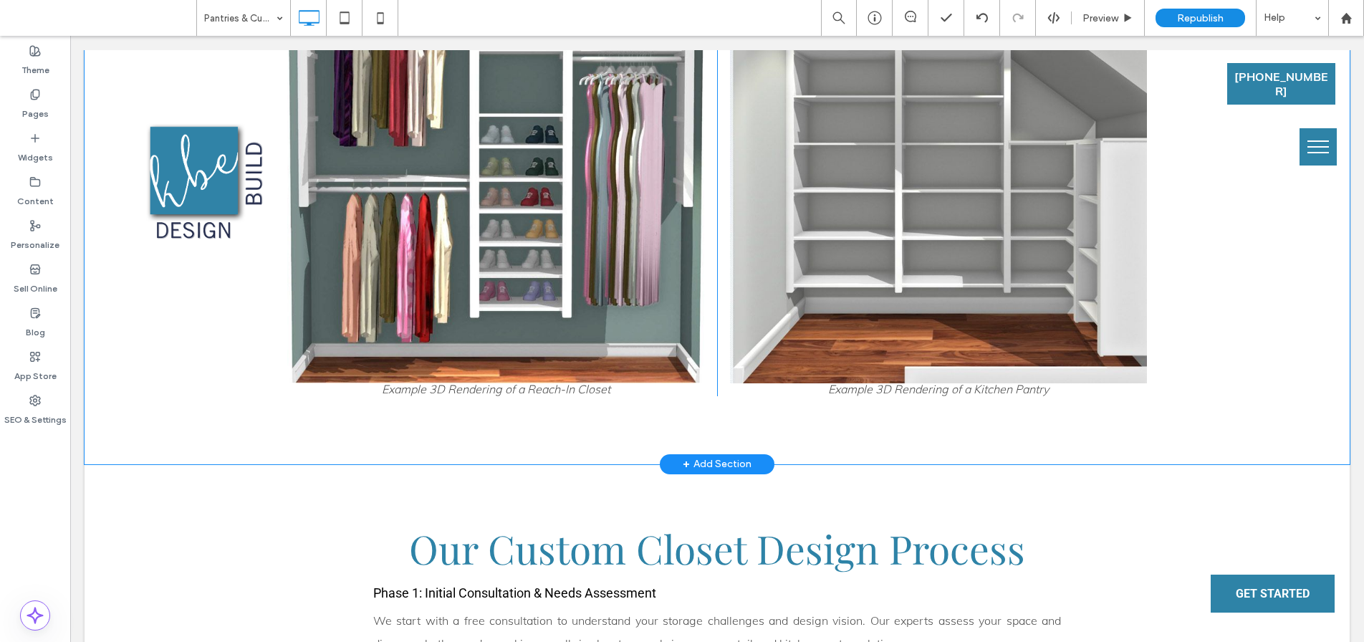
scroll to position [3156, 0]
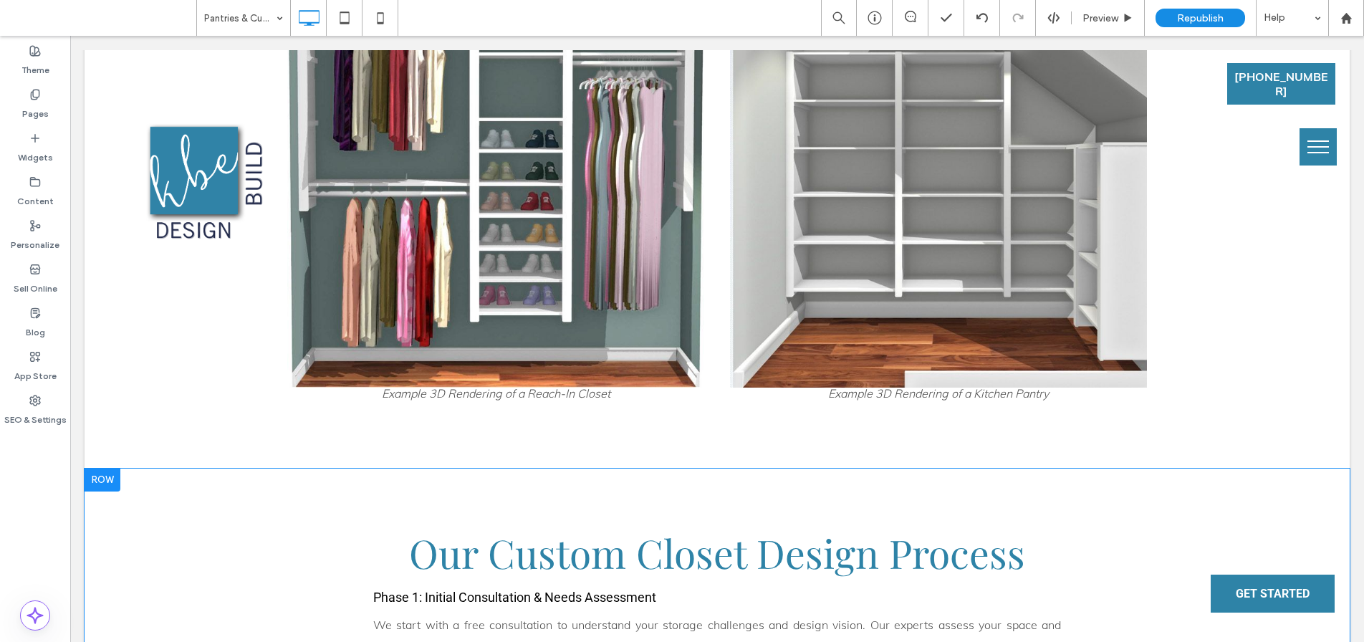
click at [107, 468] on div at bounding box center [103, 479] width 36 height 23
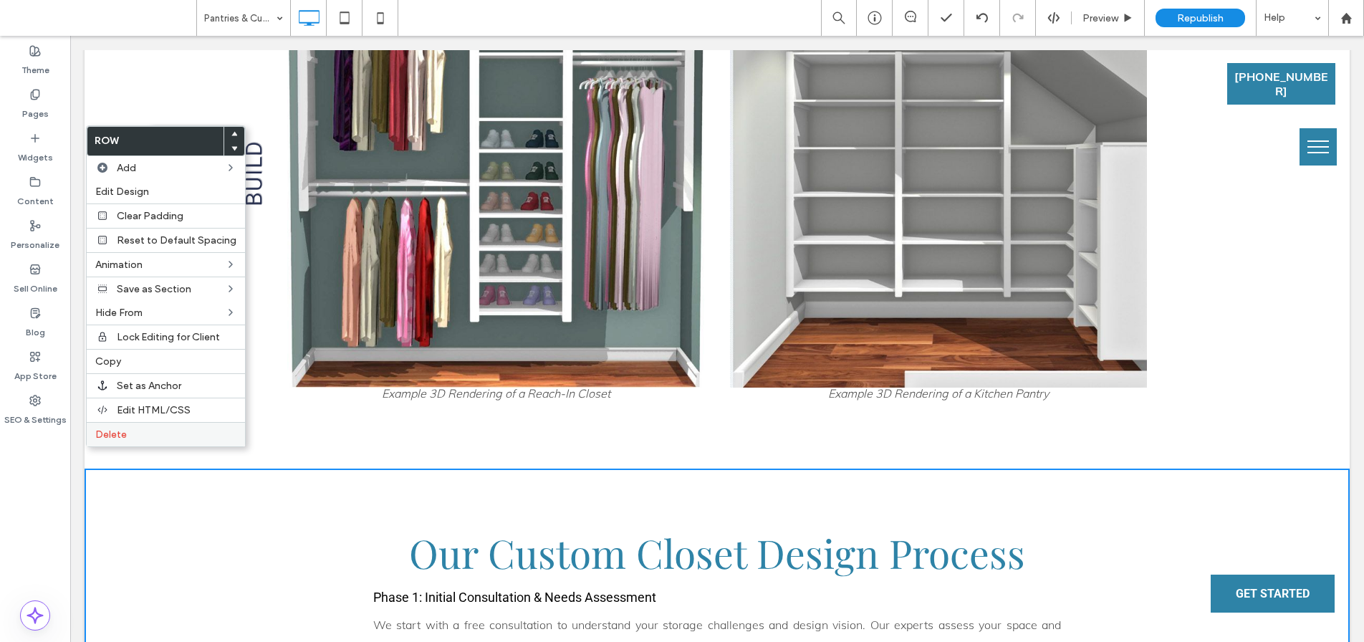
click at [136, 440] on label "Delete" at bounding box center [165, 434] width 141 height 12
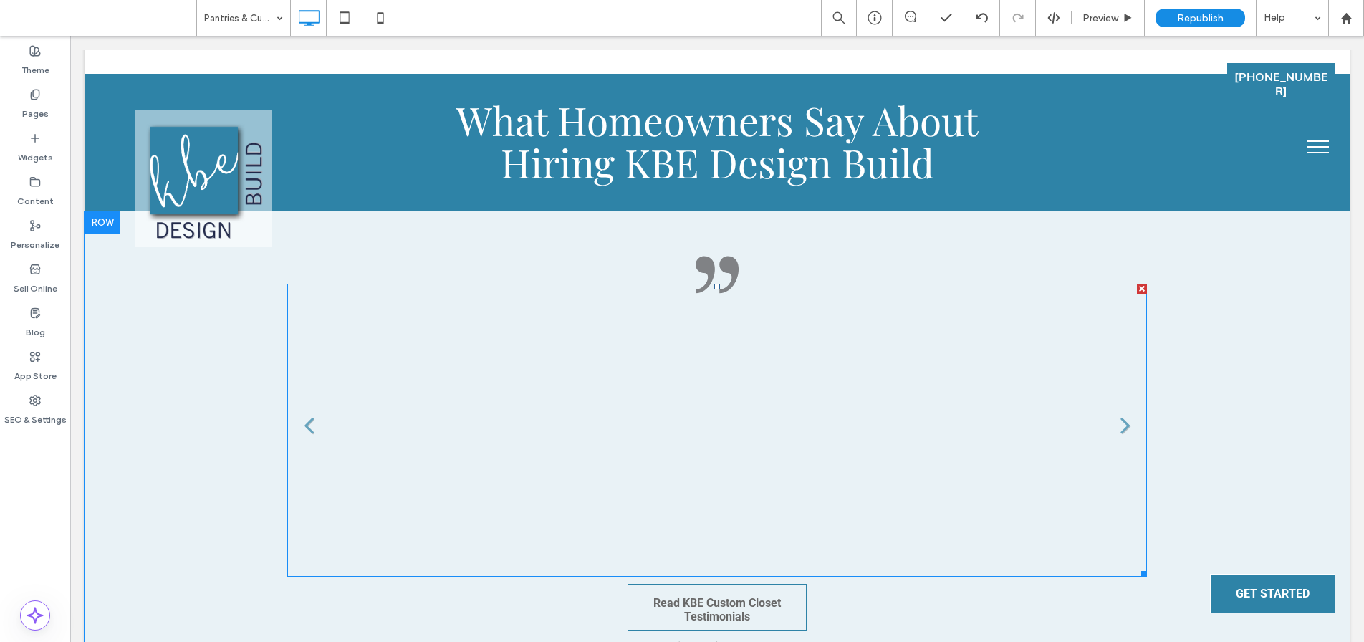
scroll to position [3572, 0]
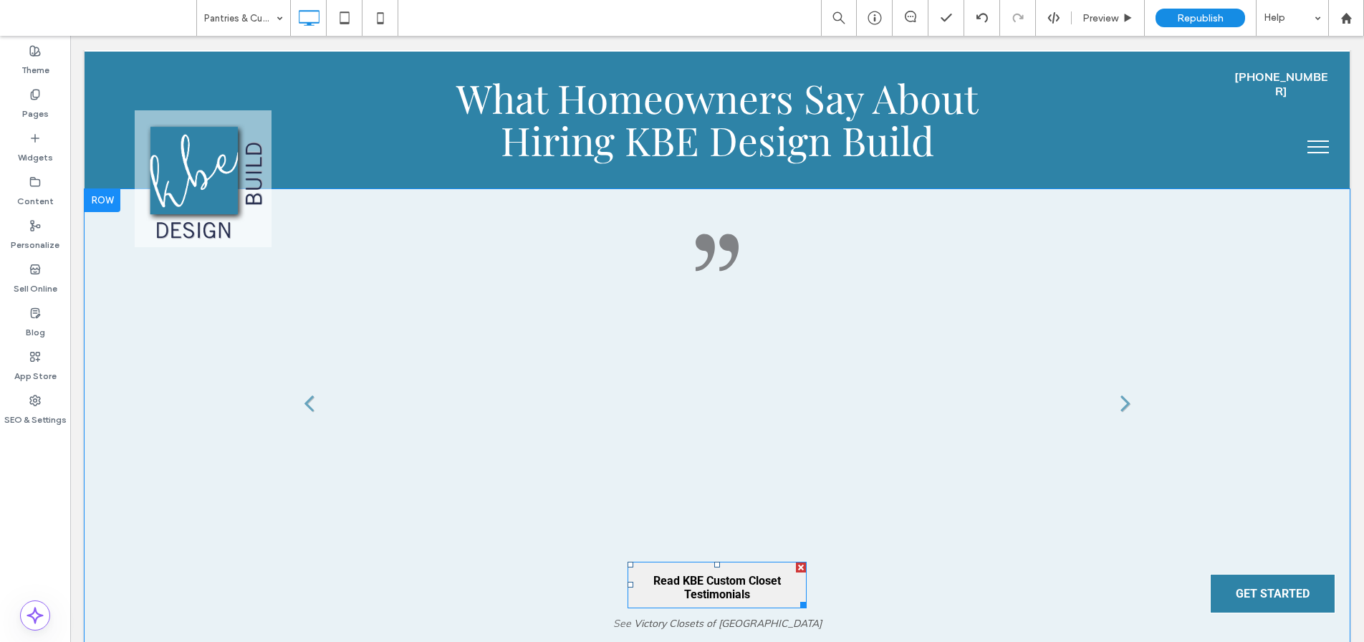
click at [683, 570] on span "Read KBE Custom Closet Testimonials" at bounding box center [717, 587] width 174 height 50
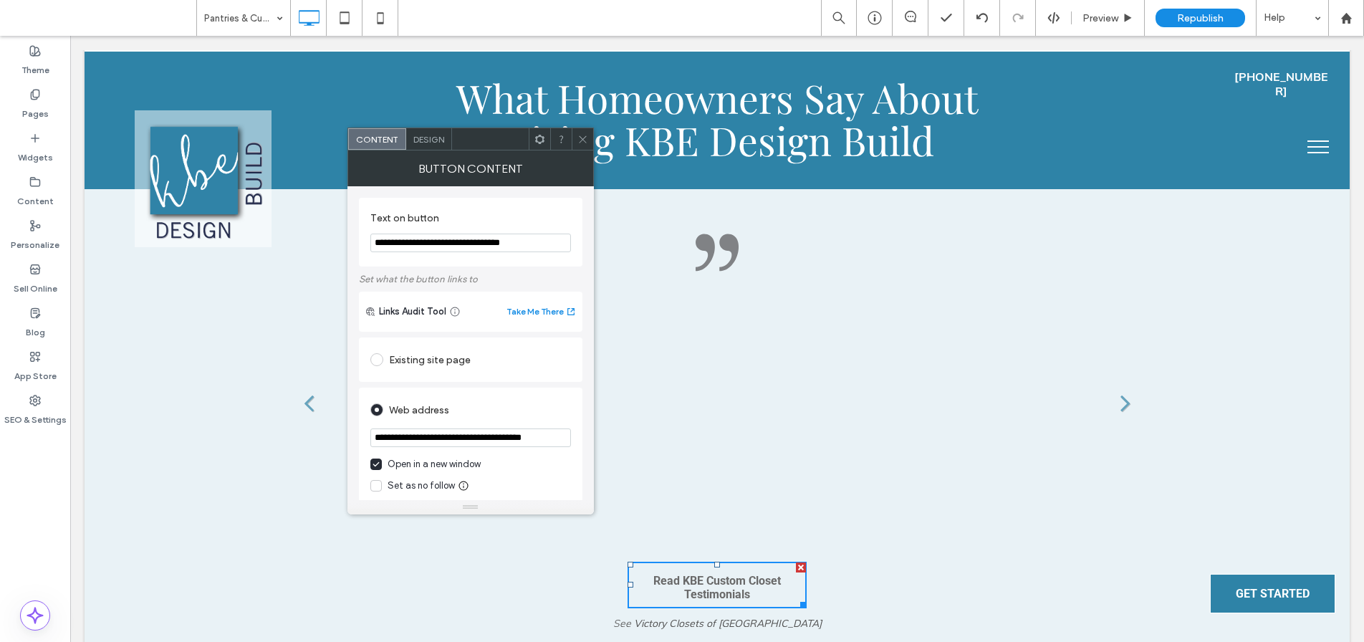
click at [578, 140] on icon at bounding box center [582, 139] width 11 height 11
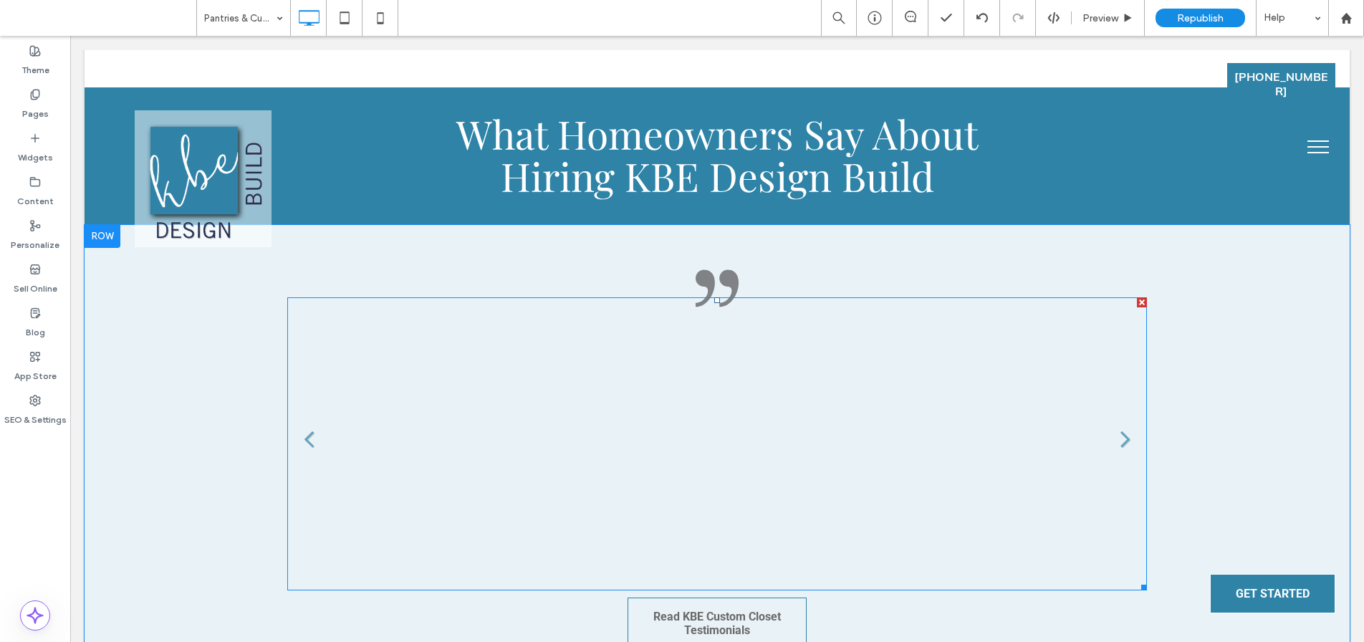
scroll to position [3467, 0]
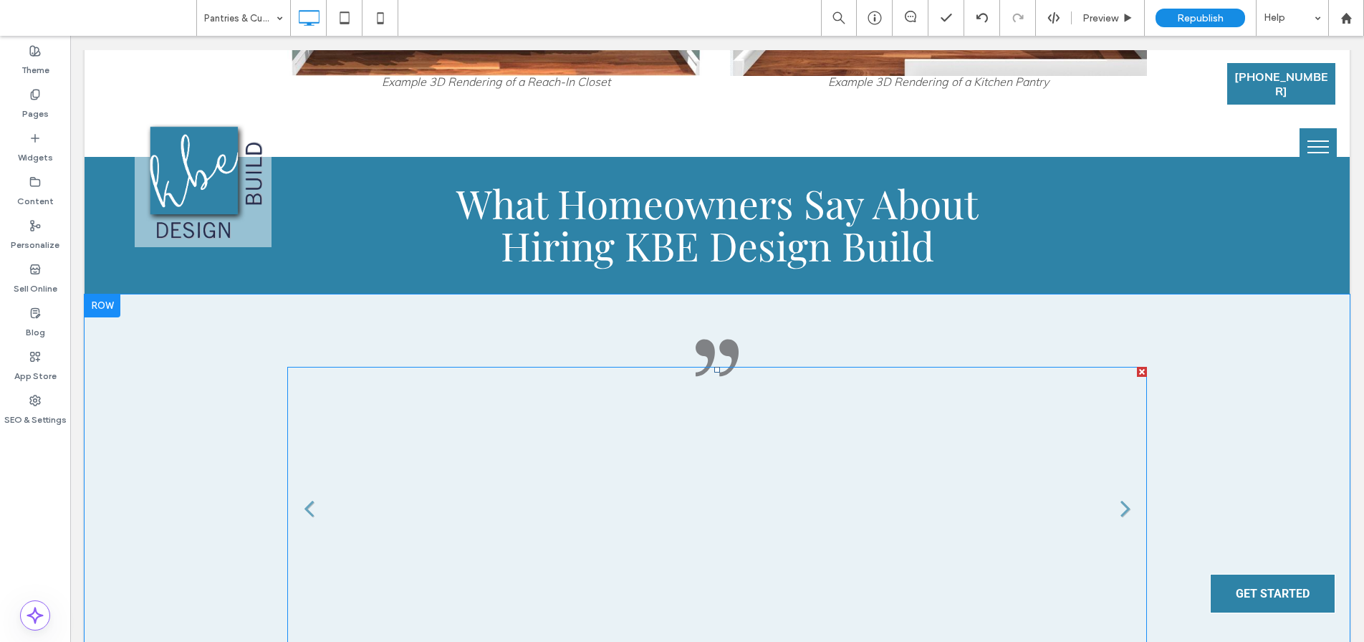
click at [671, 423] on li ""We had an outstanding experience with Victory Closets. Jacob helped us through…" at bounding box center [717, 513] width 860 height 293
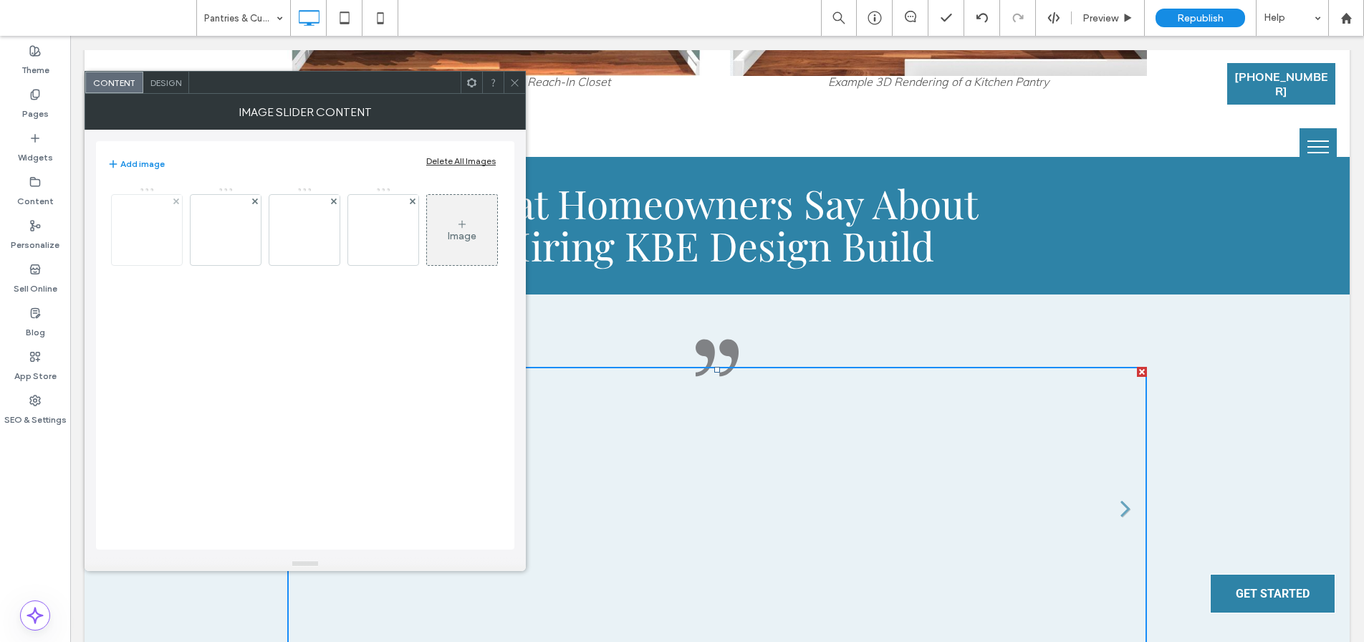
click at [157, 229] on img at bounding box center [147, 230] width 115 height 47
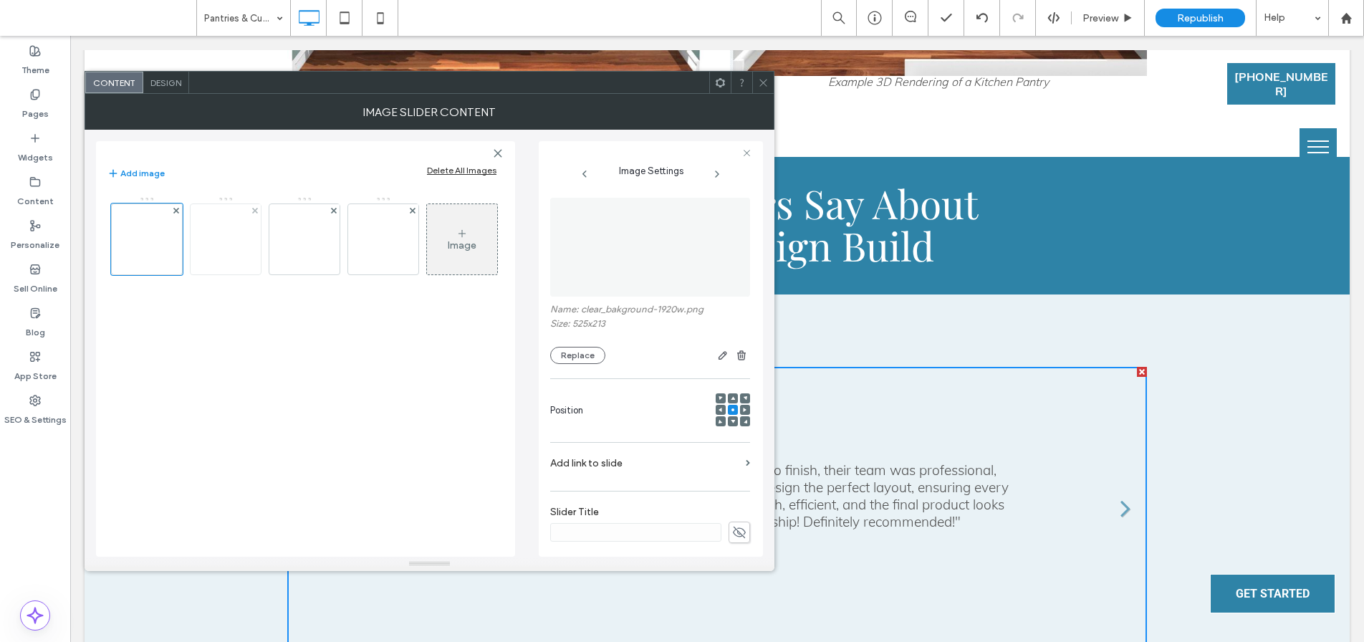
click at [236, 245] on img at bounding box center [225, 239] width 115 height 47
click at [320, 252] on img at bounding box center [304, 239] width 115 height 47
click at [386, 252] on img at bounding box center [383, 239] width 115 height 47
click at [765, 82] on icon at bounding box center [763, 82] width 11 height 11
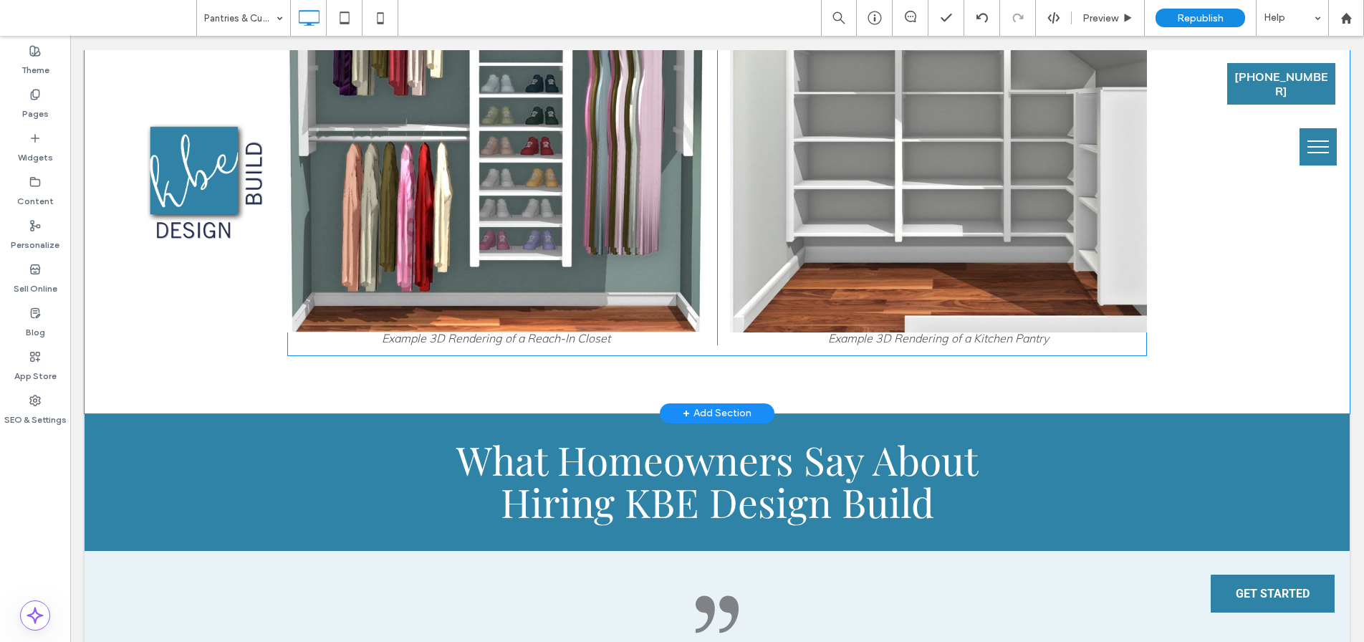
scroll to position [3208, 0]
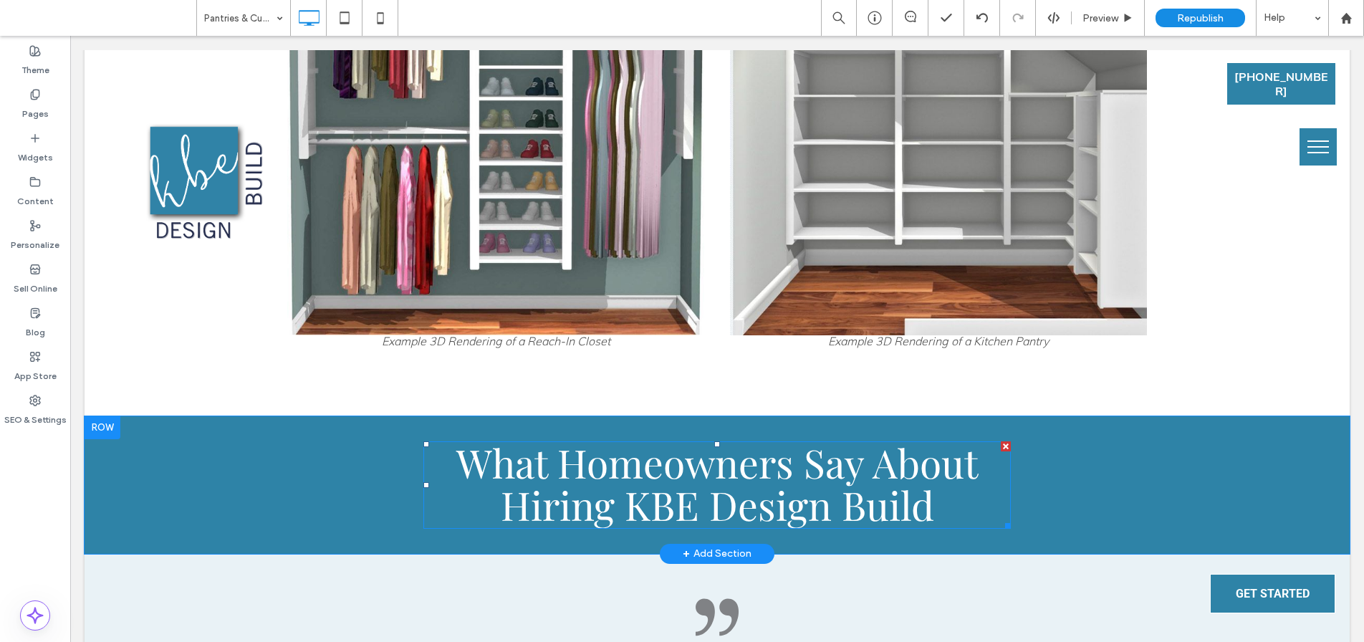
click at [655, 474] on span "What Homeowners Say About Hiring KBE Design Build" at bounding box center [717, 483] width 522 height 95
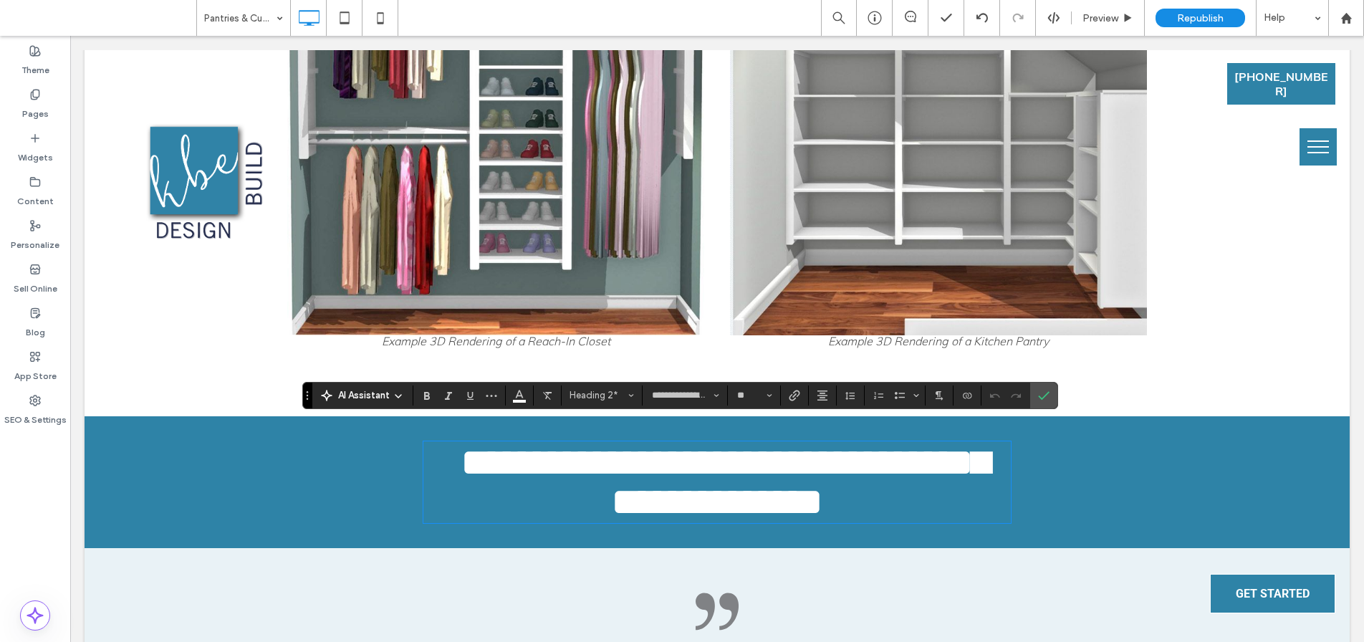
click at [656, 476] on span "**********" at bounding box center [725, 482] width 528 height 79
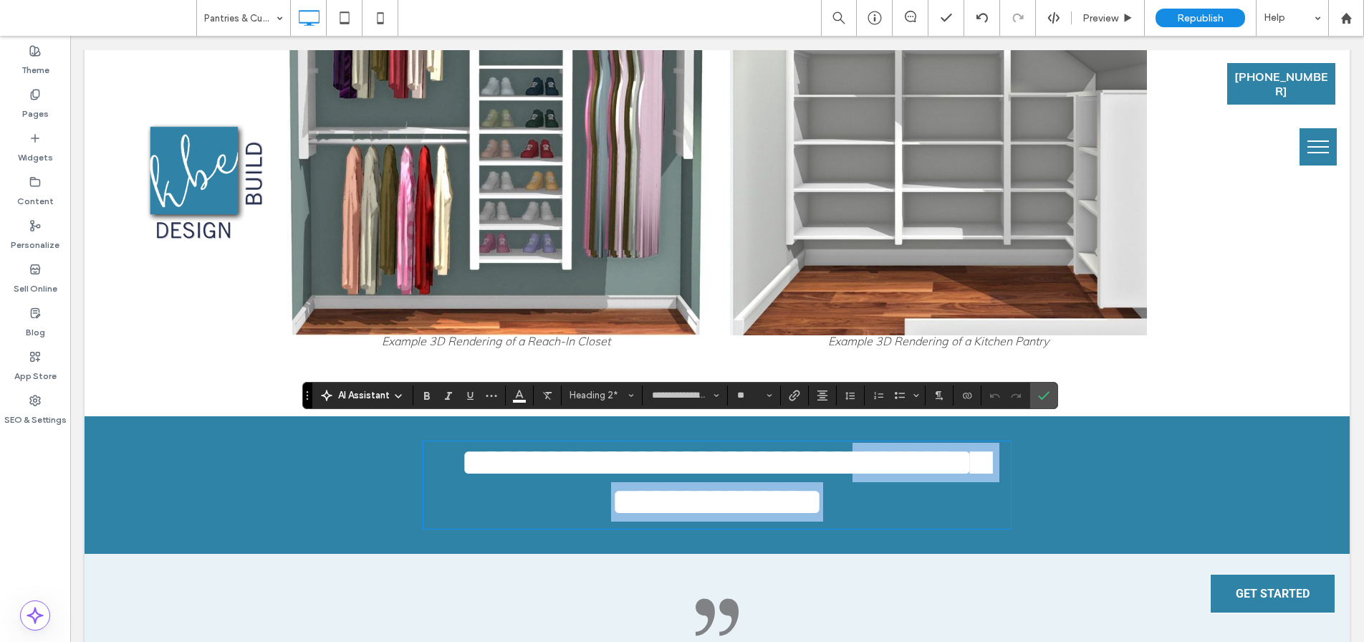
drag, startPoint x: 496, startPoint y: 486, endPoint x: 934, endPoint y: 500, distance: 437.9
click at [934, 500] on h2 "**********" at bounding box center [716, 482] width 587 height 79
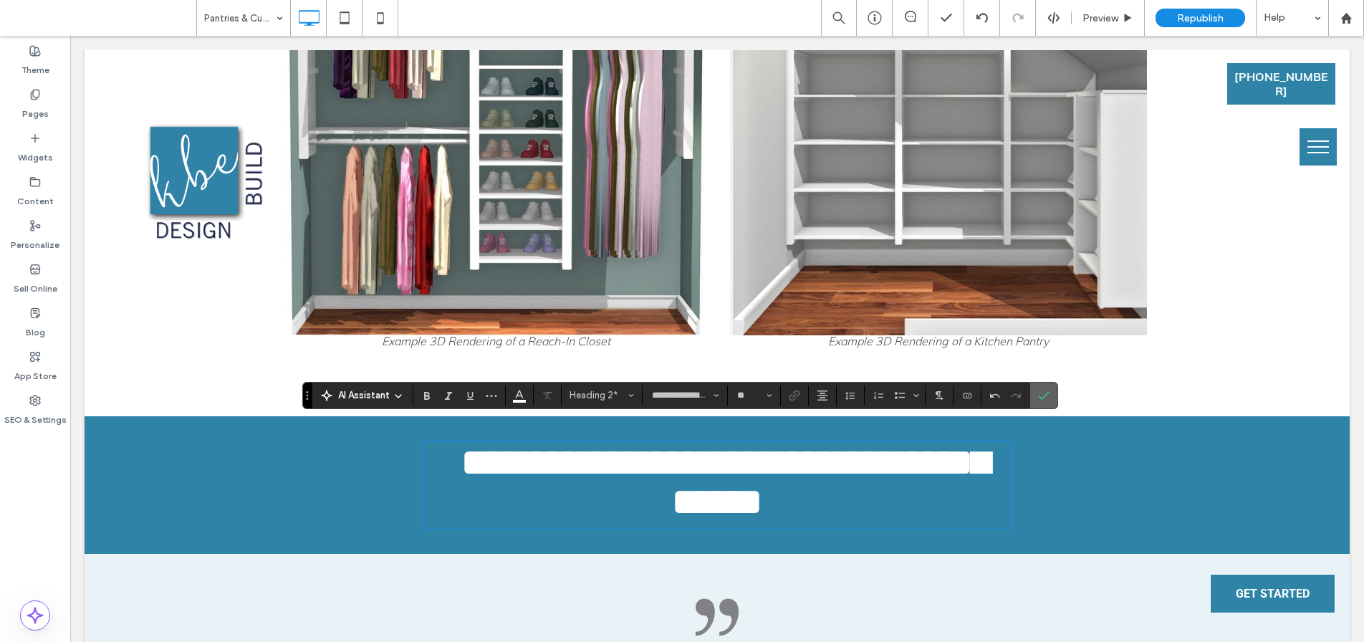
click at [1045, 390] on icon "Confirm" at bounding box center [1043, 395] width 11 height 11
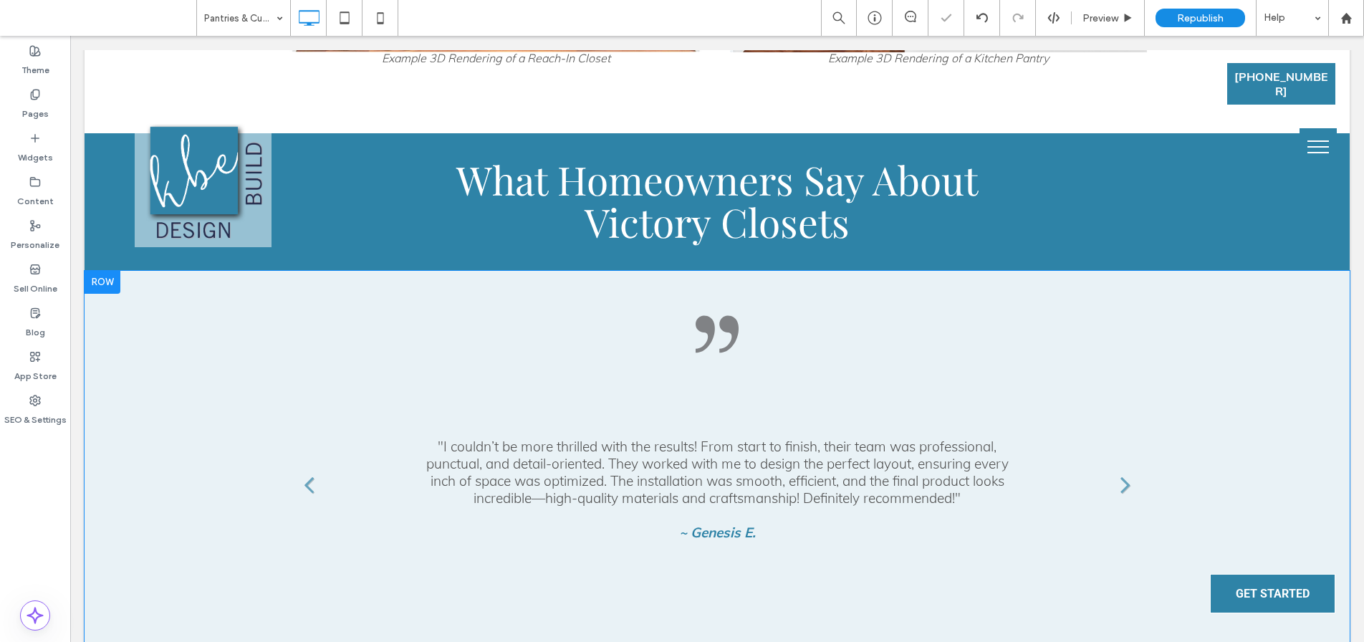
scroll to position [3572, 0]
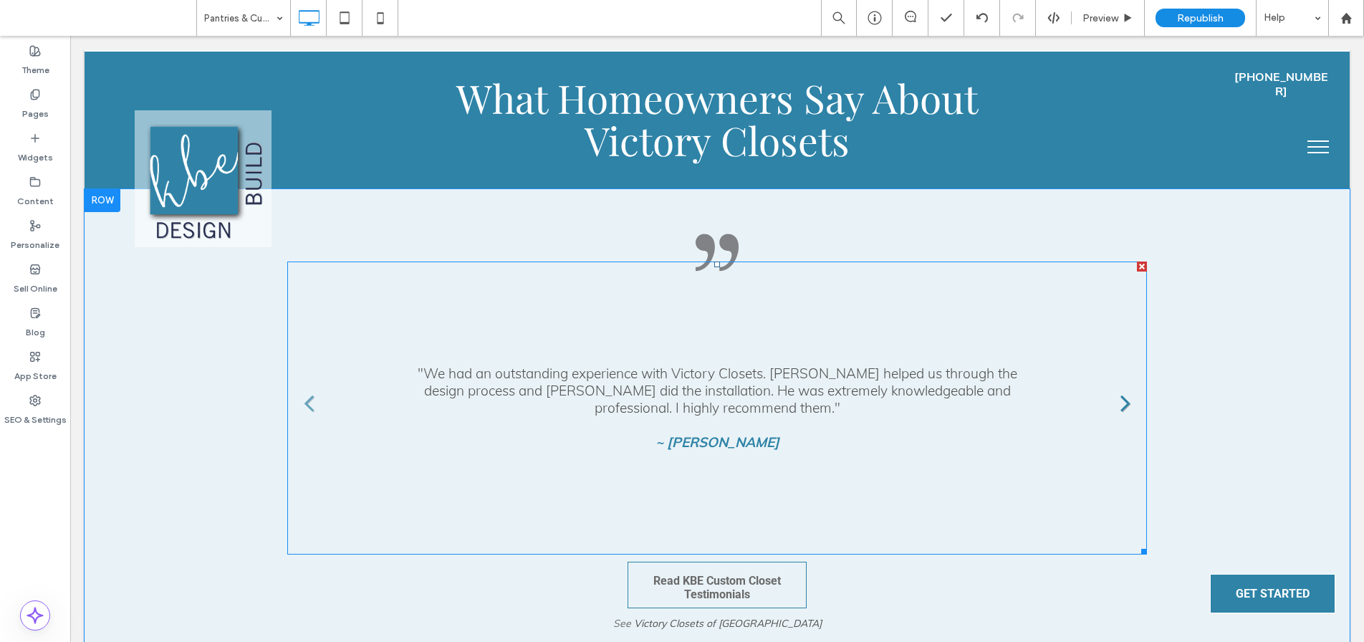
click at [1118, 388] on link at bounding box center [1125, 402] width 29 height 29
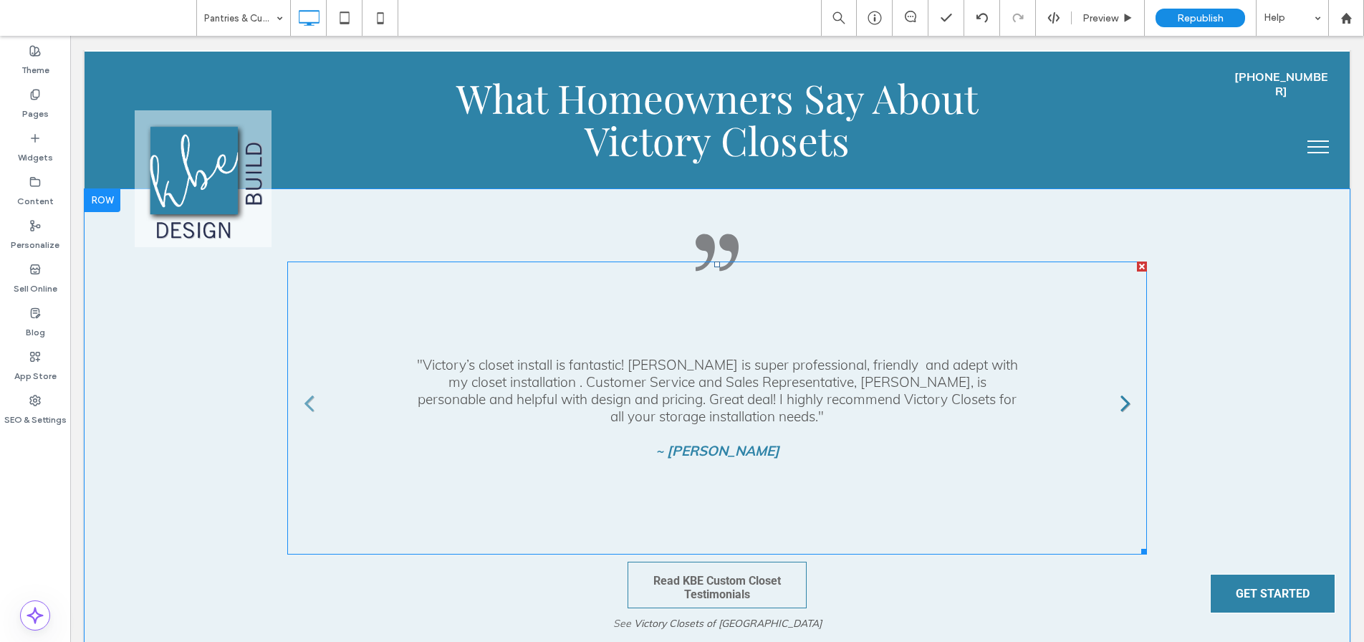
click at [1118, 388] on link at bounding box center [1125, 402] width 29 height 29
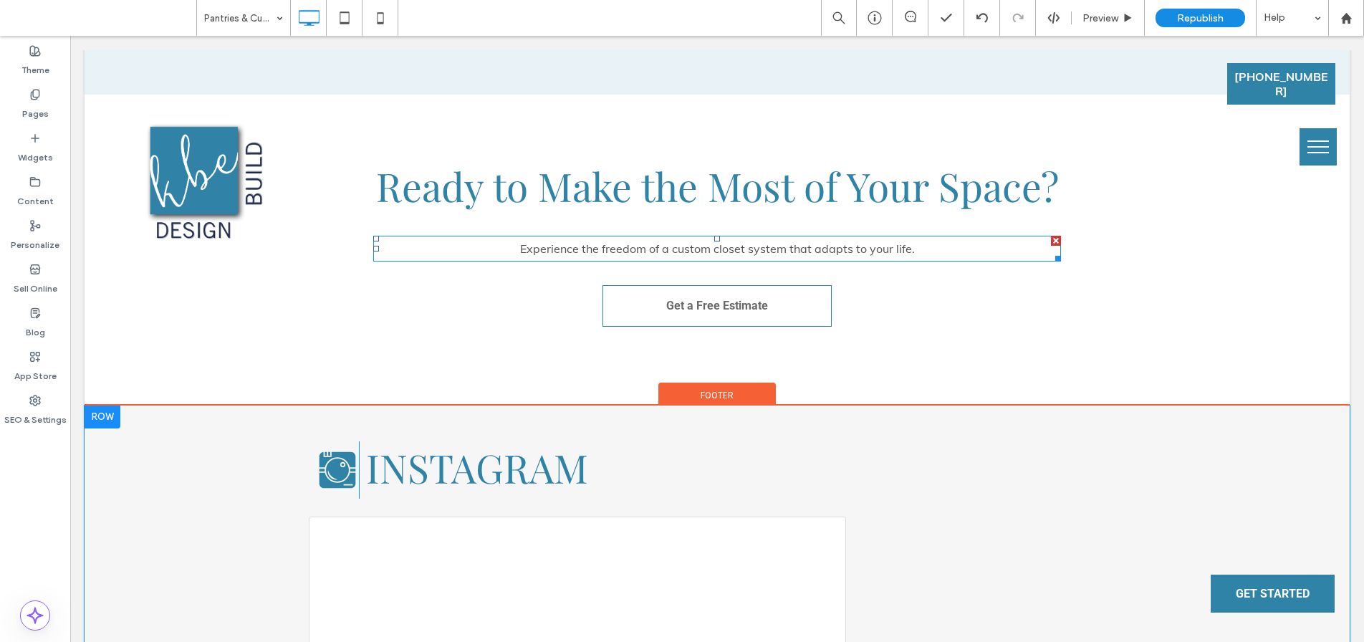
scroll to position [4197, 0]
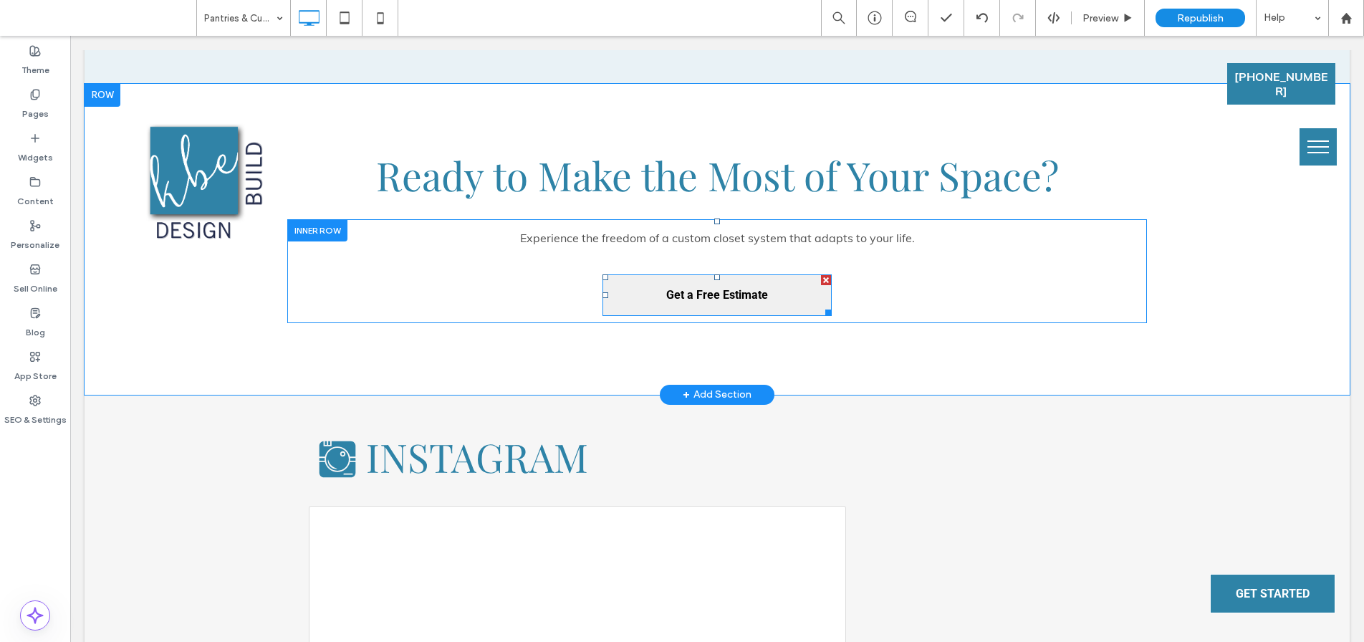
click at [698, 280] on span "Get a Free Estimate" at bounding box center [717, 295] width 102 height 37
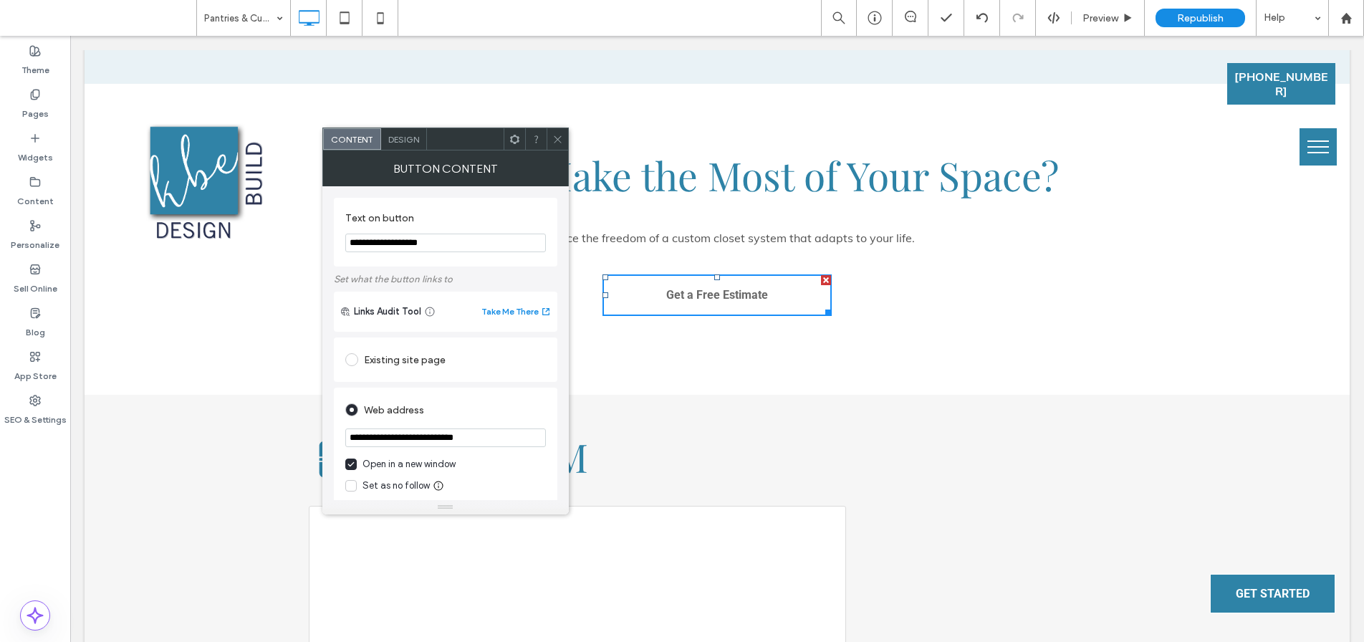
click at [554, 138] on icon at bounding box center [557, 139] width 11 height 11
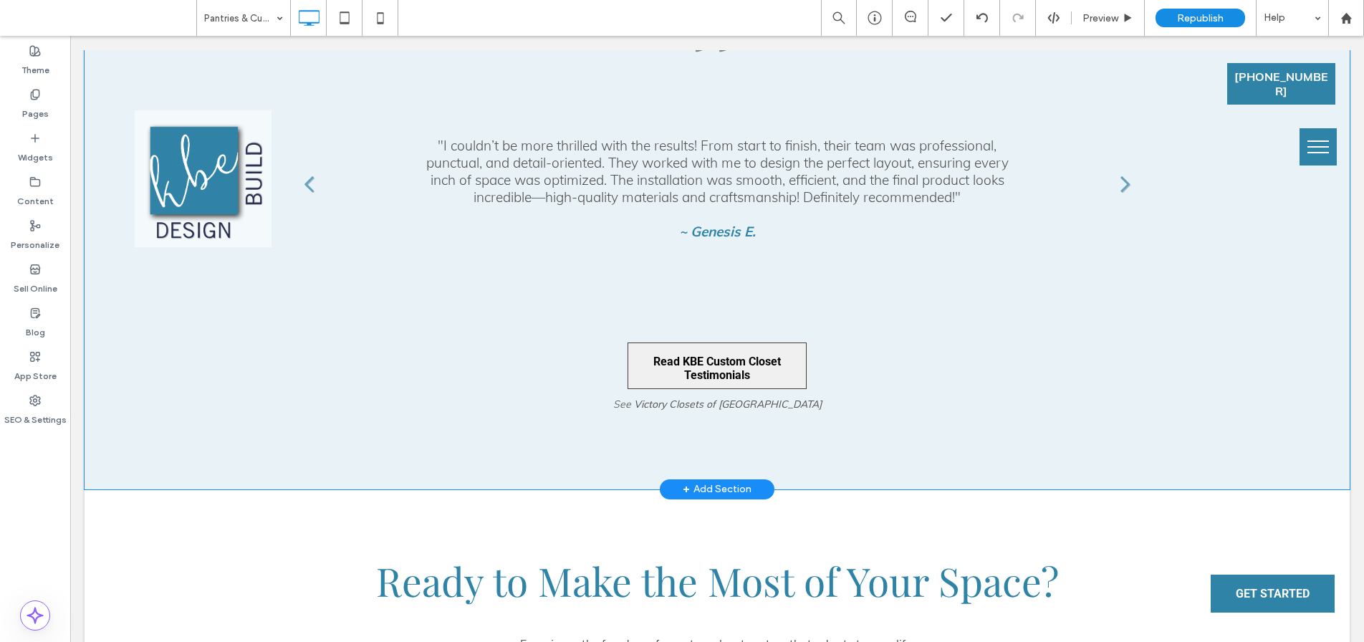
scroll to position [3790, 0]
click at [696, 345] on span "Read KBE Custom Closet Testimonials" at bounding box center [717, 370] width 174 height 50
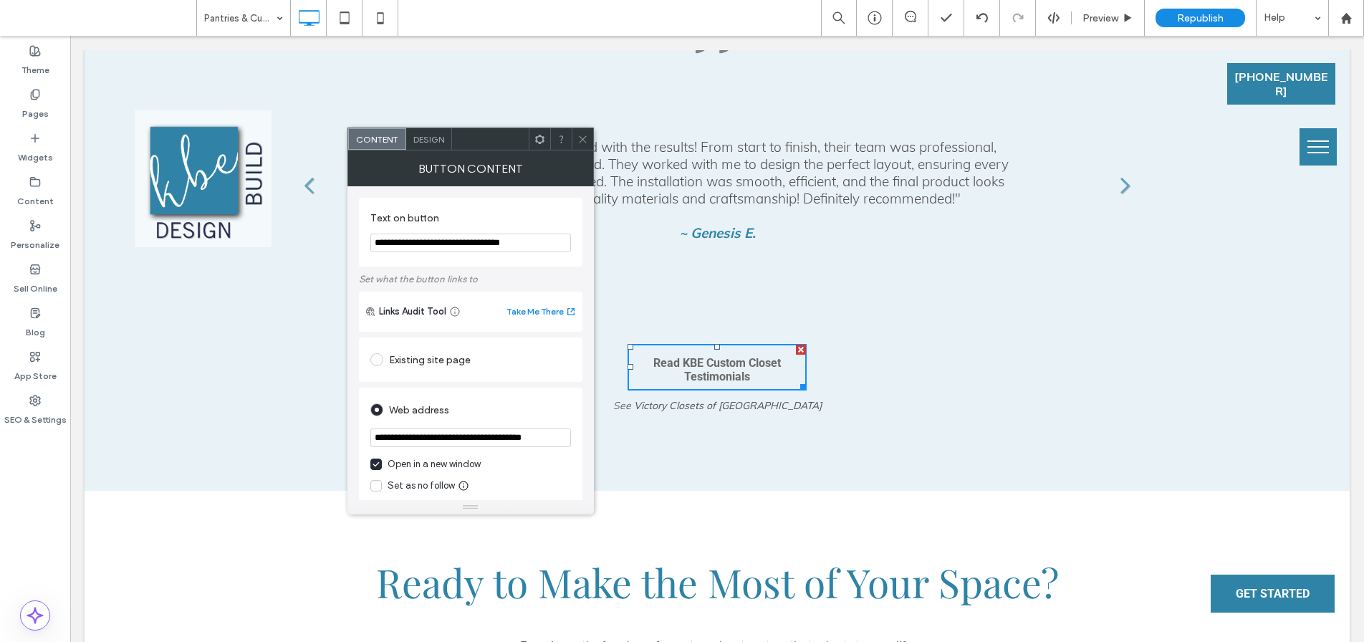
click at [583, 138] on use at bounding box center [582, 138] width 7 height 7
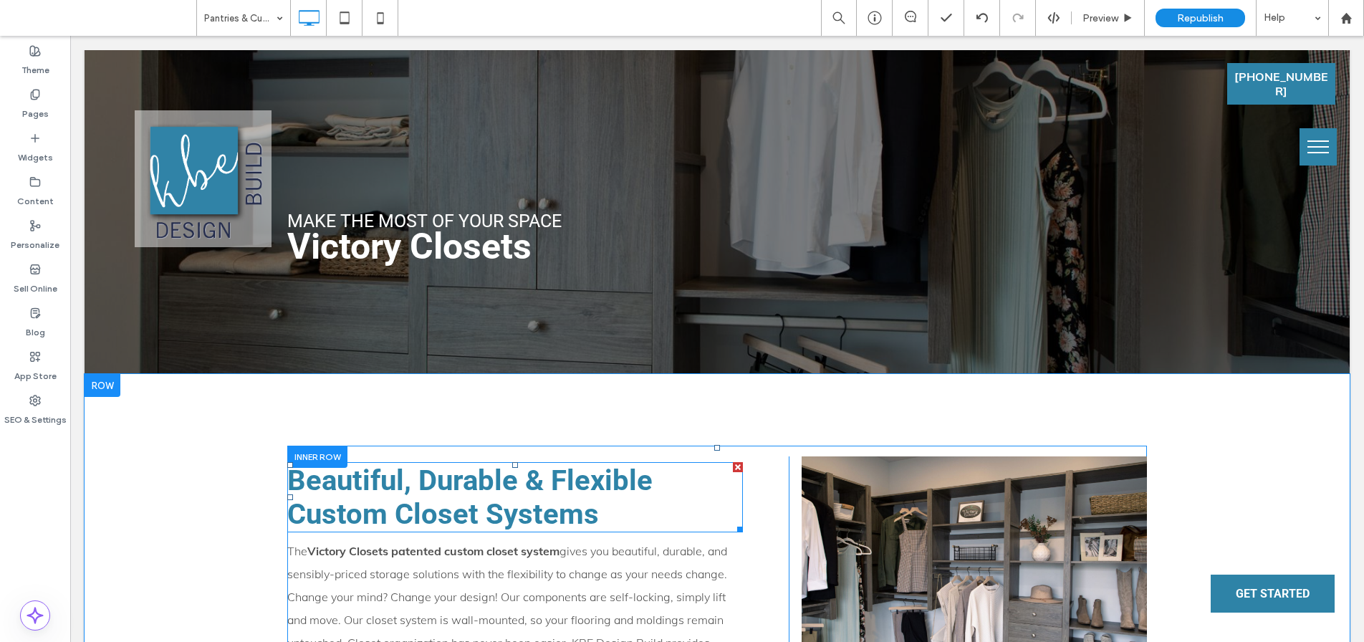
scroll to position [0, 0]
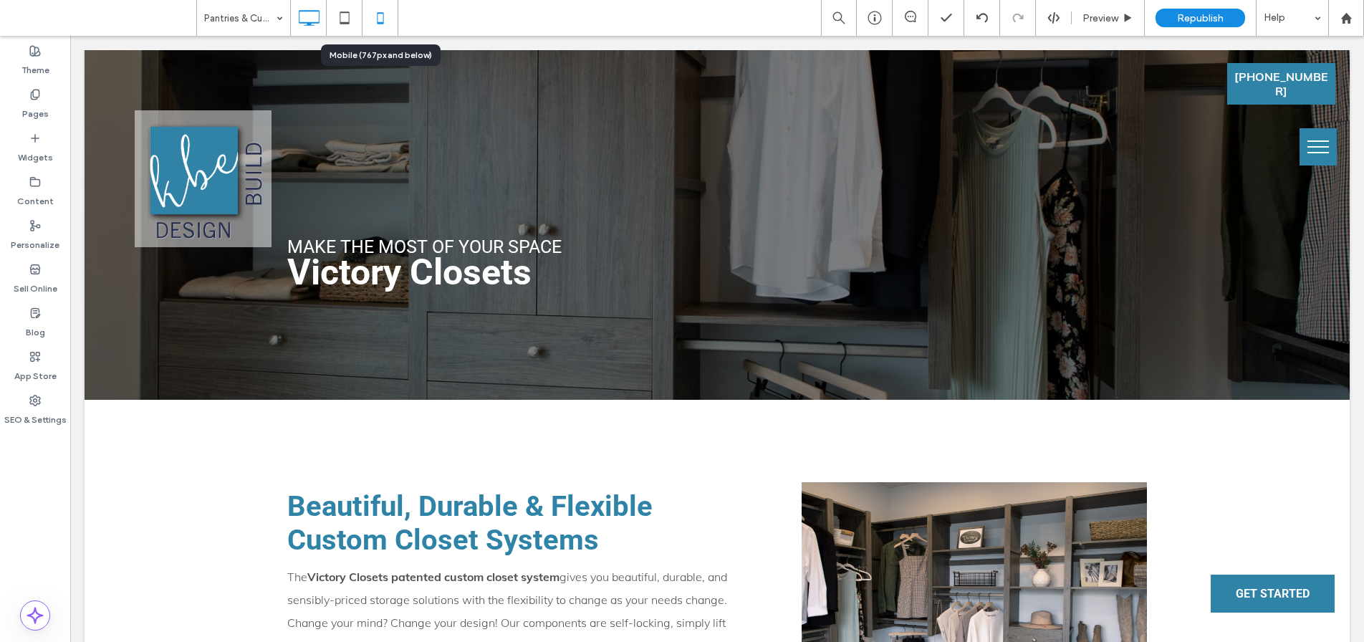
click at [383, 17] on use at bounding box center [380, 17] width 6 height 11
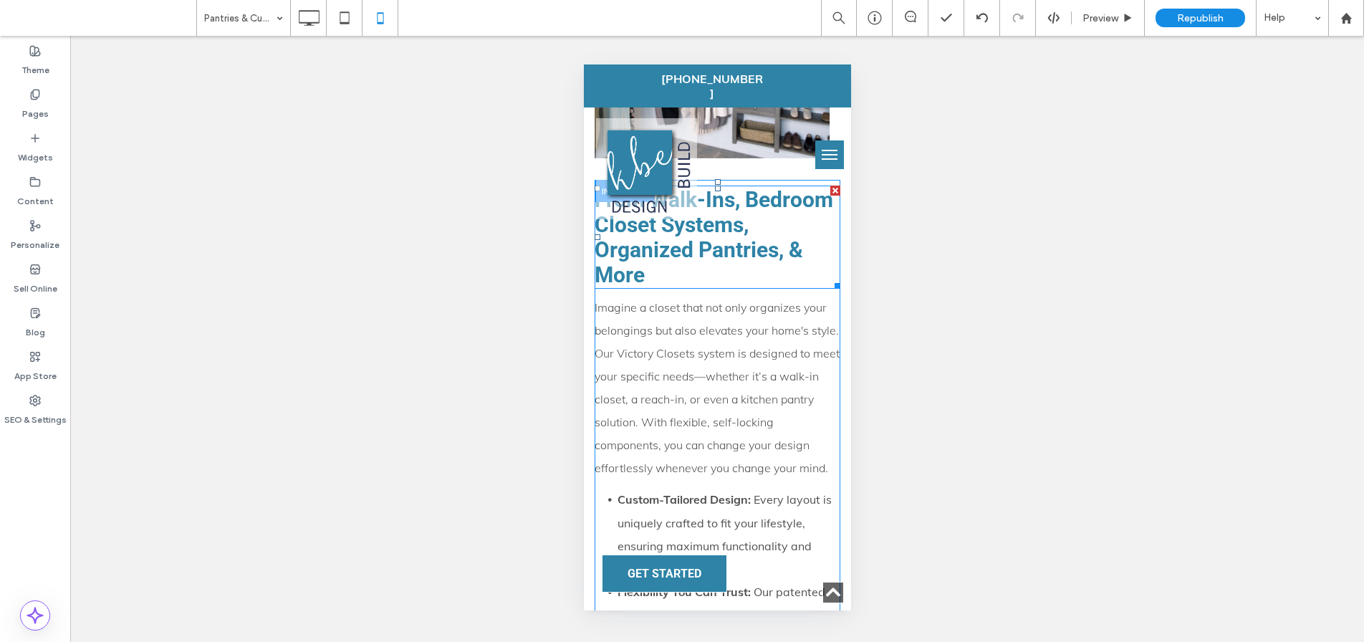
scroll to position [875, 0]
click at [698, 393] on span "Imagine a closet that not only organizes your belongings but also elevates your…" at bounding box center [716, 385] width 245 height 175
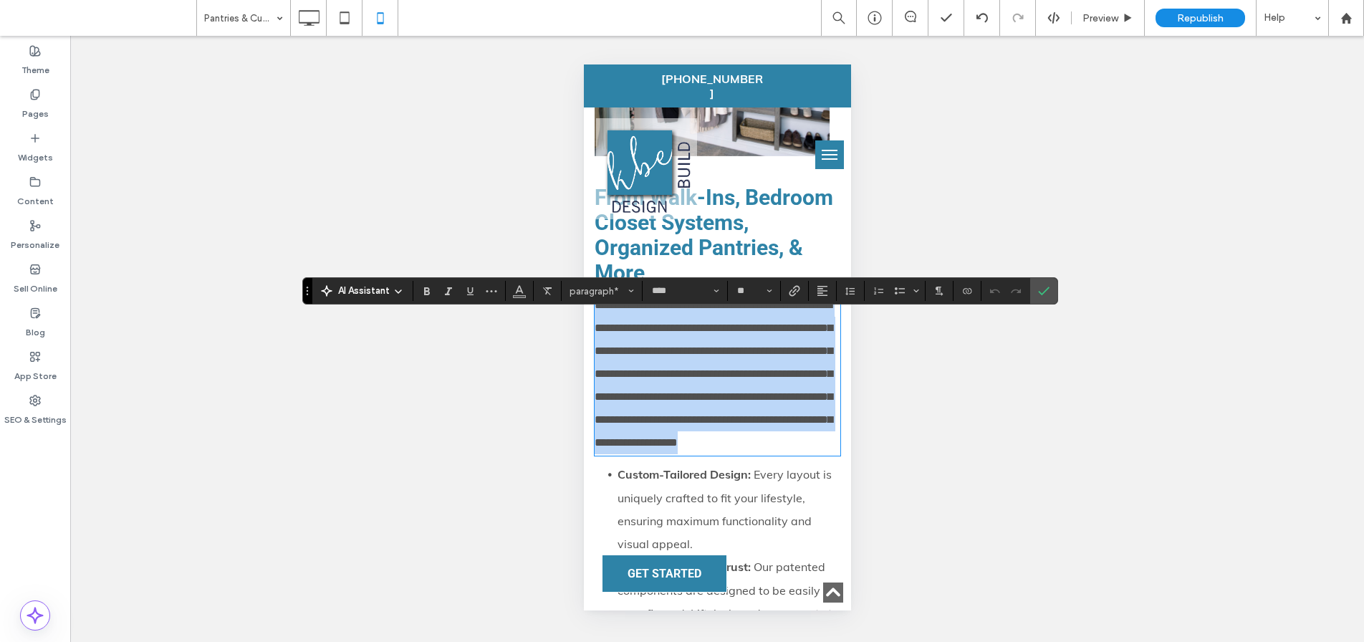
click at [693, 390] on span "**********" at bounding box center [713, 373] width 238 height 148
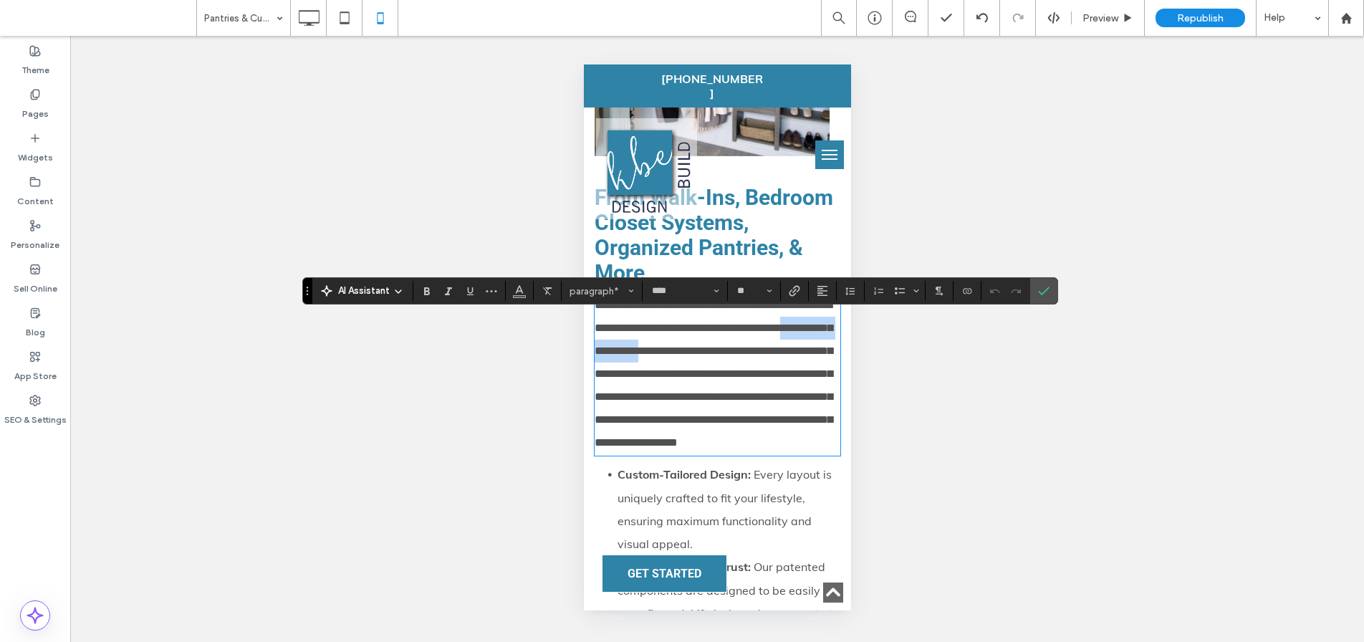
drag, startPoint x: 648, startPoint y: 373, endPoint x: 762, endPoint y: 377, distance: 114.0
click at [762, 377] on span "**********" at bounding box center [713, 373] width 238 height 148
click at [754, 410] on p "**********" at bounding box center [717, 374] width 246 height 160
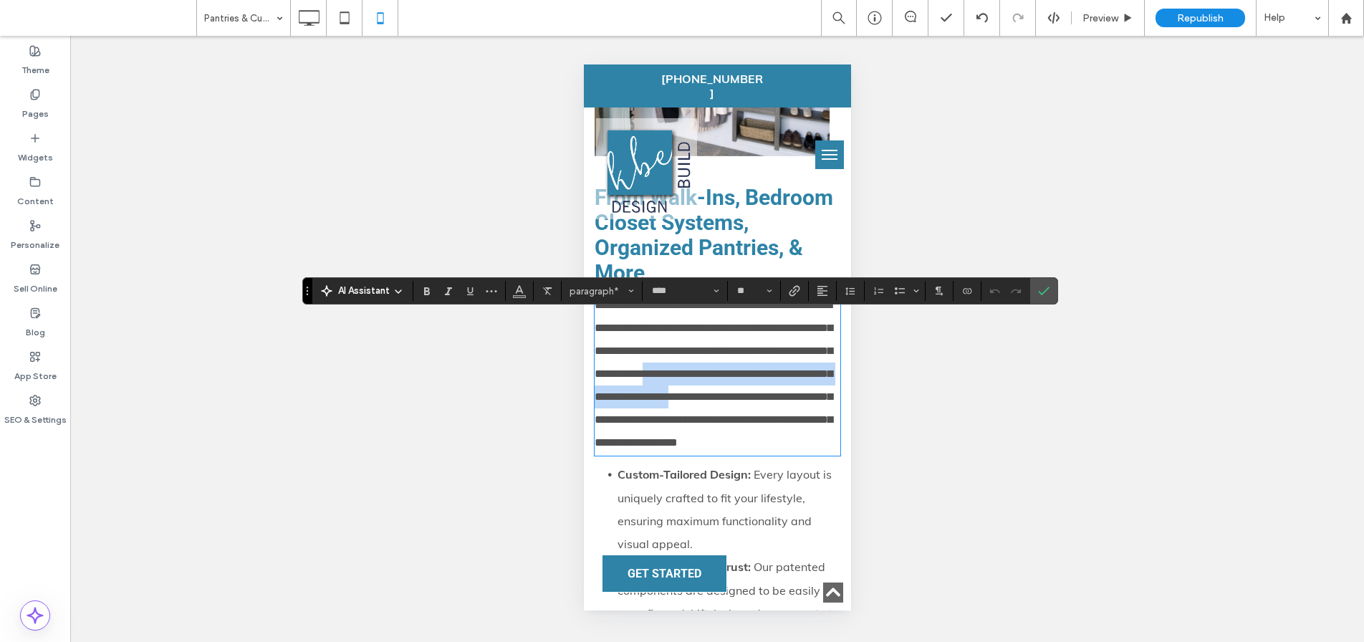
drag, startPoint x: 596, startPoint y: 423, endPoint x: 673, endPoint y: 435, distance: 77.6
click at [673, 435] on span "**********" at bounding box center [713, 373] width 238 height 148
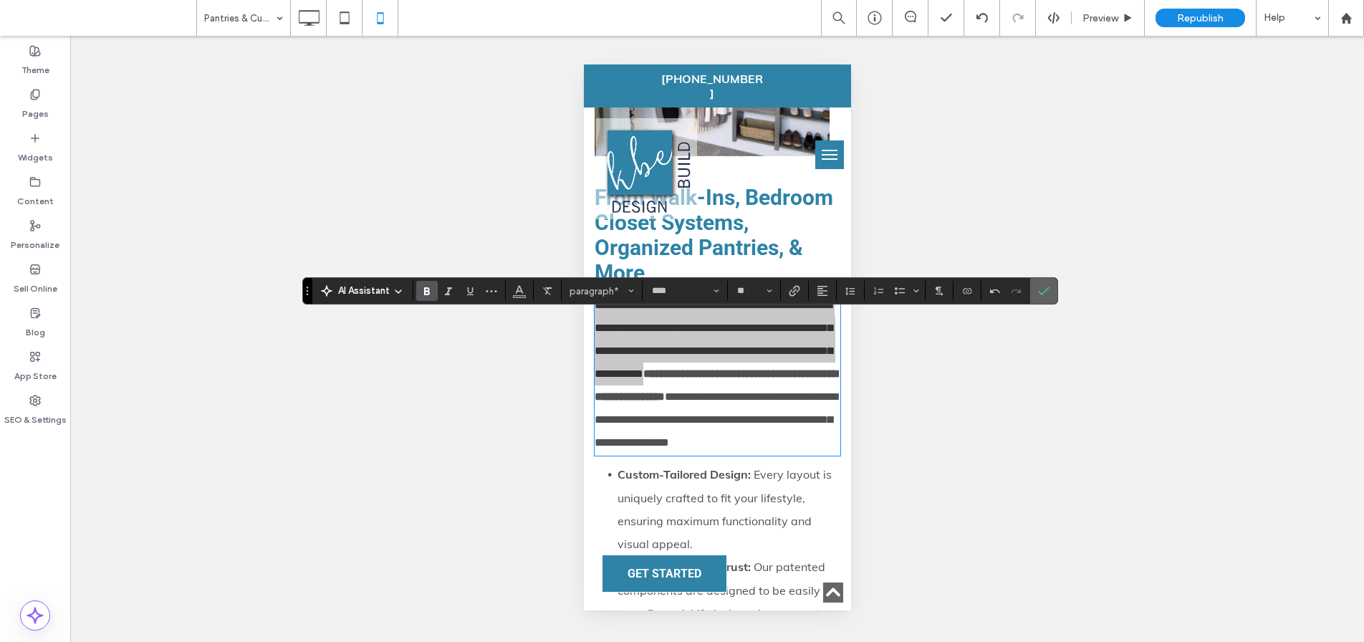
click at [1039, 290] on icon "Confirm" at bounding box center [1043, 290] width 11 height 11
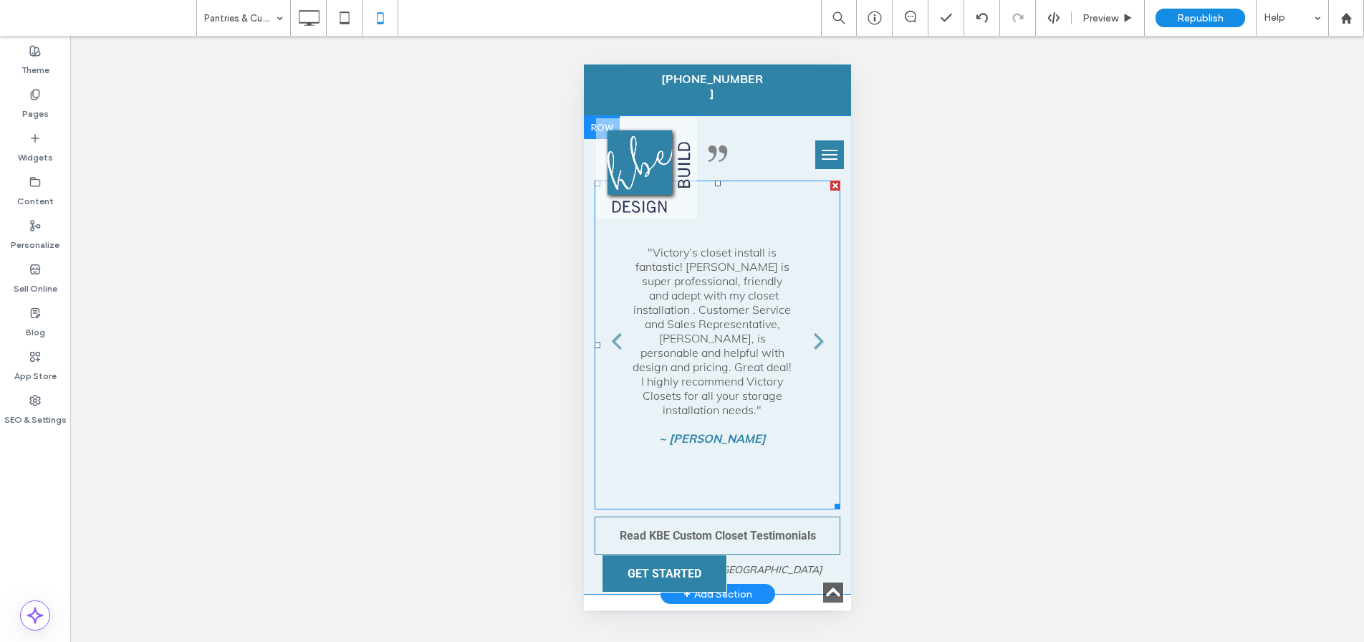
scroll to position [4907, 0]
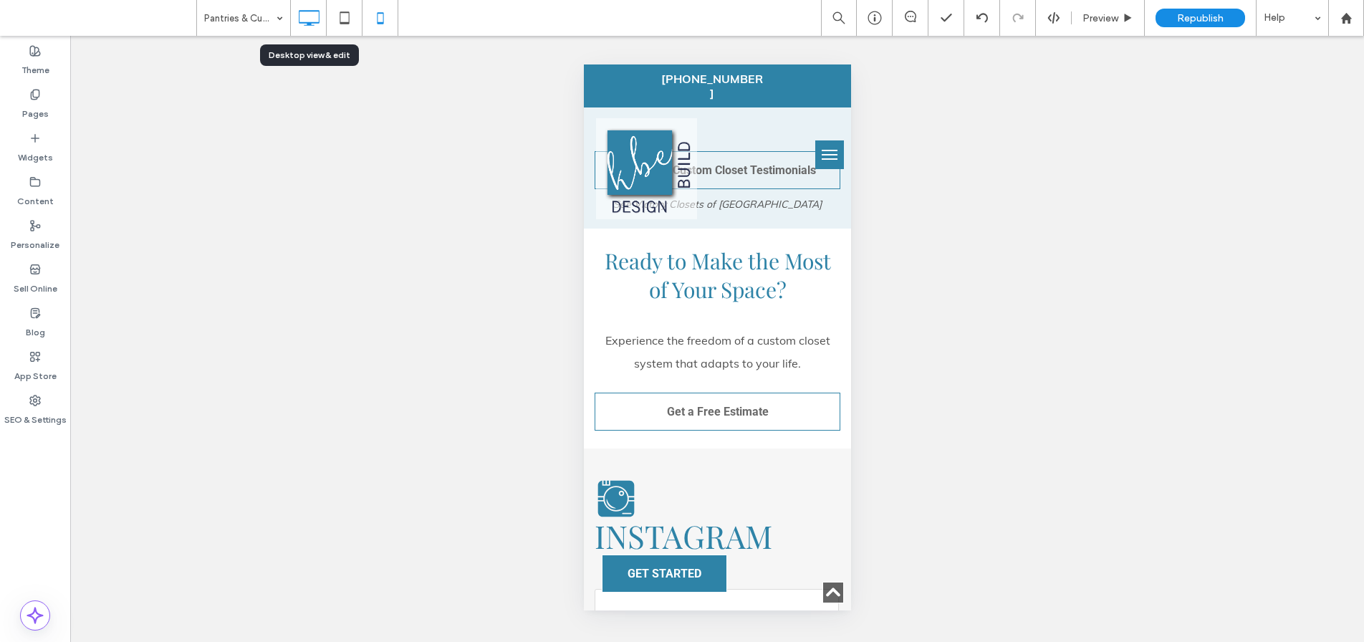
click at [309, 24] on use at bounding box center [309, 18] width 21 height 16
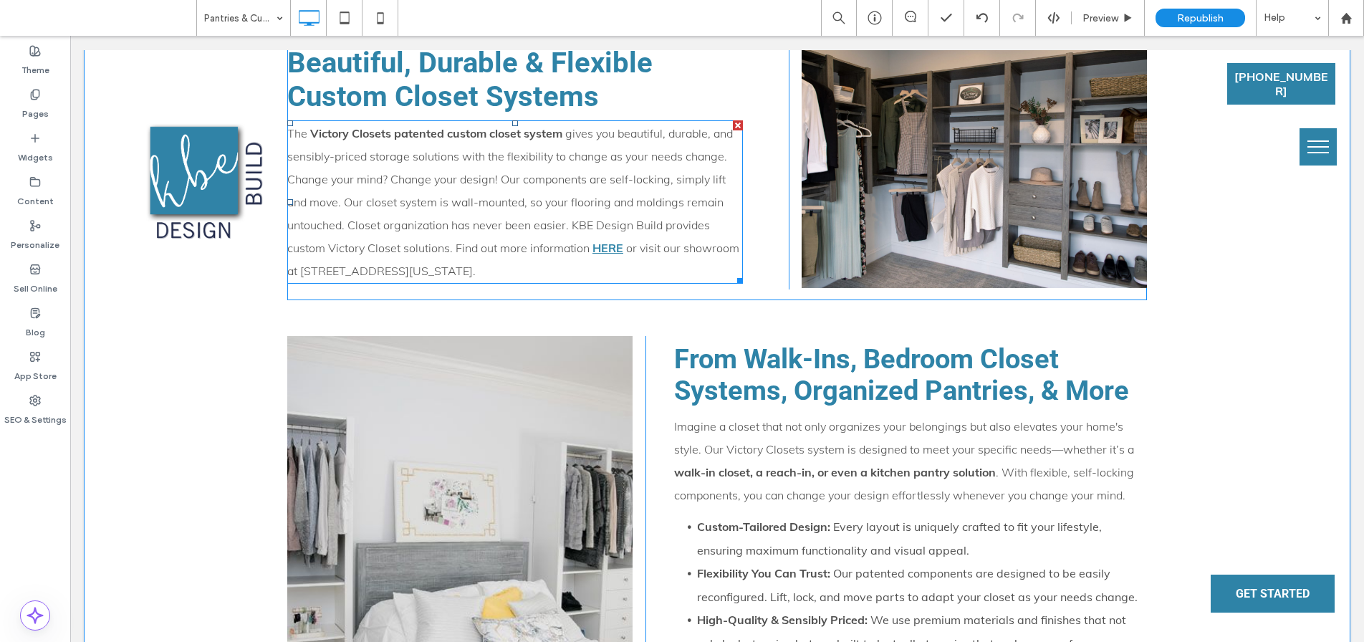
scroll to position [496, 0]
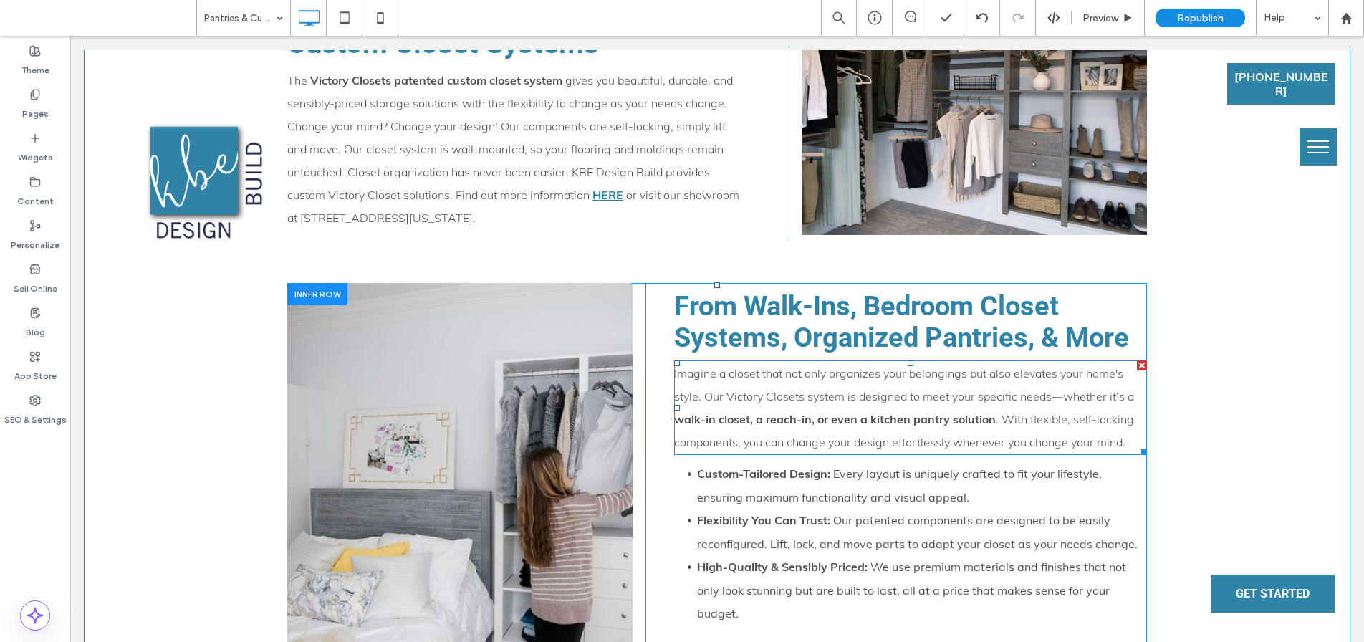
click at [713, 400] on span "Imagine a closet that not only organizes your belongings but also elevates your…" at bounding box center [904, 384] width 460 height 37
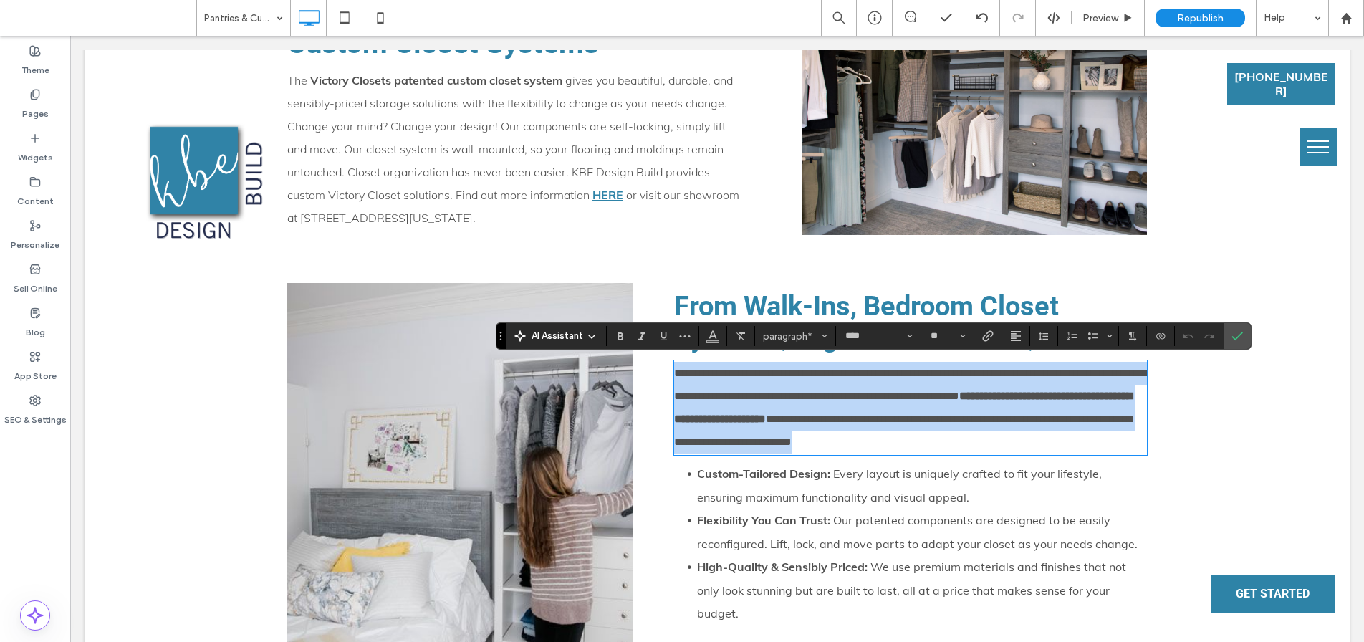
click at [705, 396] on span "**********" at bounding box center [911, 384] width 474 height 34
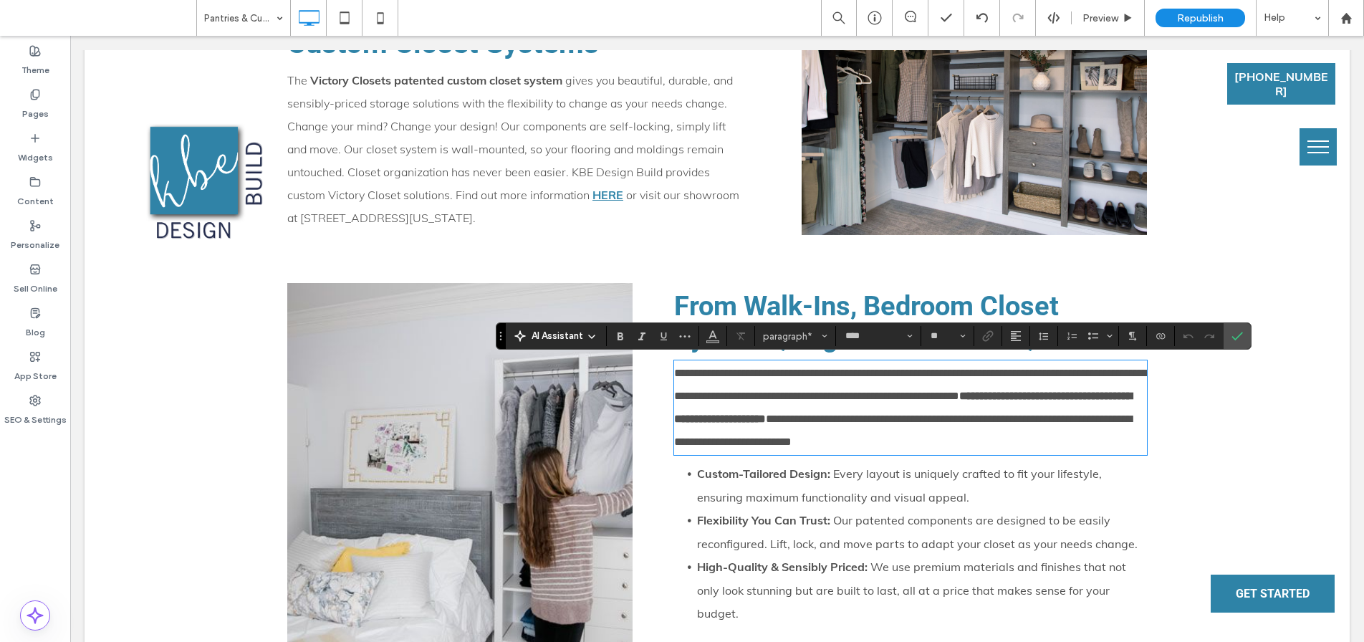
click at [701, 396] on span "**********" at bounding box center [911, 384] width 474 height 34
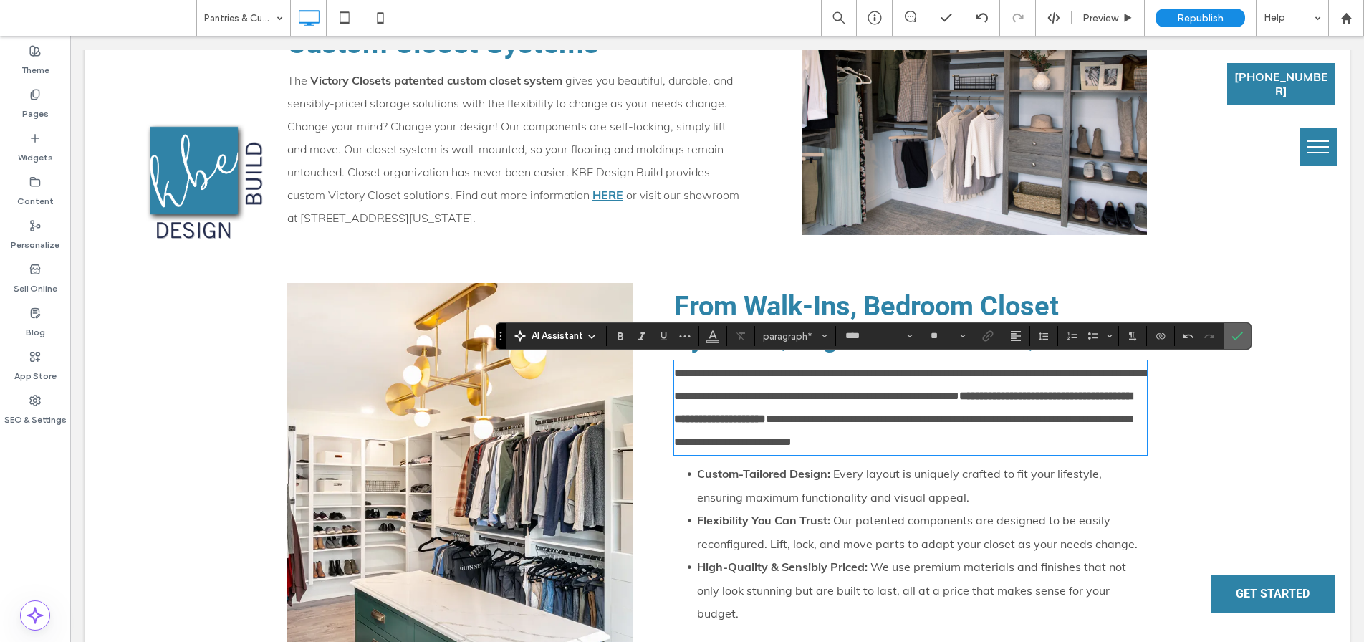
click at [1233, 339] on icon "Confirm" at bounding box center [1236, 335] width 11 height 11
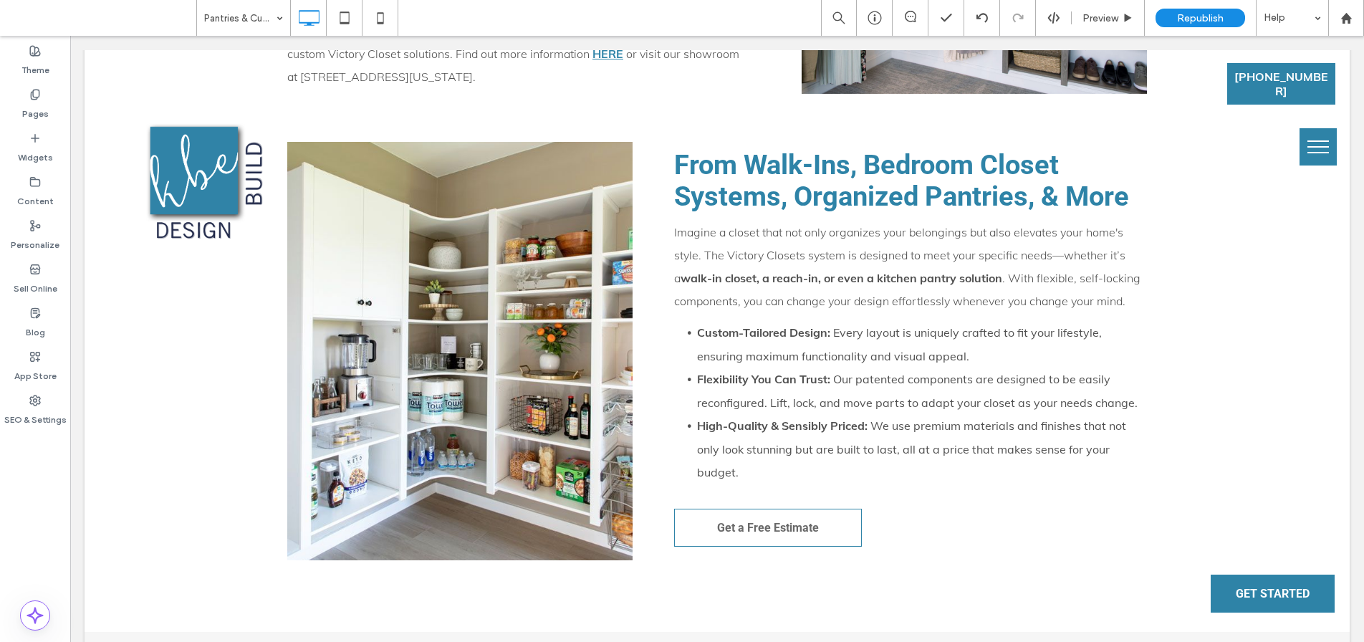
scroll to position [0, 0]
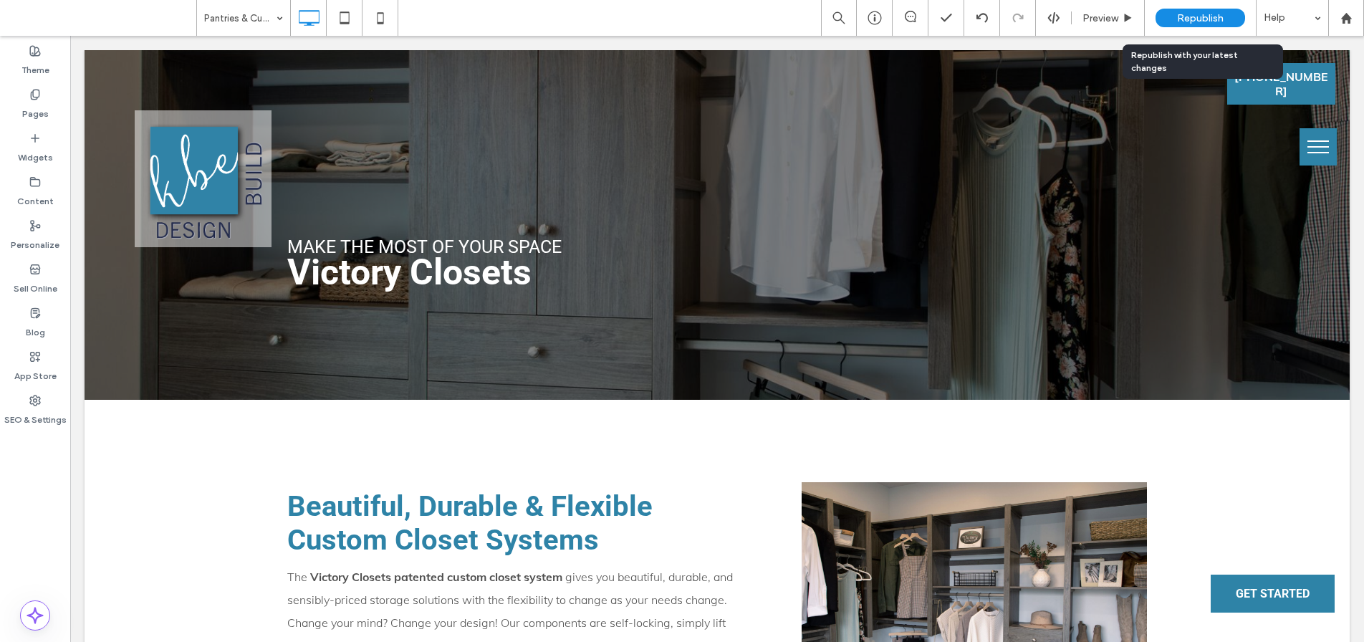
click at [1205, 16] on span "Republish" at bounding box center [1200, 18] width 47 height 12
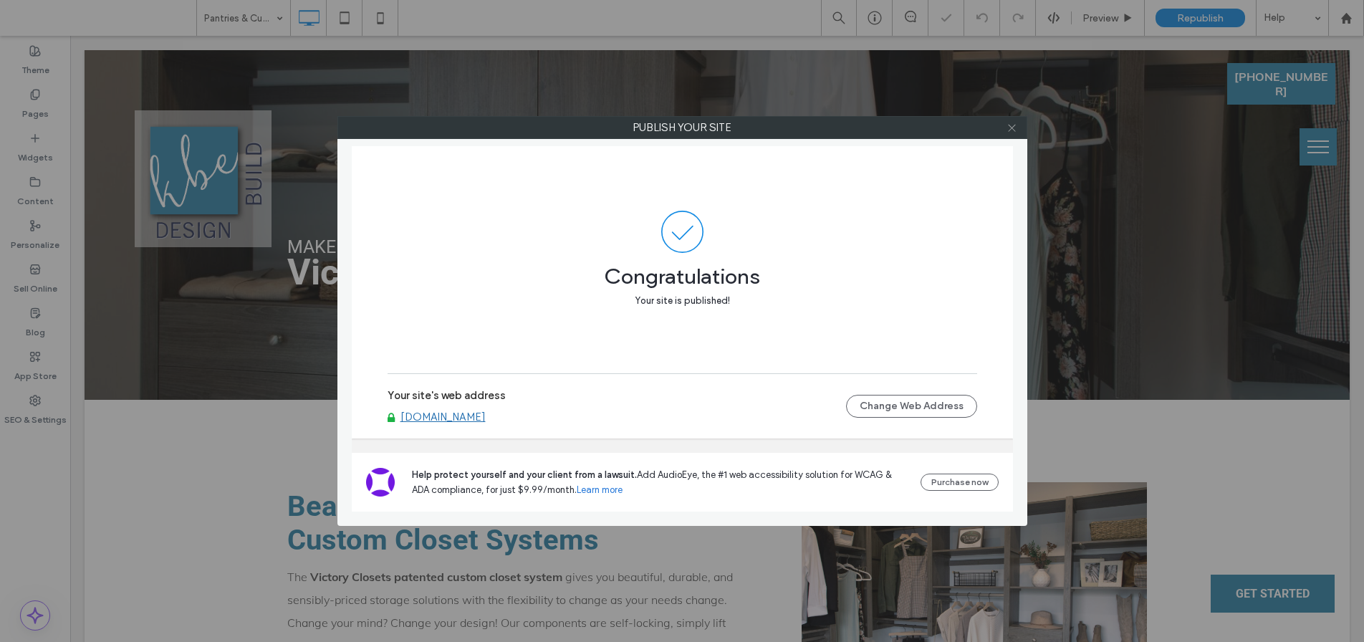
click at [1011, 131] on icon at bounding box center [1011, 127] width 11 height 11
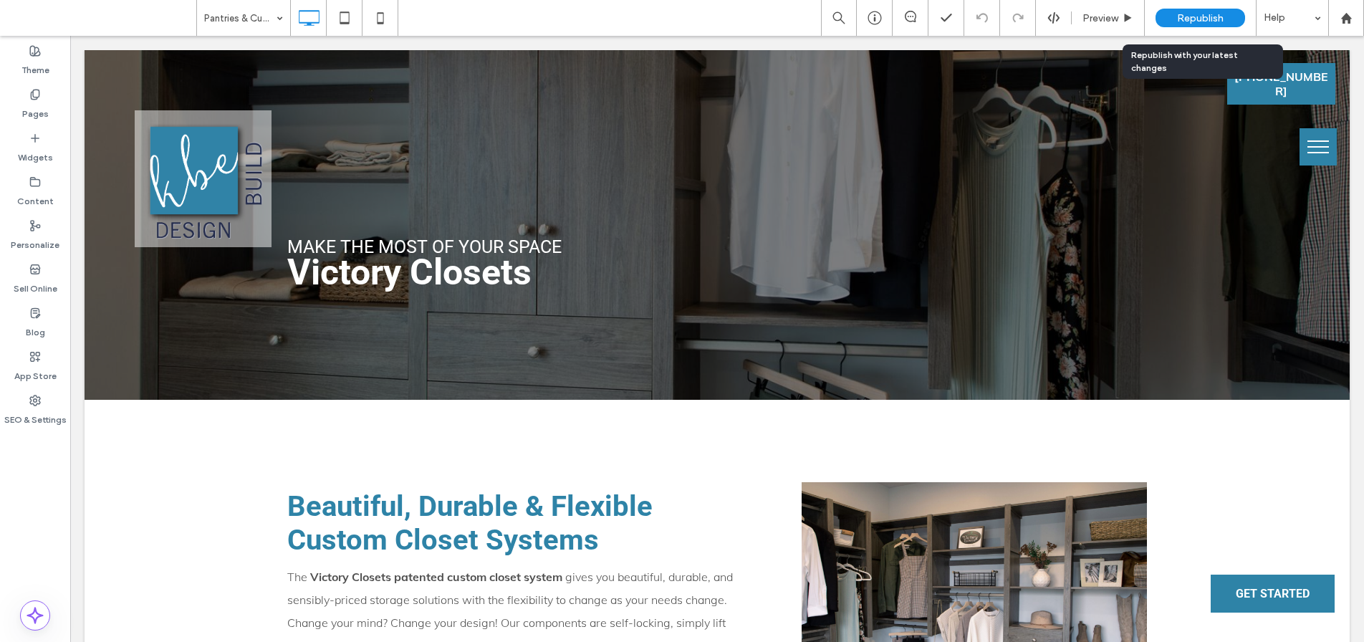
click at [1180, 19] on span "Republish" at bounding box center [1200, 18] width 47 height 12
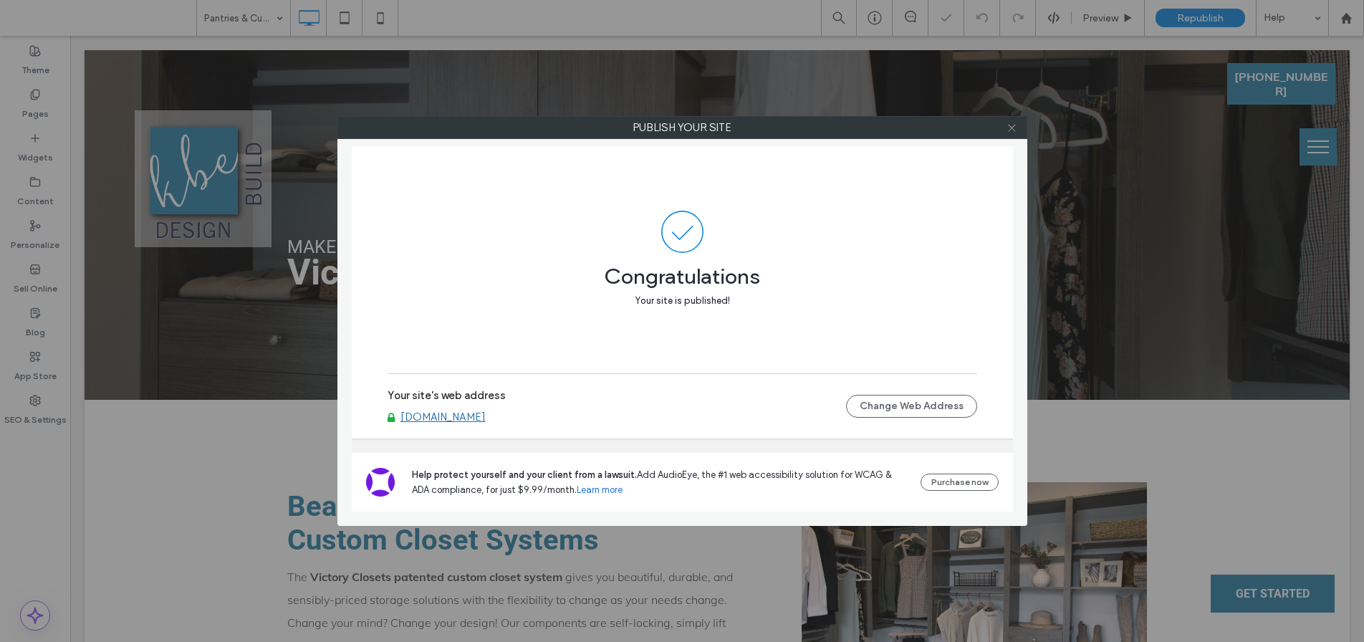
click at [1014, 128] on icon at bounding box center [1011, 127] width 11 height 11
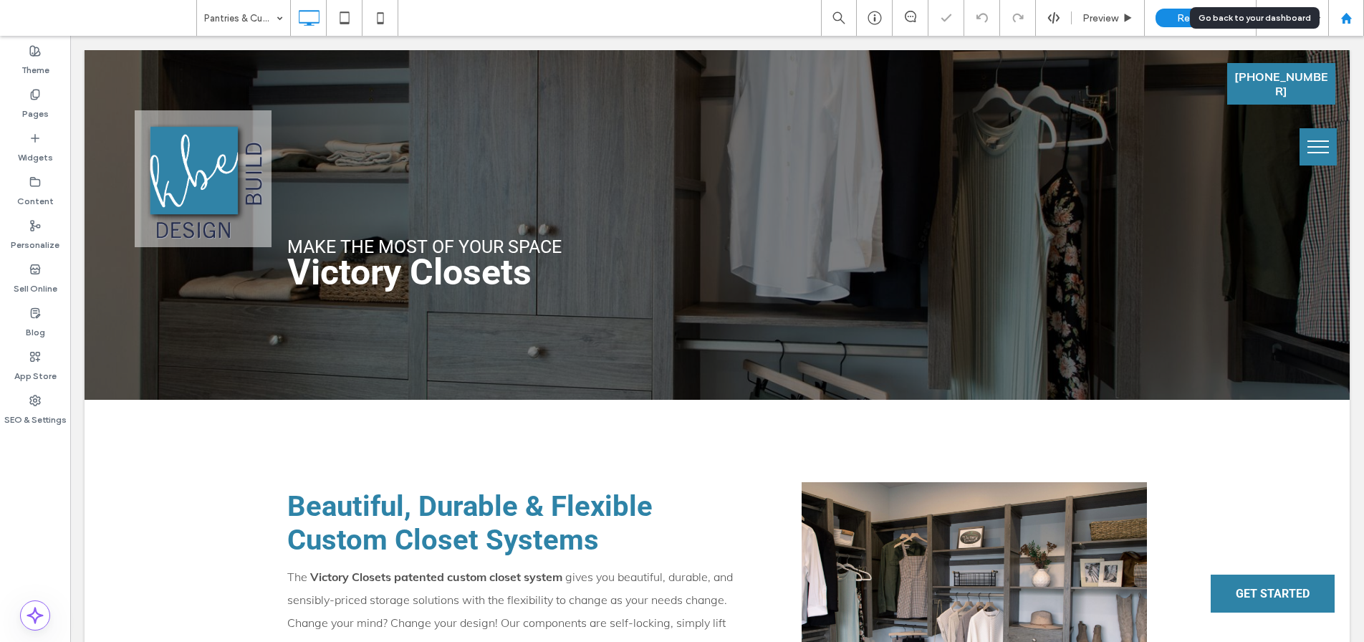
click at [1340, 18] on icon at bounding box center [1346, 18] width 12 height 12
